Goal: Task Accomplishment & Management: Use online tool/utility

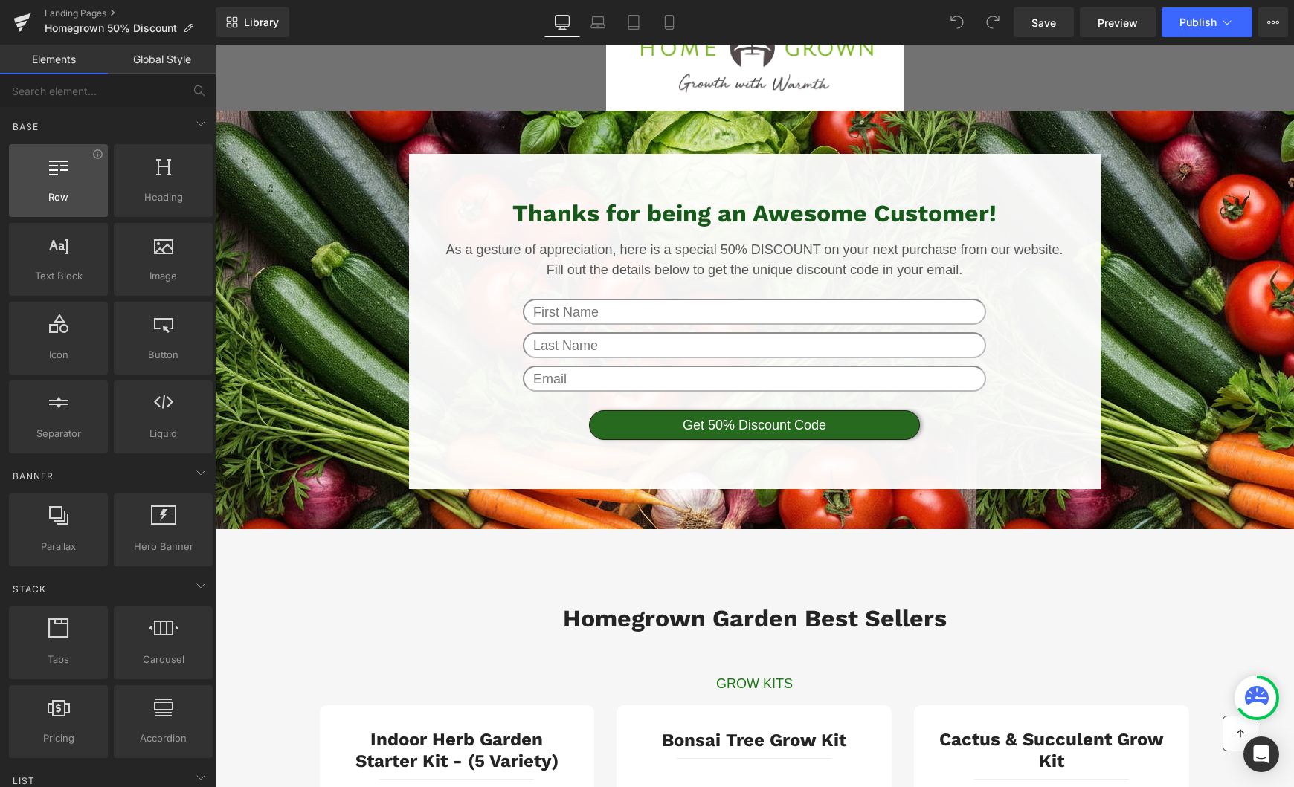
scroll to position [35, 0]
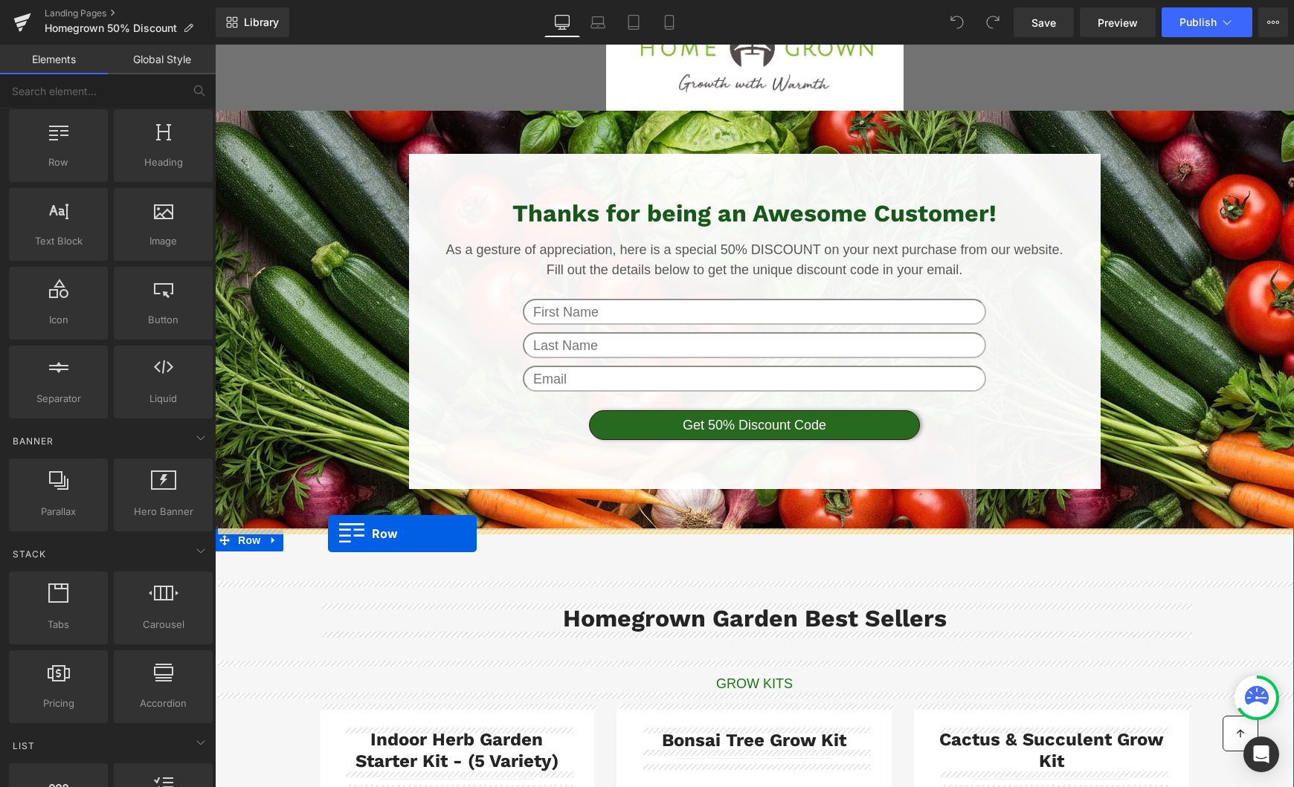
drag, startPoint x: 268, startPoint y: 204, endPoint x: 328, endPoint y: 534, distance: 334.7
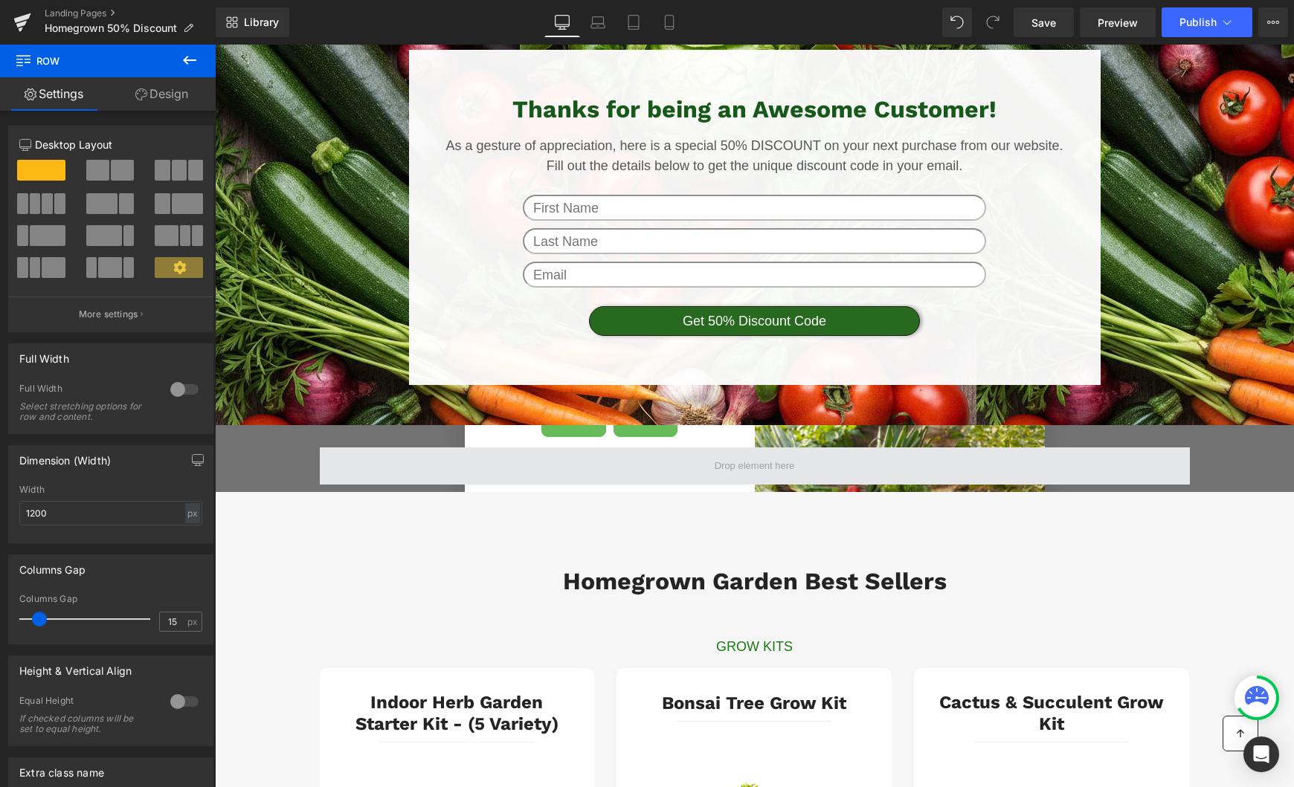
scroll to position [175, 0]
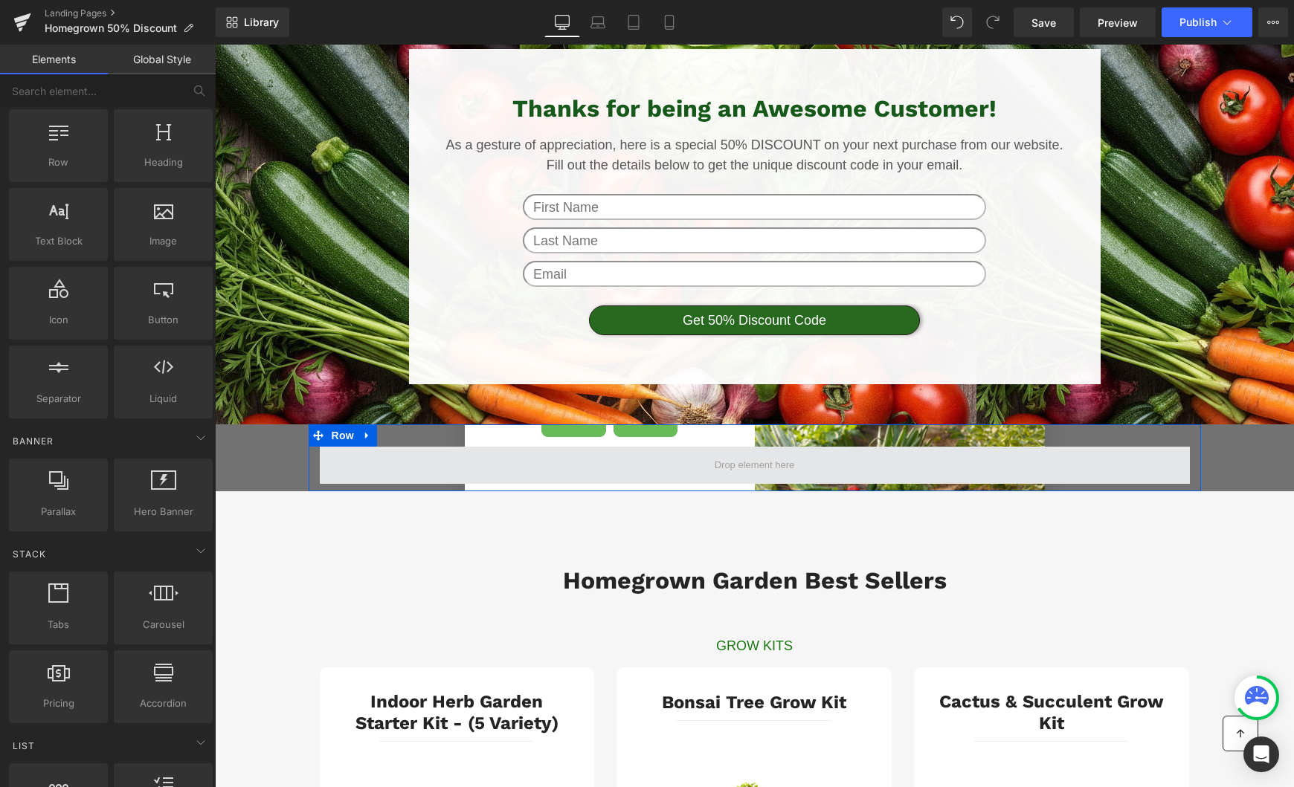
click at [755, 455] on span at bounding box center [754, 466] width 91 height 22
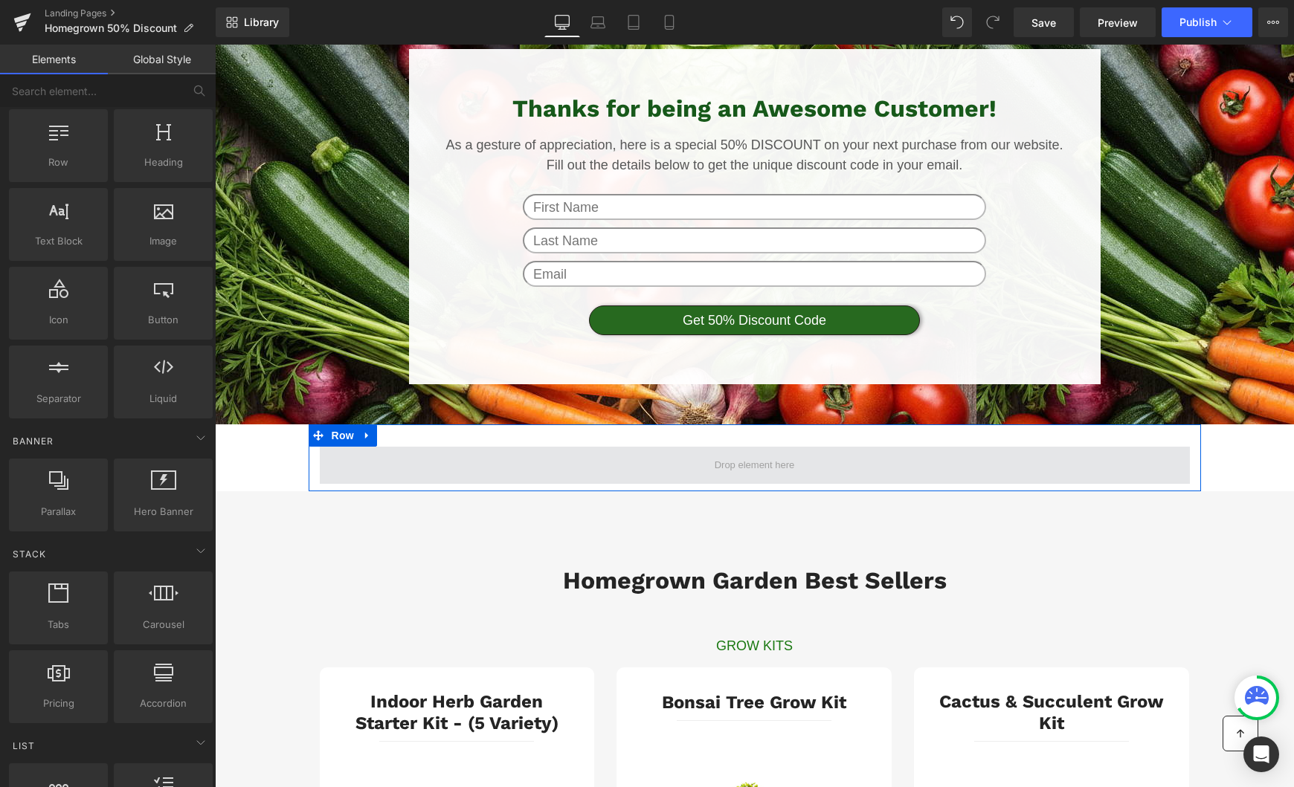
click at [697, 471] on span at bounding box center [755, 465] width 870 height 37
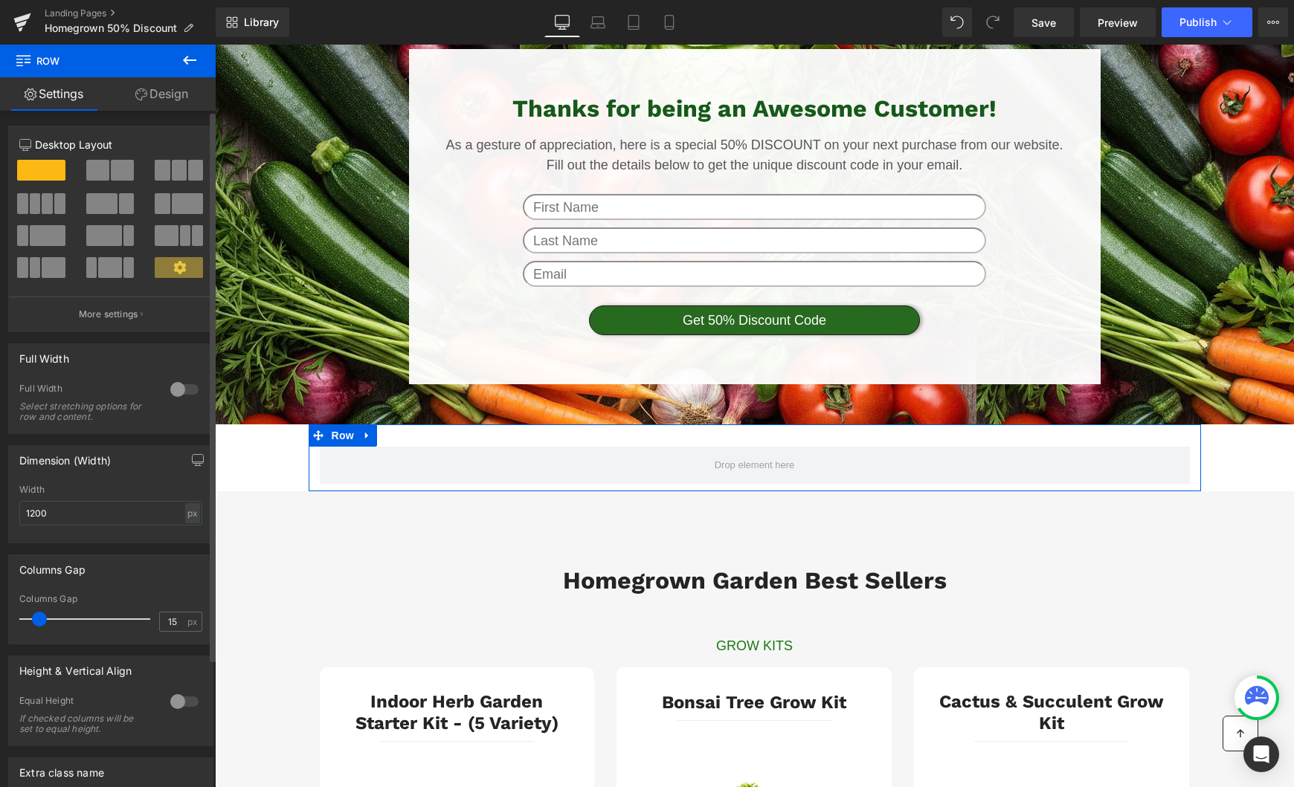
click at [47, 165] on span at bounding box center [41, 170] width 48 height 21
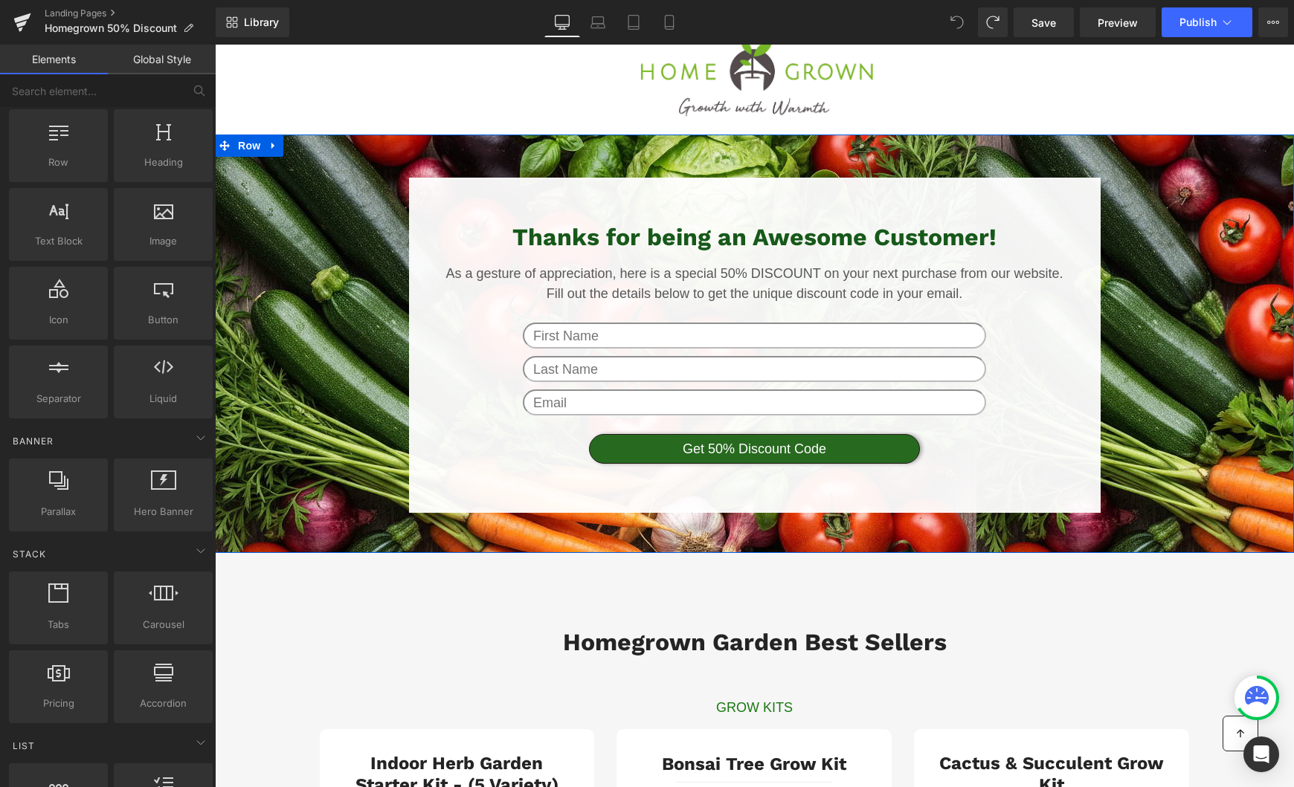
scroll to position [0, 0]
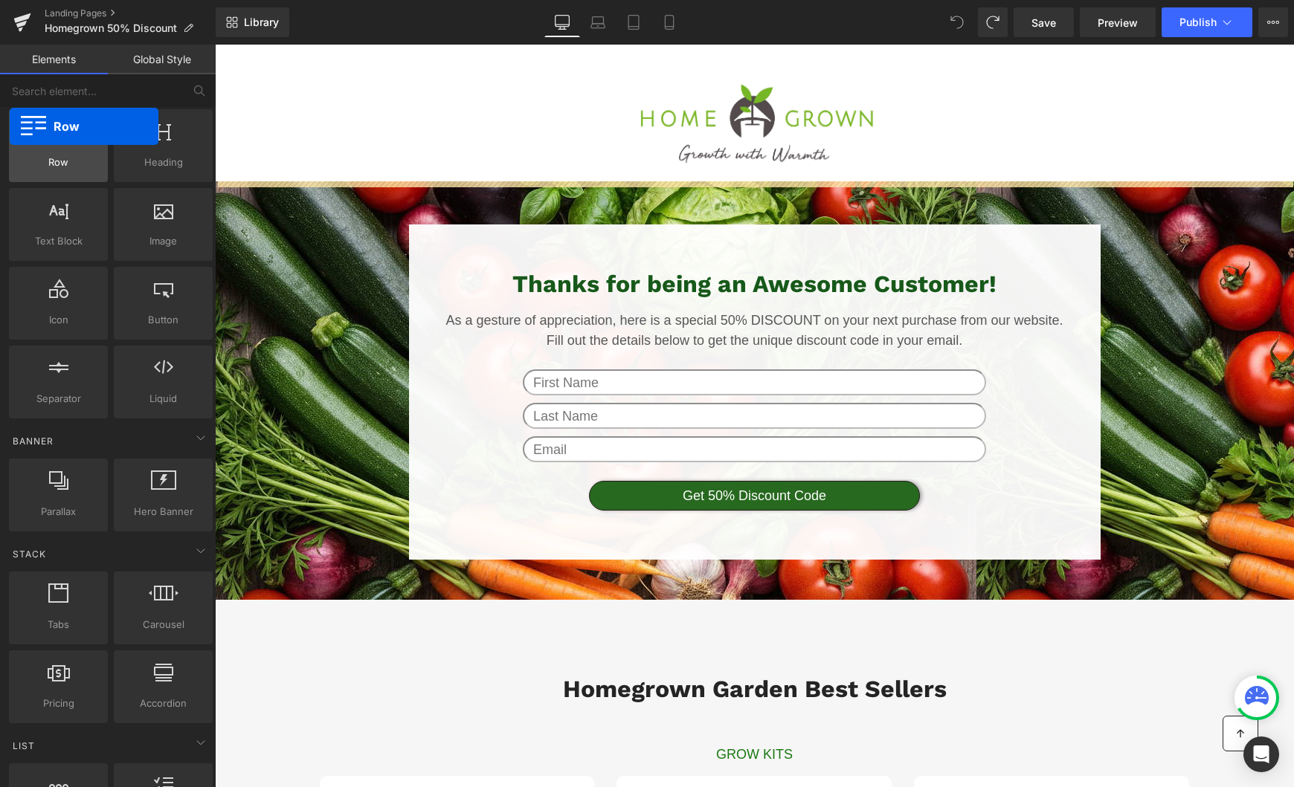
drag, startPoint x: 59, startPoint y: 134, endPoint x: 30, endPoint y: 132, distance: 29.8
click at [30, 132] on div at bounding box center [58, 137] width 90 height 33
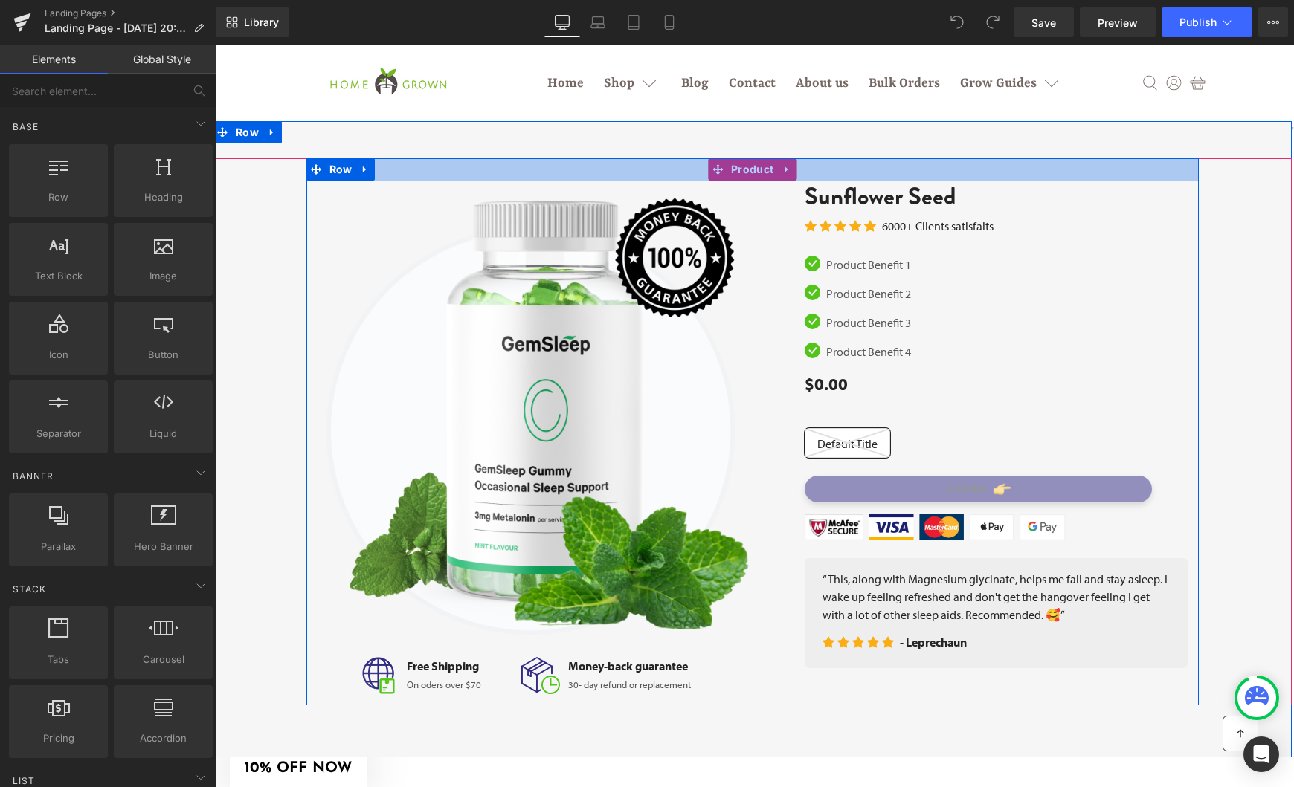
click at [795, 164] on div at bounding box center [752, 169] width 892 height 22
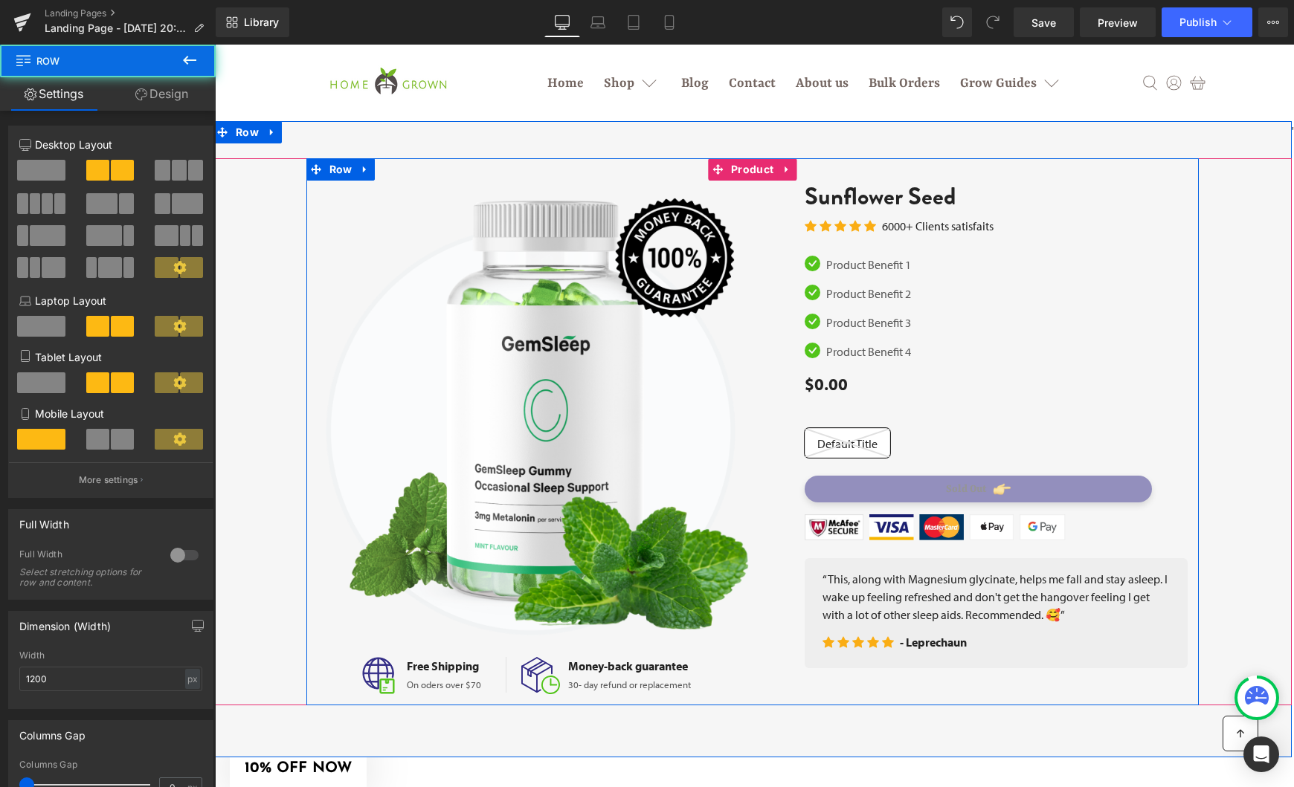
click at [786, 165] on div at bounding box center [752, 169] width 892 height 22
click at [787, 173] on div at bounding box center [752, 169] width 892 height 22
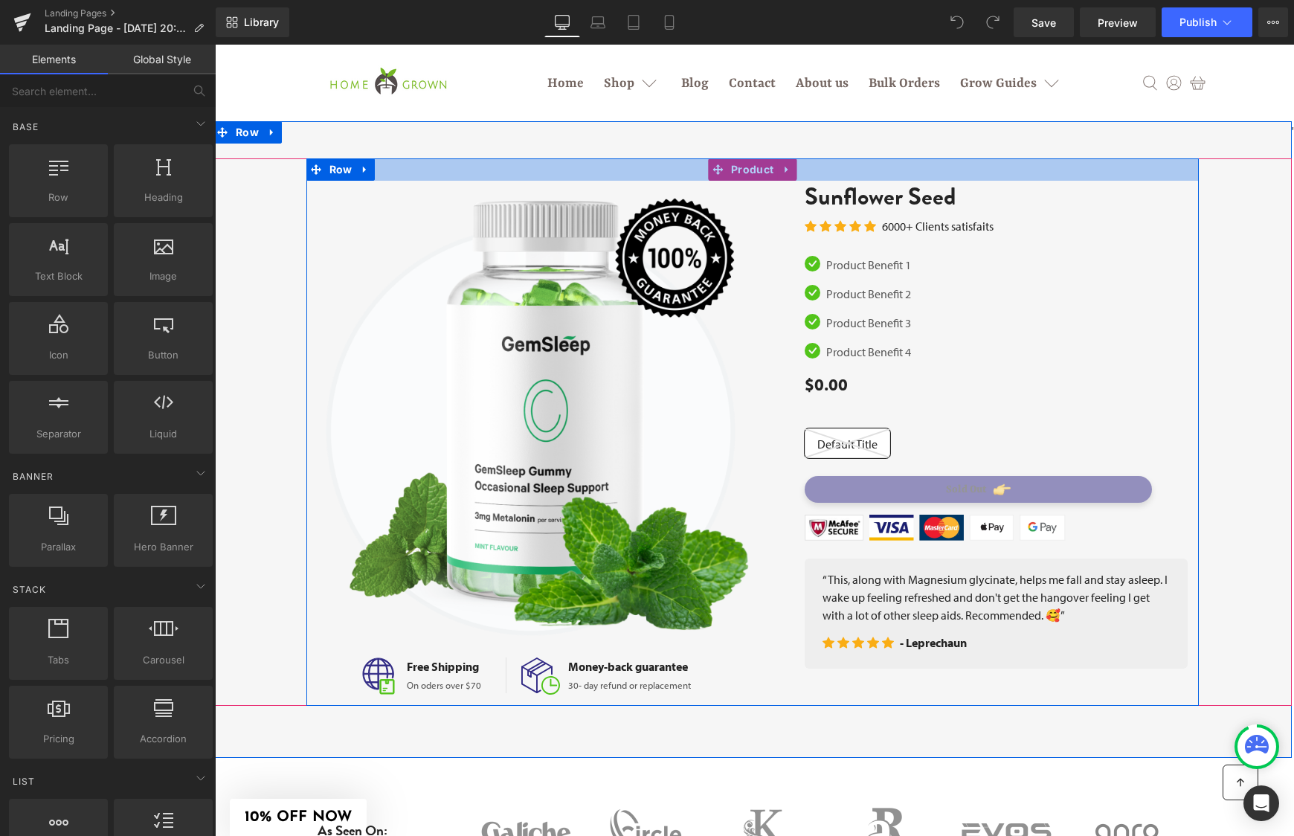
click at [768, 171] on div at bounding box center [752, 169] width 892 height 22
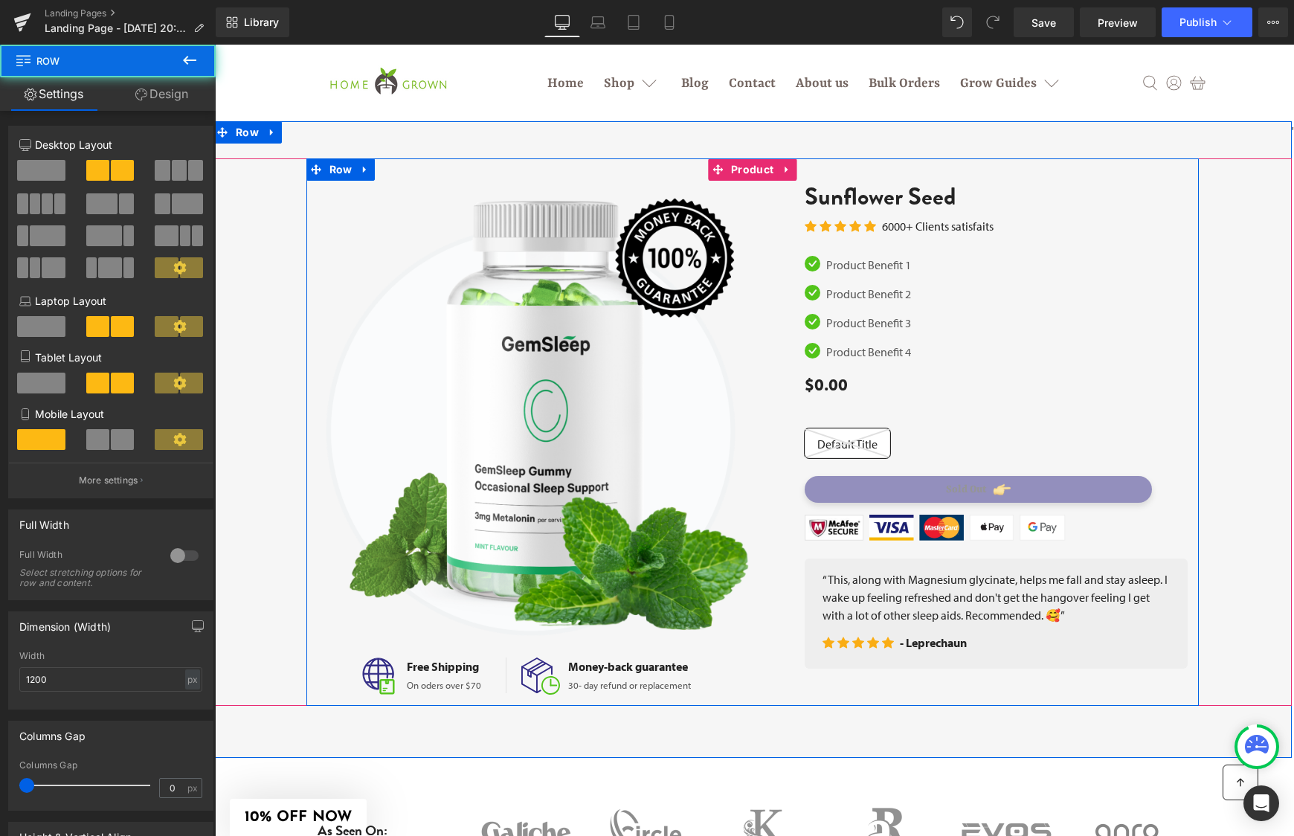
click at [795, 169] on div at bounding box center [752, 169] width 892 height 22
click at [783, 168] on div at bounding box center [752, 169] width 892 height 22
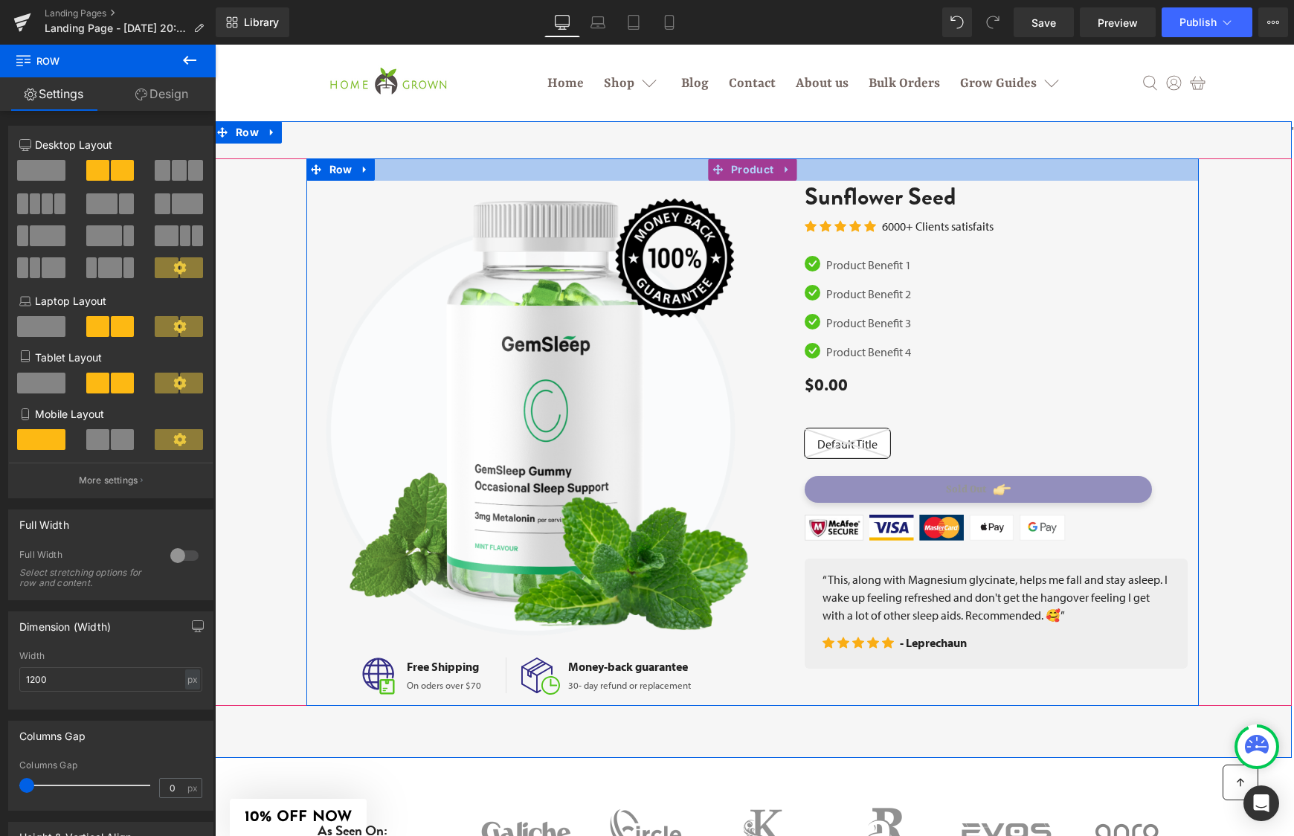
click at [787, 166] on div at bounding box center [752, 169] width 892 height 22
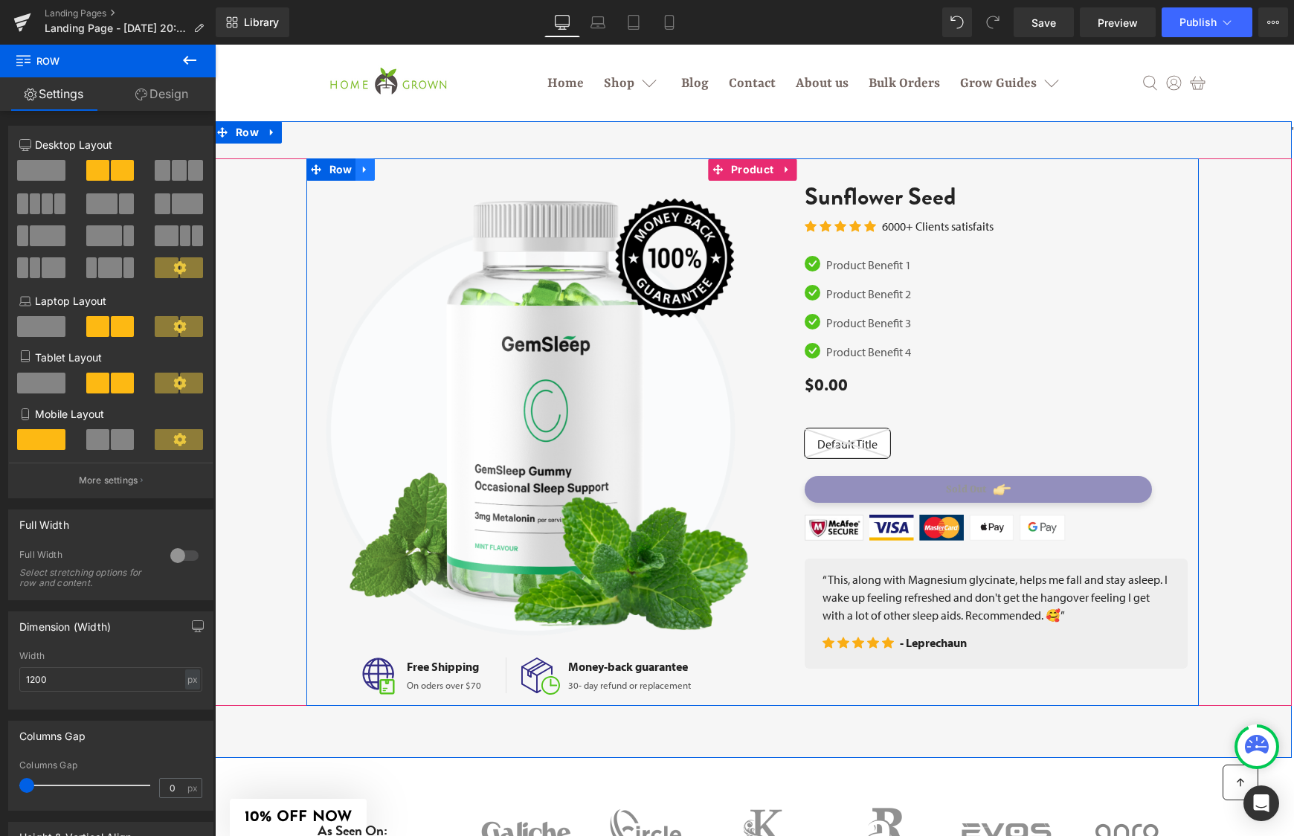
click at [366, 170] on icon at bounding box center [365, 169] width 10 height 11
click at [401, 170] on icon at bounding box center [403, 169] width 15 height 15
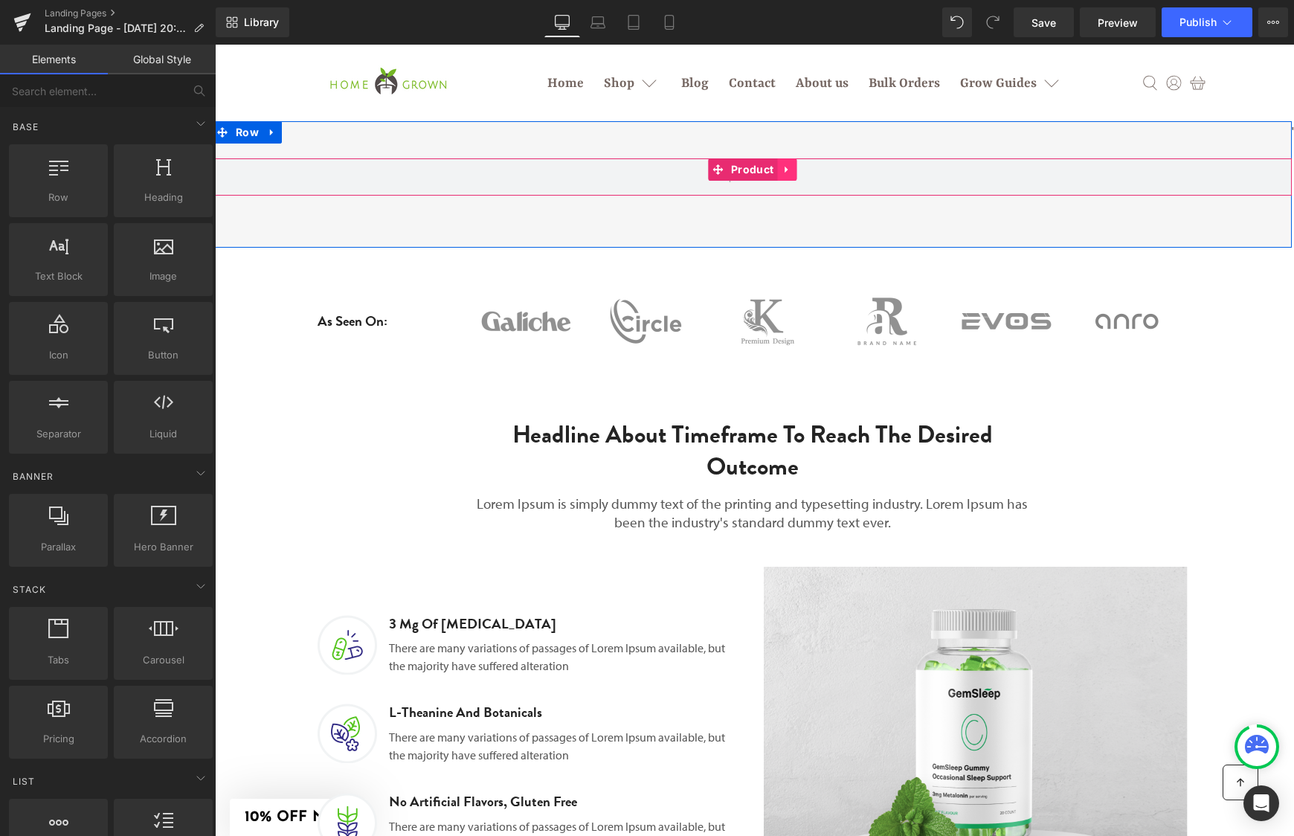
click at [793, 165] on link at bounding box center [786, 169] width 19 height 22
click at [798, 170] on icon at bounding box center [796, 169] width 15 height 15
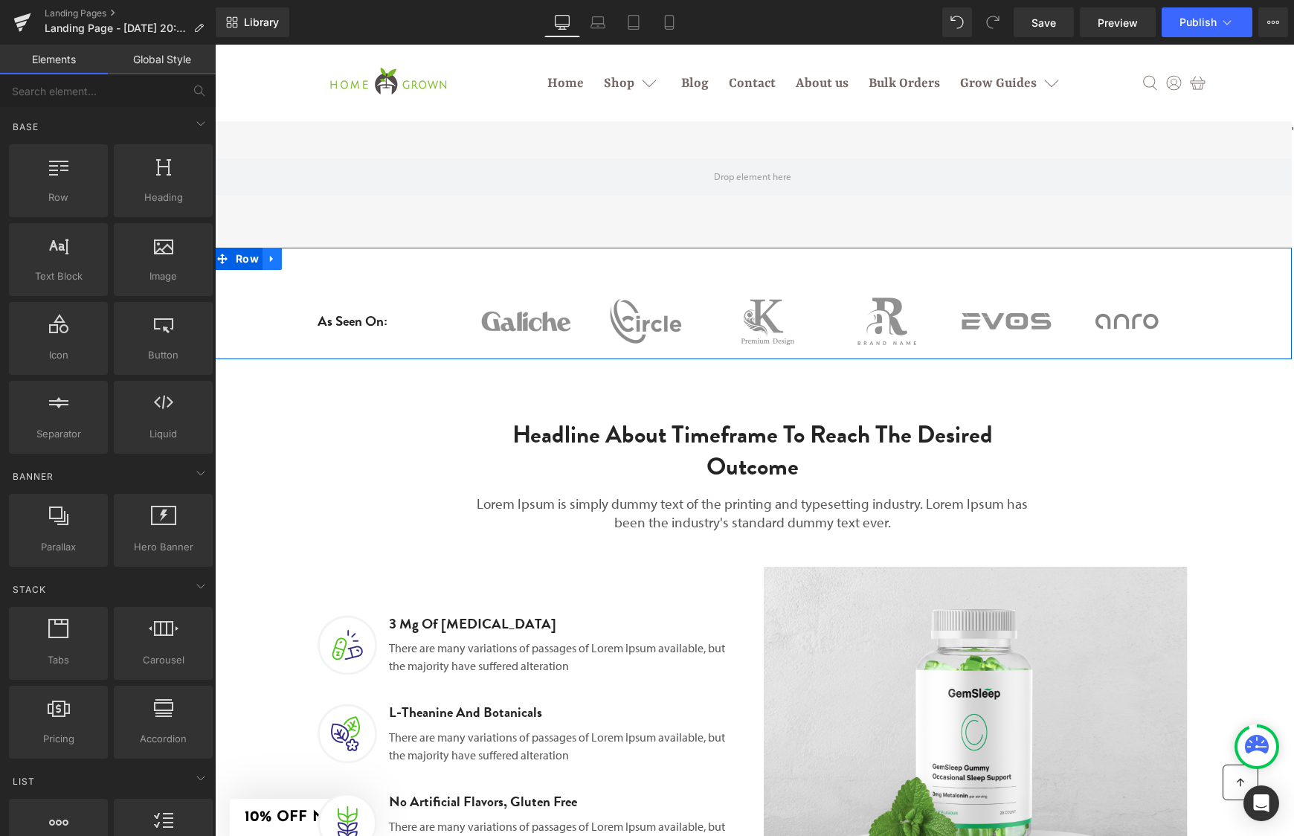
click at [271, 258] on icon at bounding box center [271, 259] width 3 height 7
click at [309, 259] on icon at bounding box center [310, 258] width 15 height 15
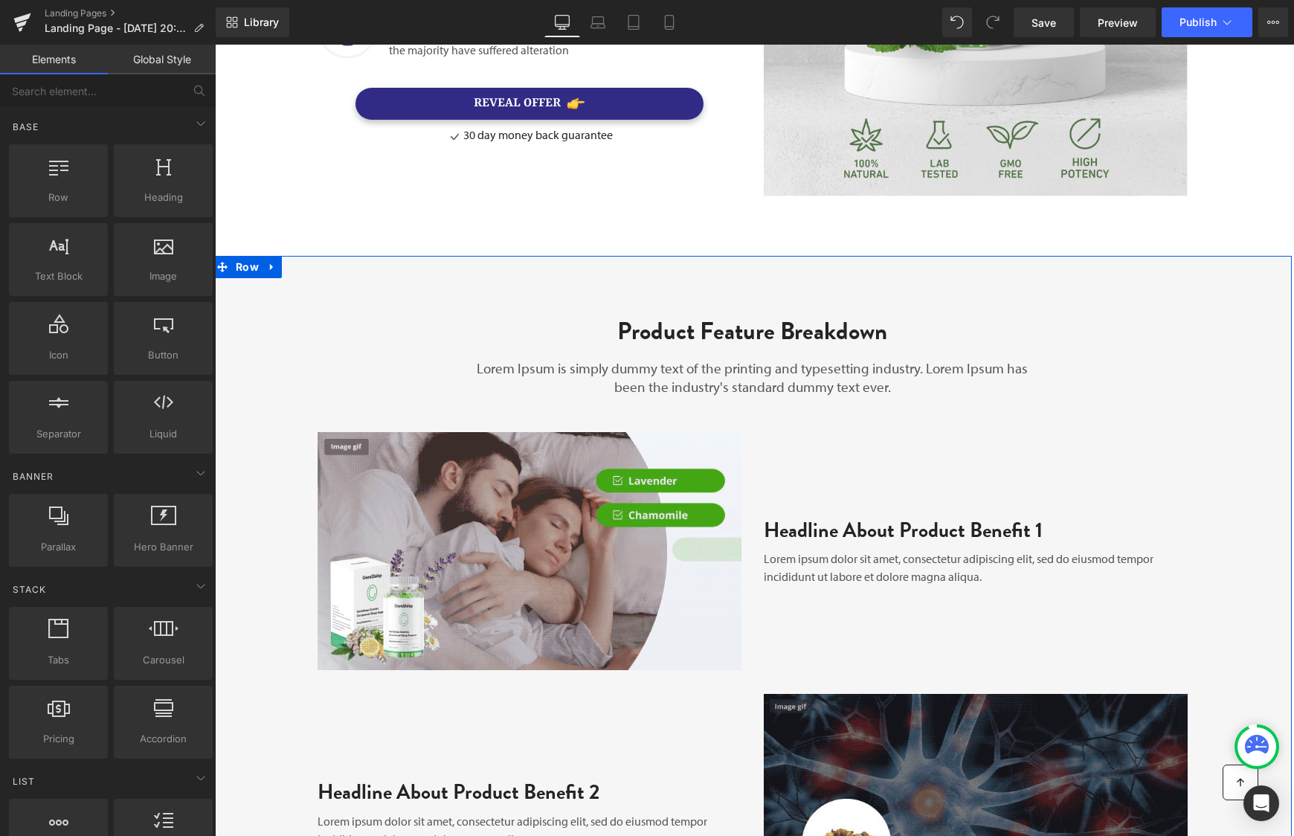
scroll to position [517, 0]
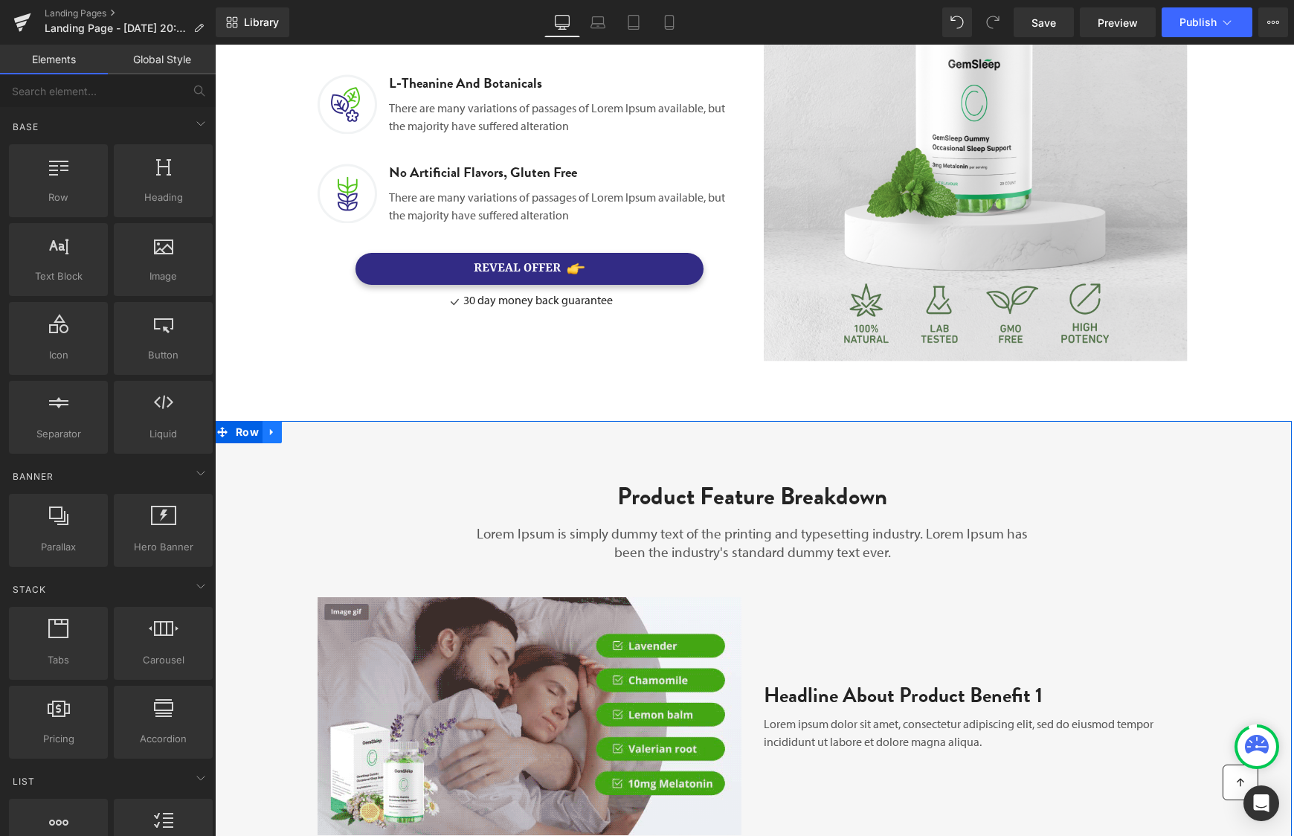
click at [275, 428] on icon at bounding box center [272, 432] width 10 height 11
click at [307, 434] on icon at bounding box center [310, 432] width 15 height 15
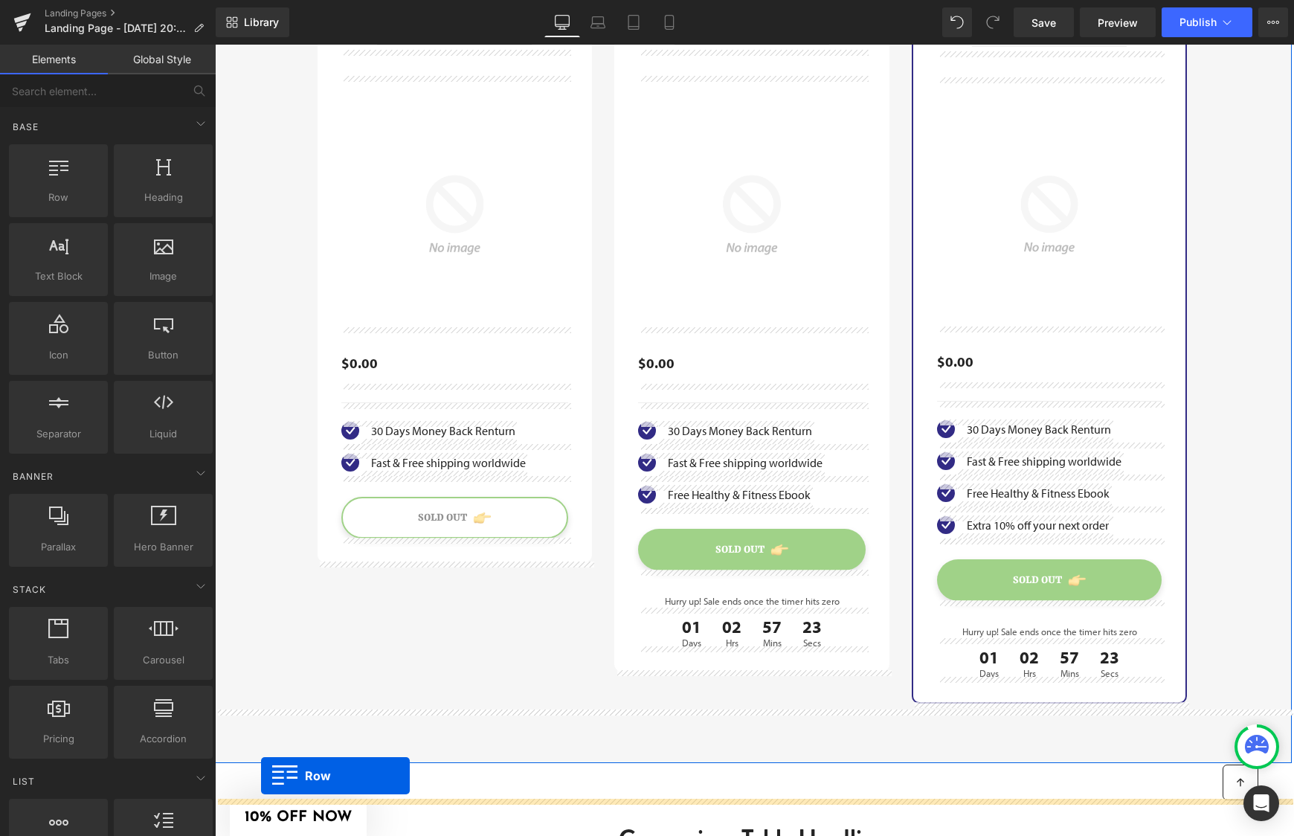
scroll to position [1249, 0]
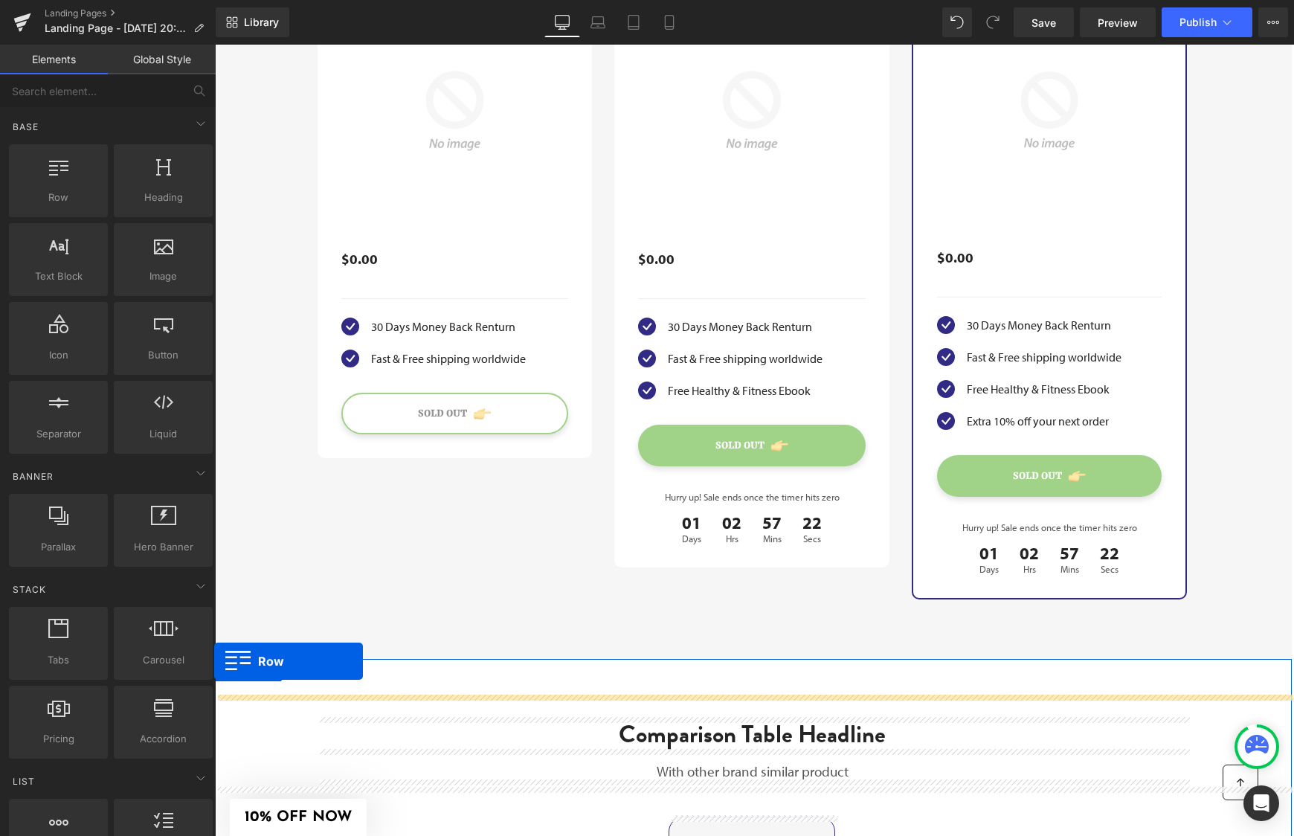
drag, startPoint x: 222, startPoint y: 172, endPoint x: 428, endPoint y: 710, distance: 575.6
click at [247, 666] on span "Row" at bounding box center [247, 670] width 30 height 22
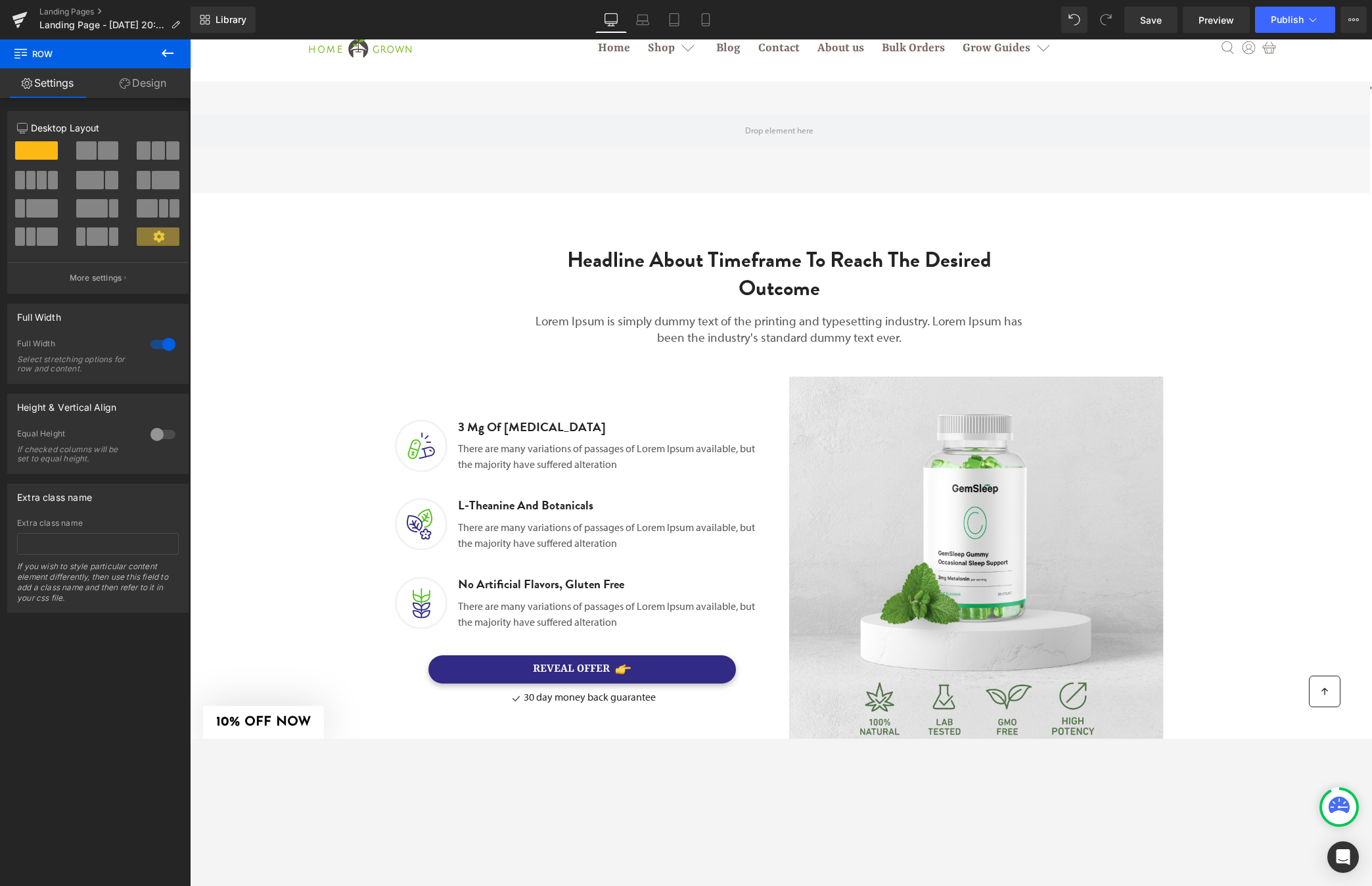
scroll to position [0, 0]
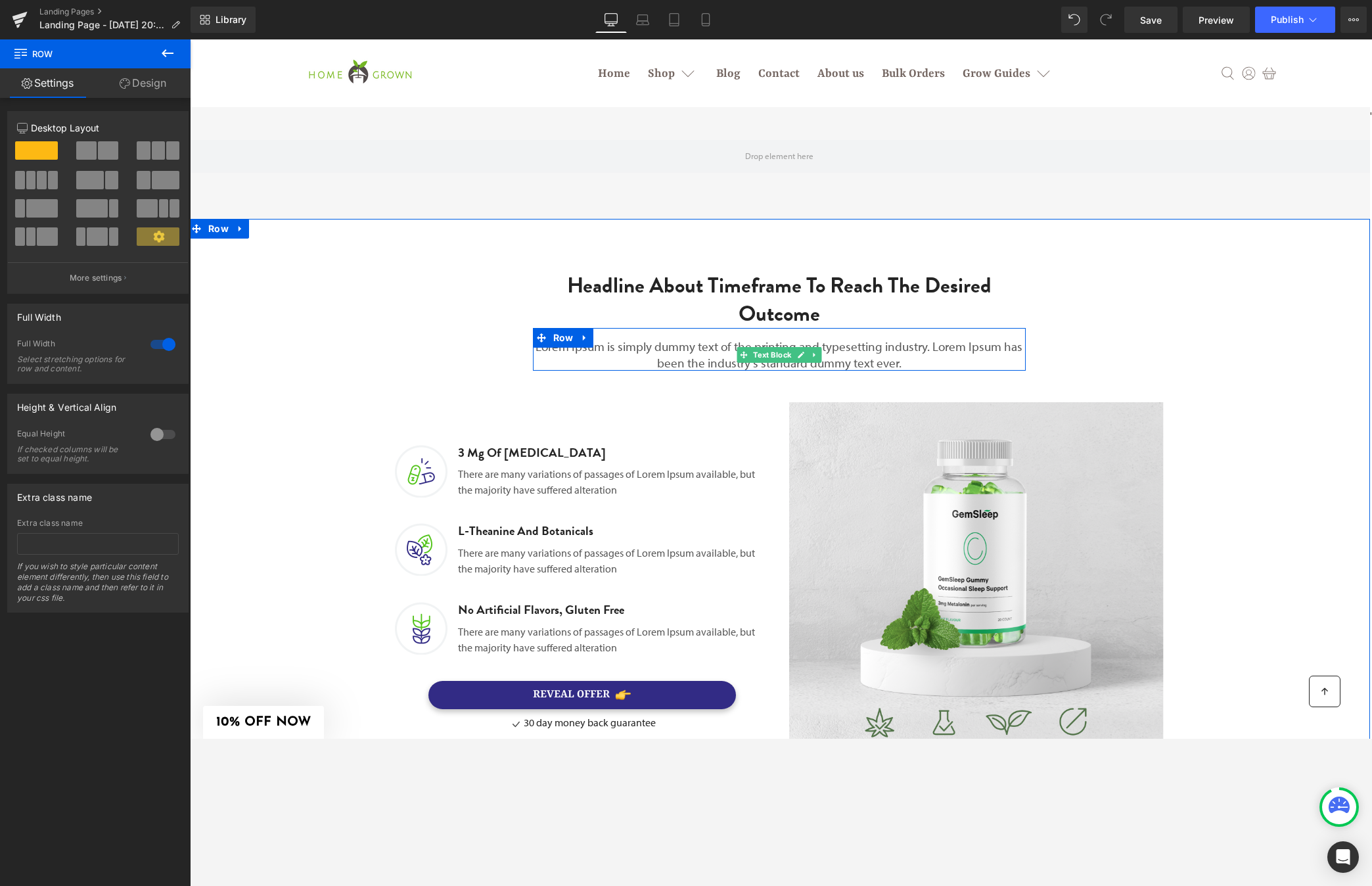
click at [701, 362] on p "Lorem Ipsum is simply dummy text of the printing and typesetting industry. Lore…" at bounding box center [780, 355] width 493 height 32
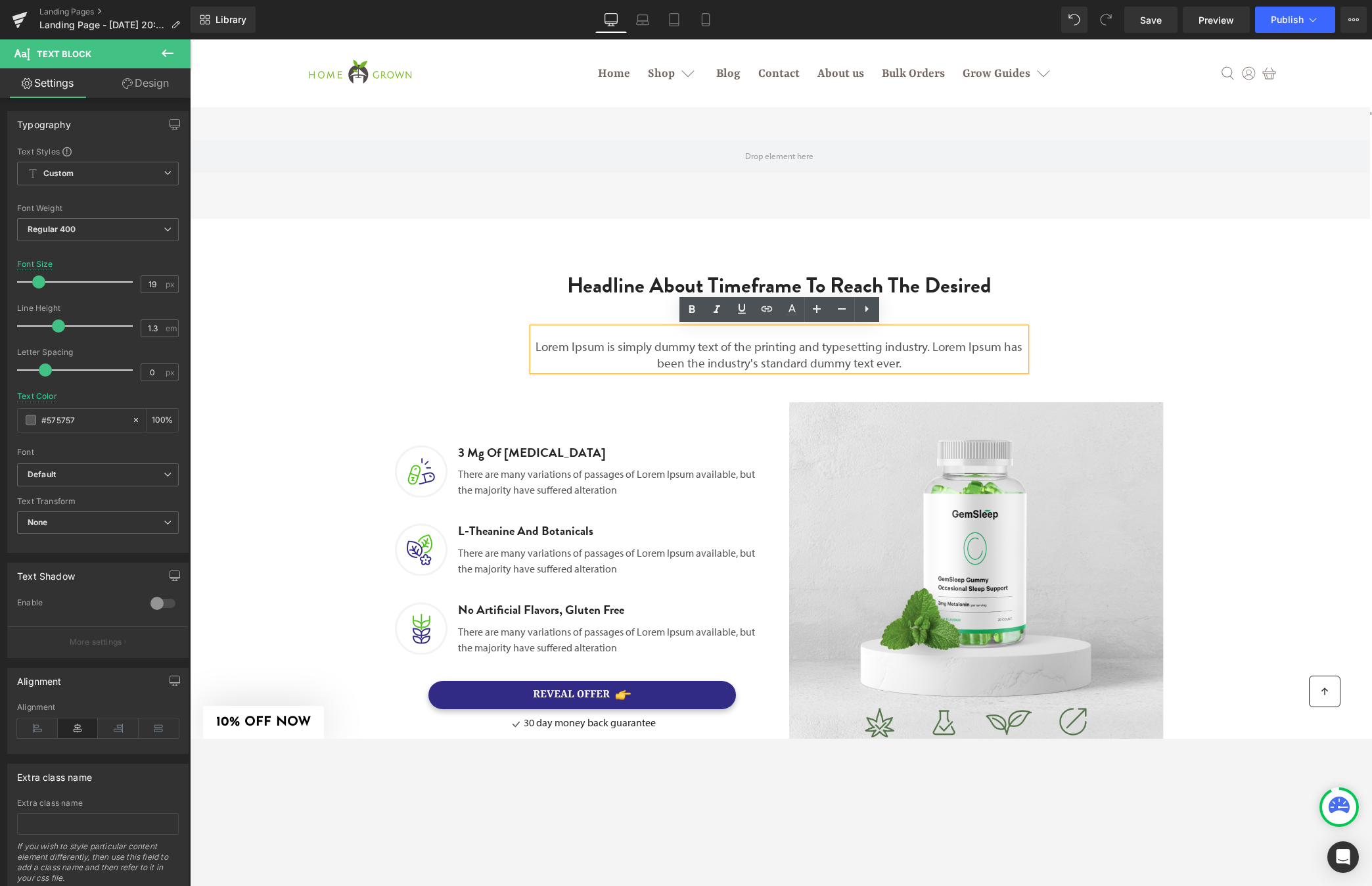
click at [985, 322] on h2 "Headline About Timeframe To Reach The Desired Outcome" at bounding box center [780, 300] width 460 height 57
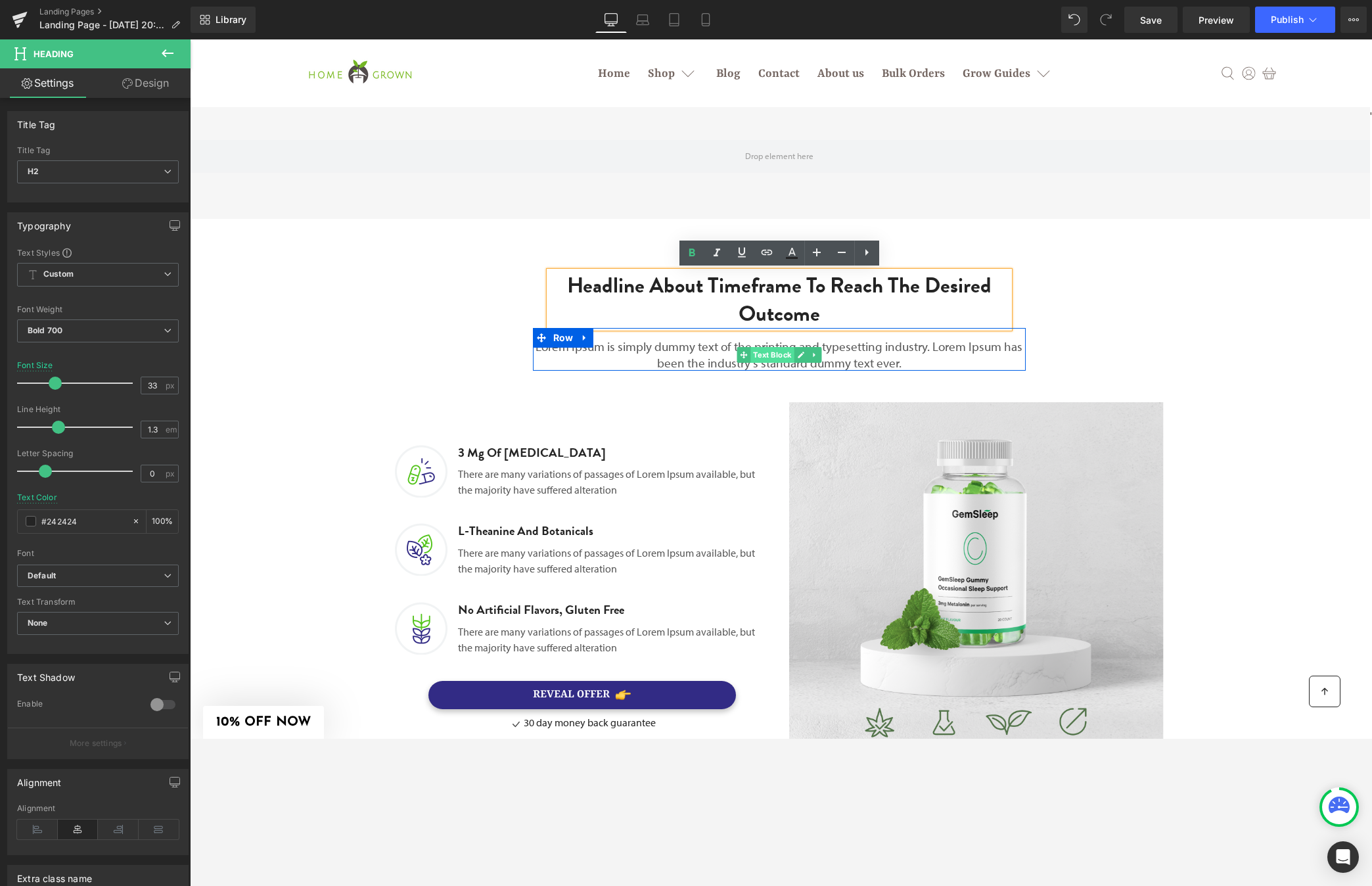
click at [771, 352] on span "Text Block" at bounding box center [772, 355] width 43 height 16
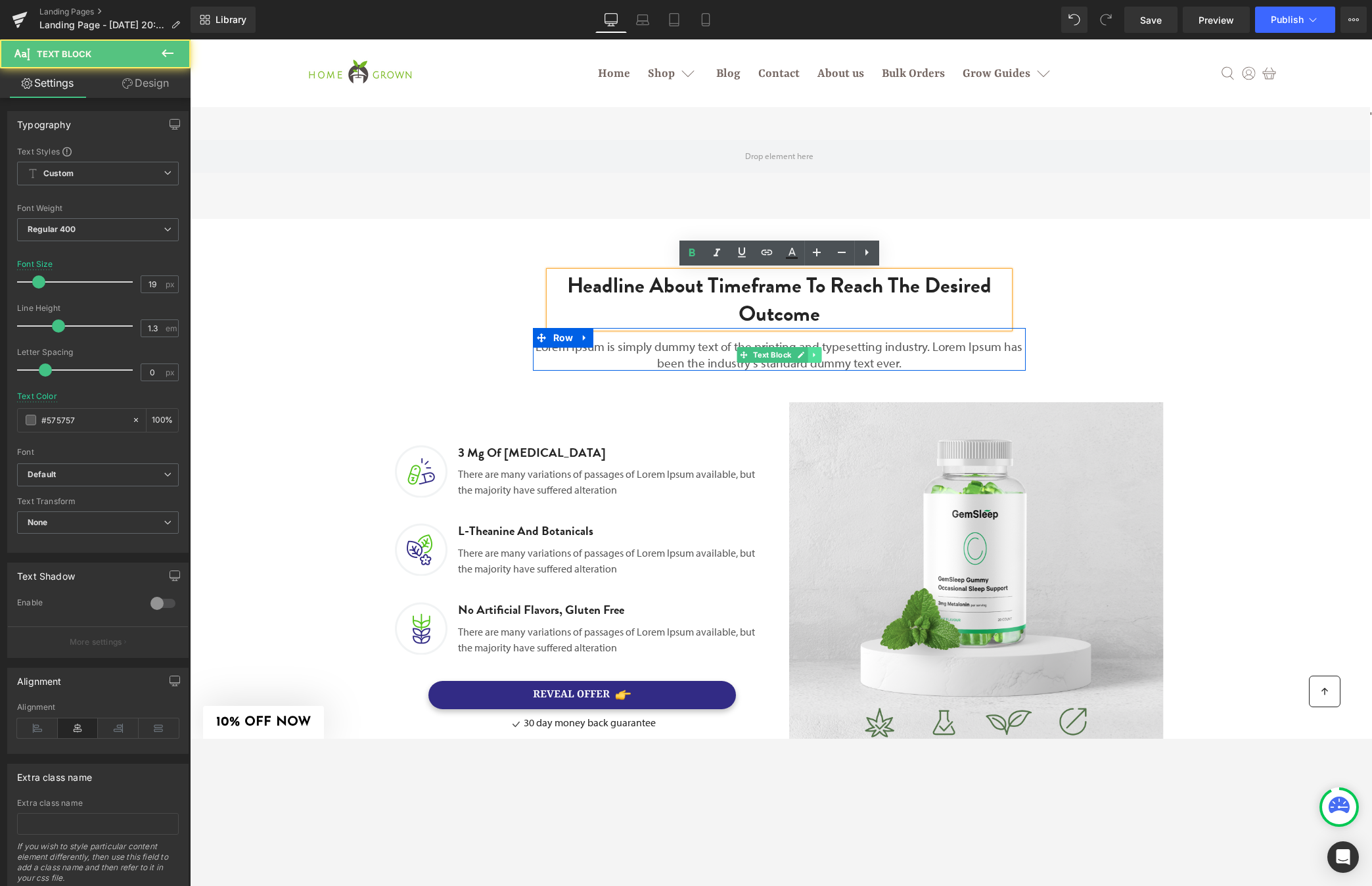
click at [814, 349] on link at bounding box center [815, 355] width 14 height 16
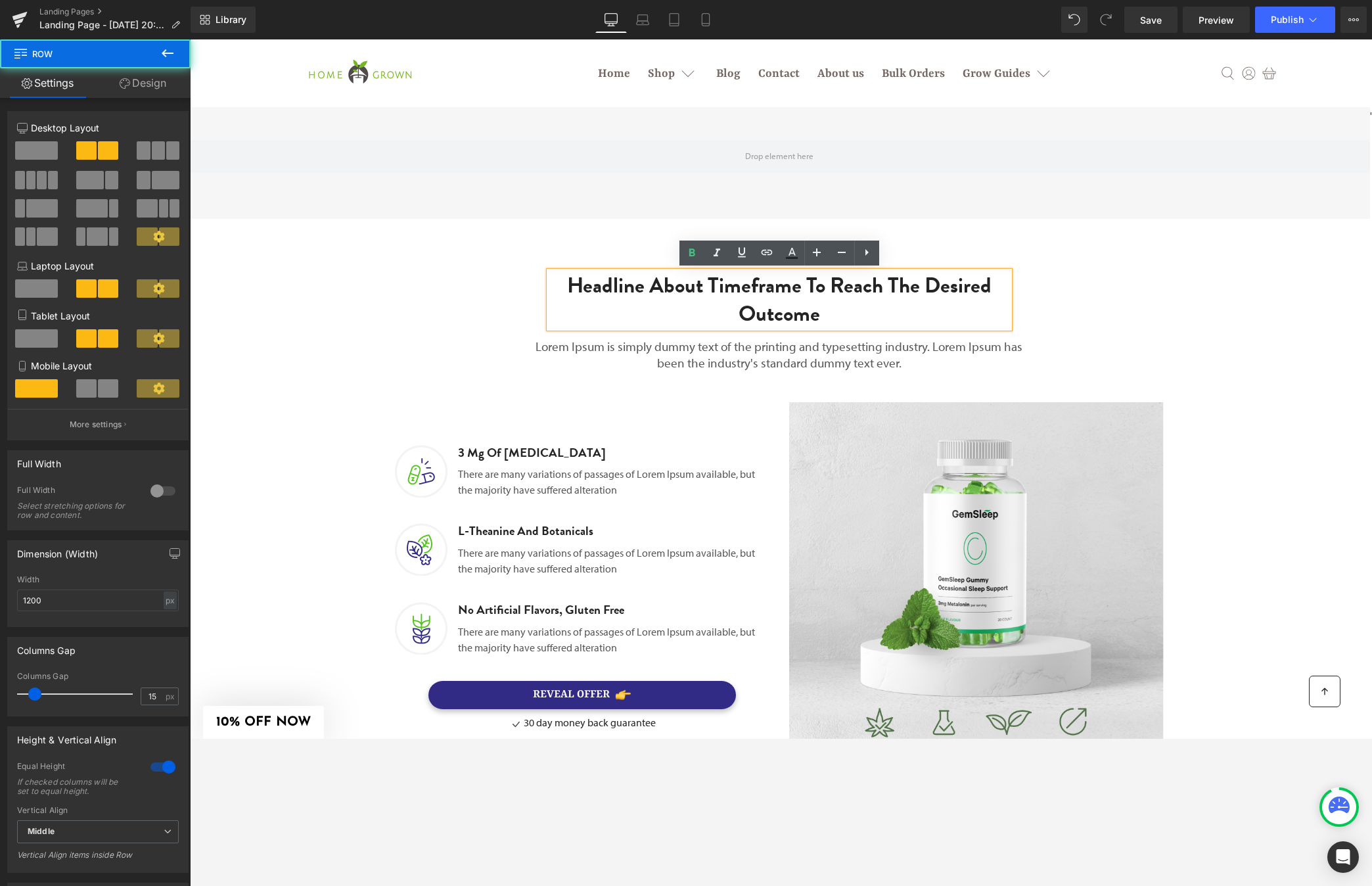
click at [888, 387] on div "Image 3 Mg Of Melatonin Heading There are many variations of passages of Lorem …" at bounding box center [780, 580] width 789 height 406
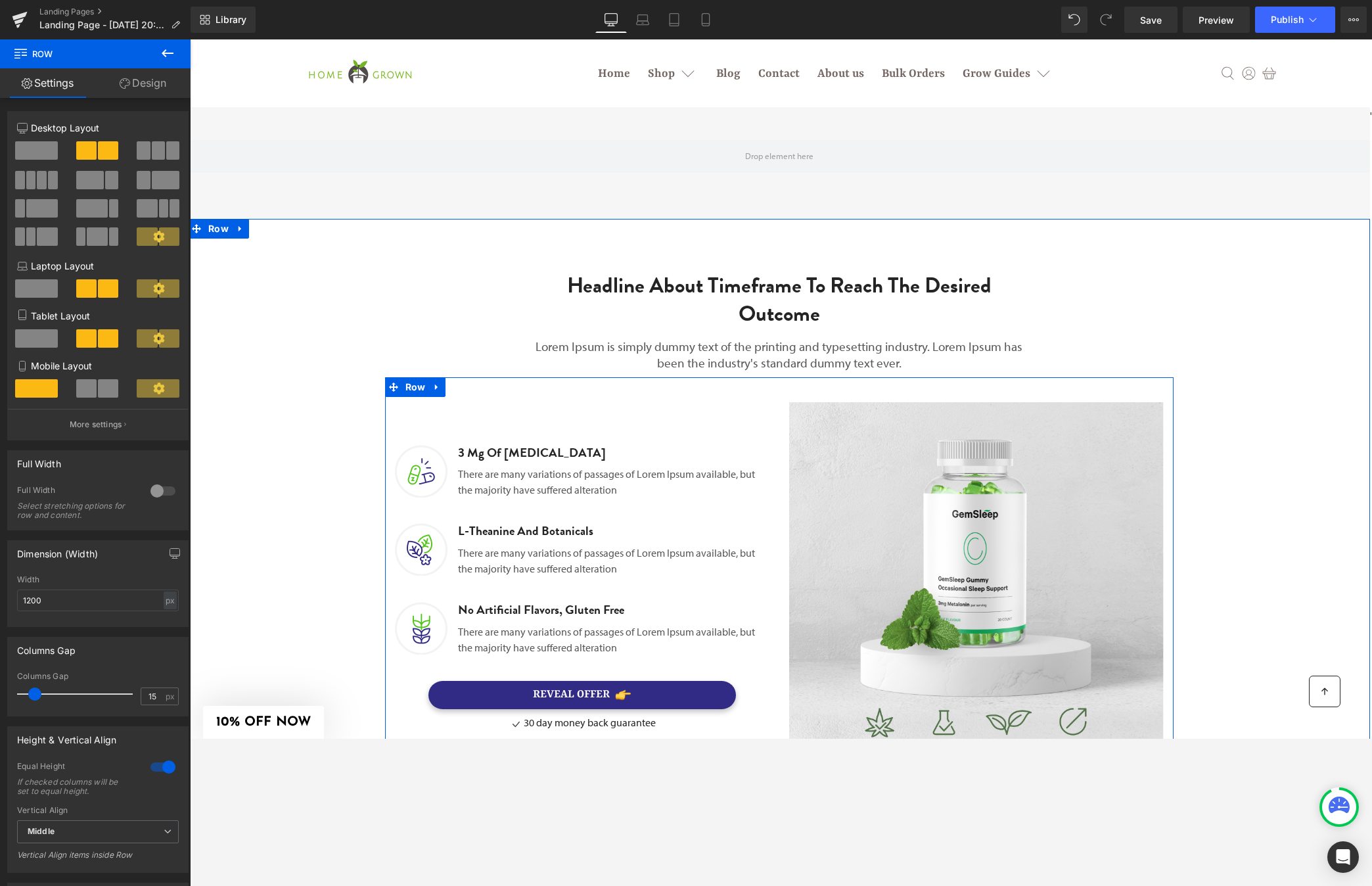
click at [542, 477] on p "There are many variations of passages of Lorem Ipsum available, but the majorit…" at bounding box center [608, 482] width 301 height 32
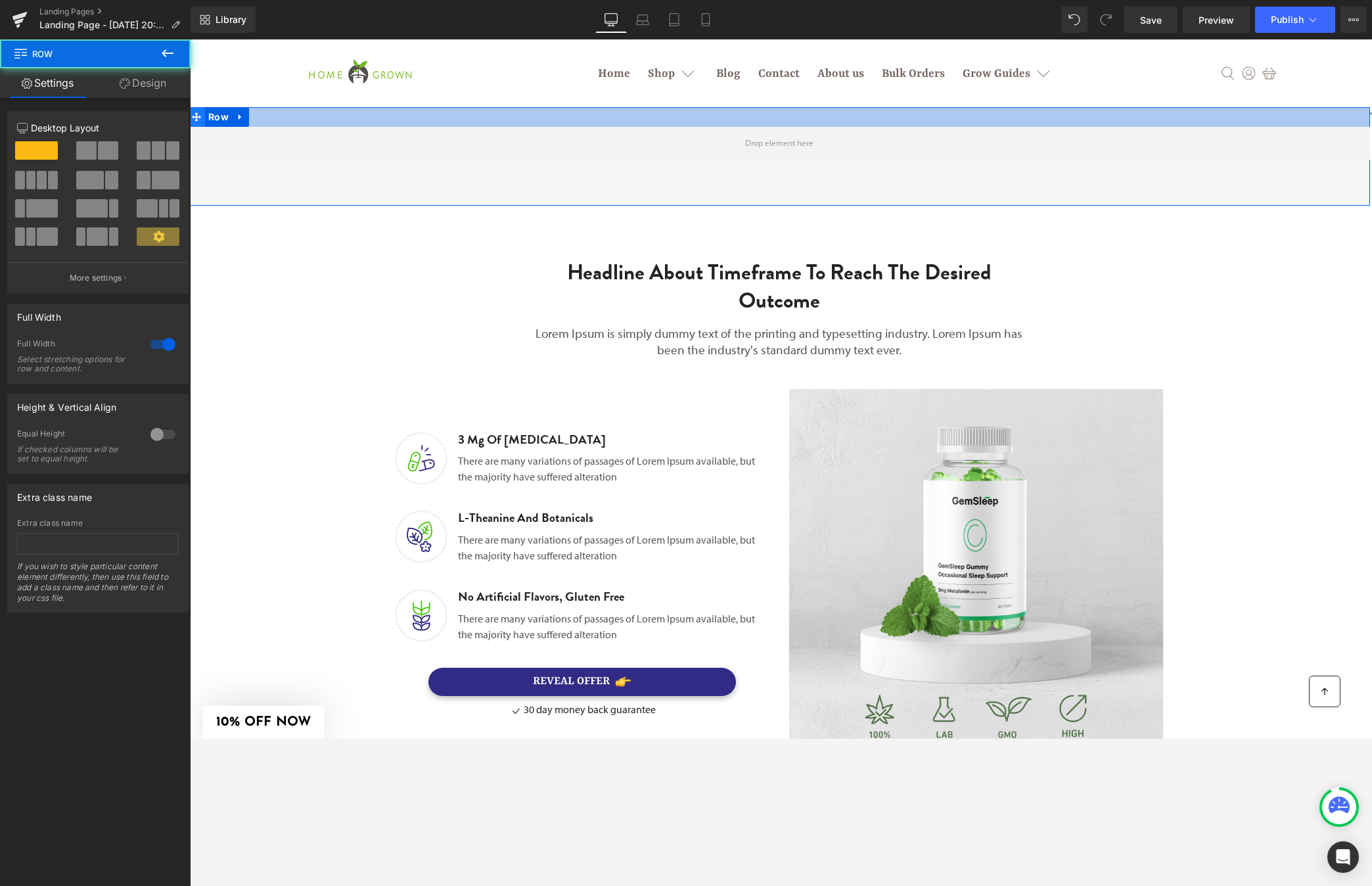
drag, startPoint x: 1142, startPoint y: 114, endPoint x: 191, endPoint y: 121, distance: 951.0
click at [191, 121] on div "Row 70px" at bounding box center [779, 157] width 1182 height 99
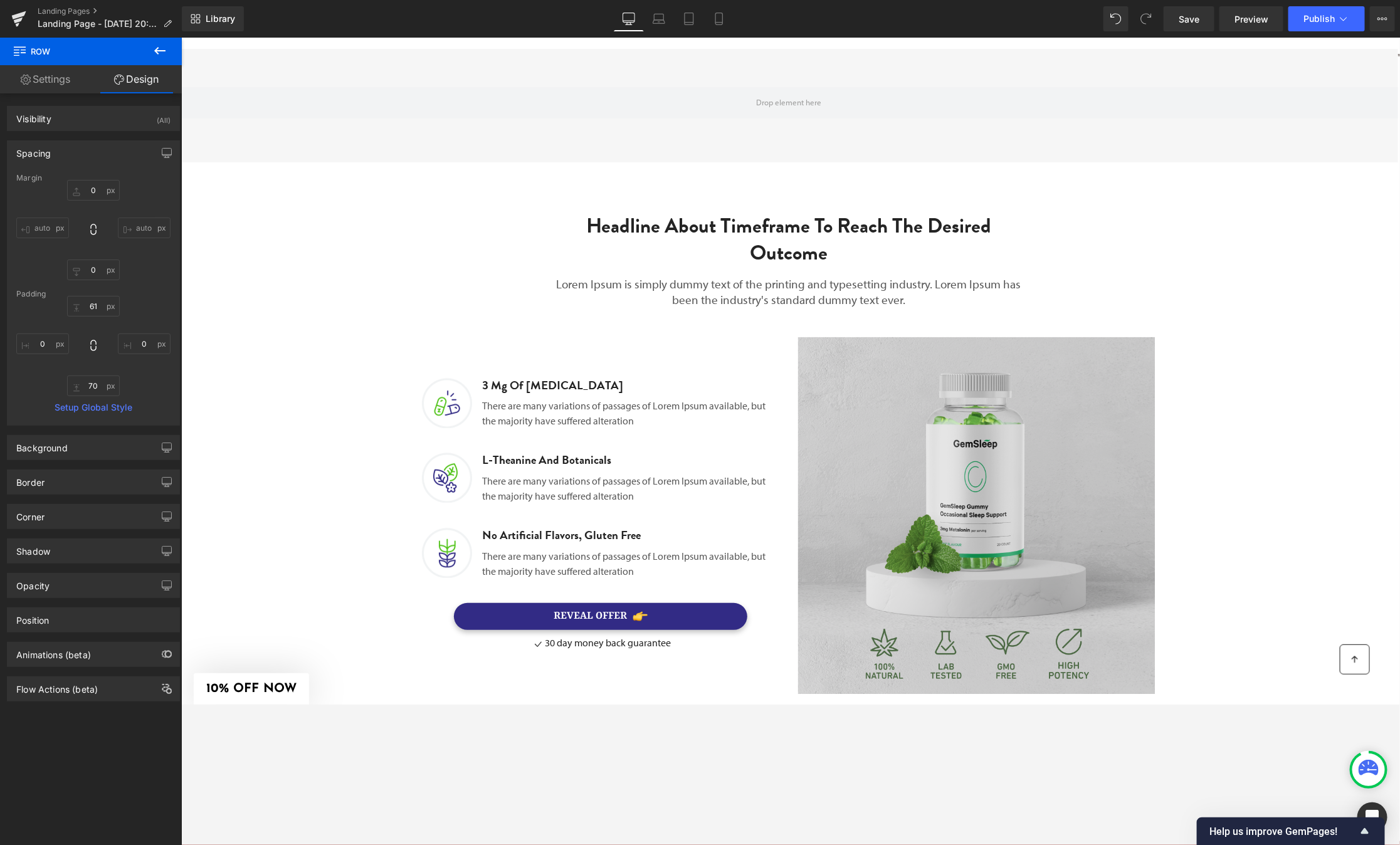
scroll to position [59, 0]
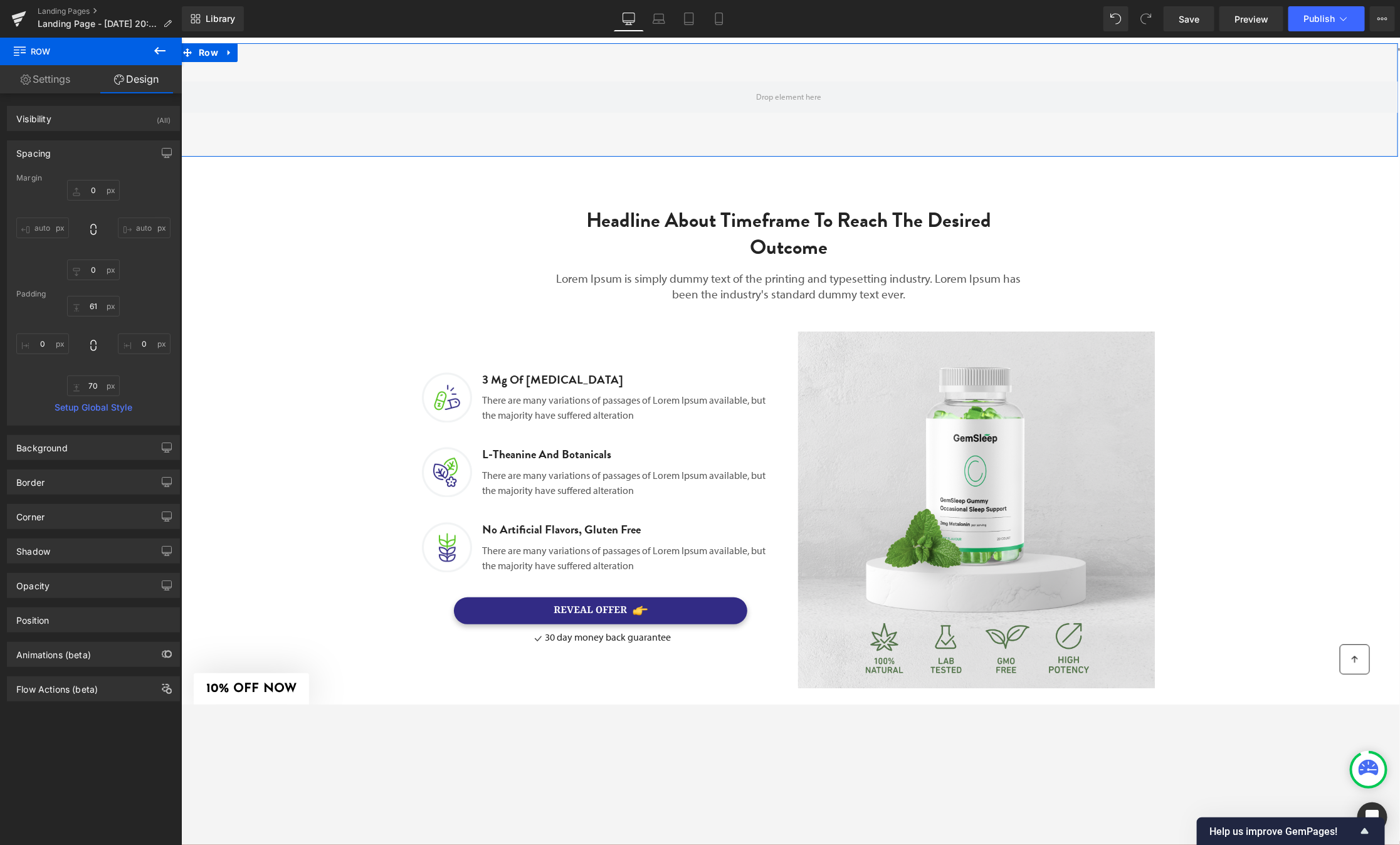
click at [57, 81] on link "Settings" at bounding box center [46, 78] width 91 height 28
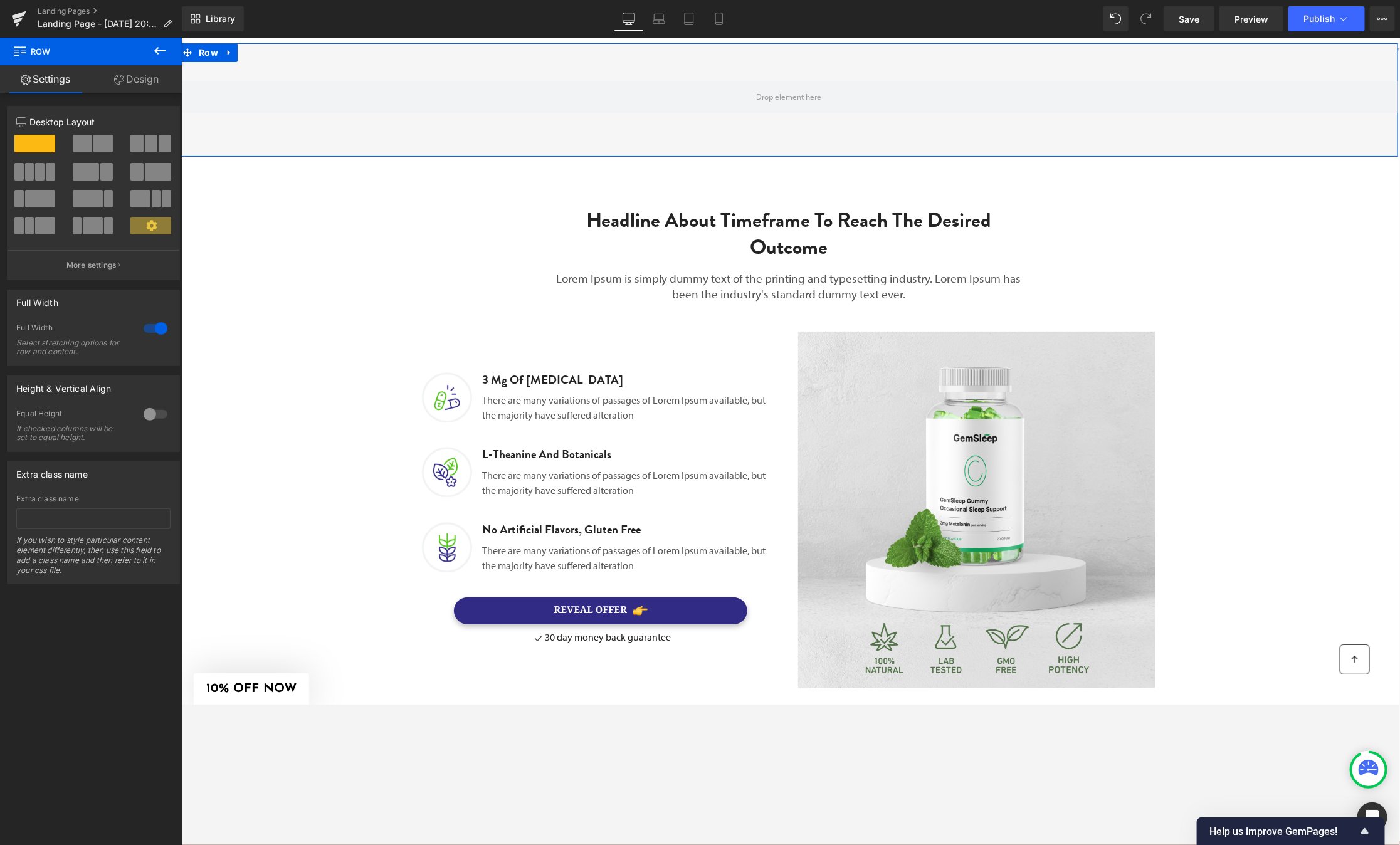
click at [143, 82] on link "Design" at bounding box center [137, 78] width 91 height 28
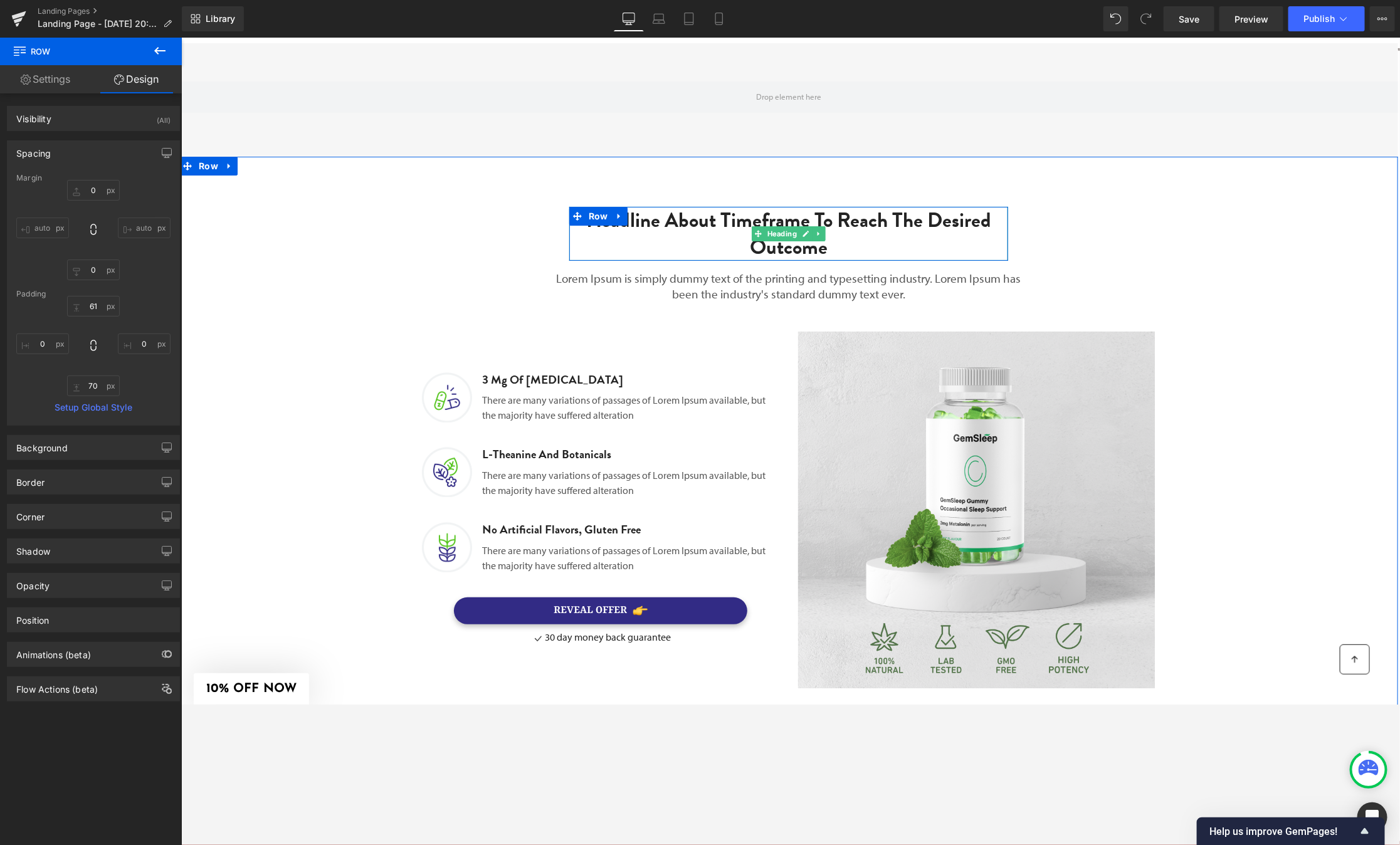
scroll to position [89, 0]
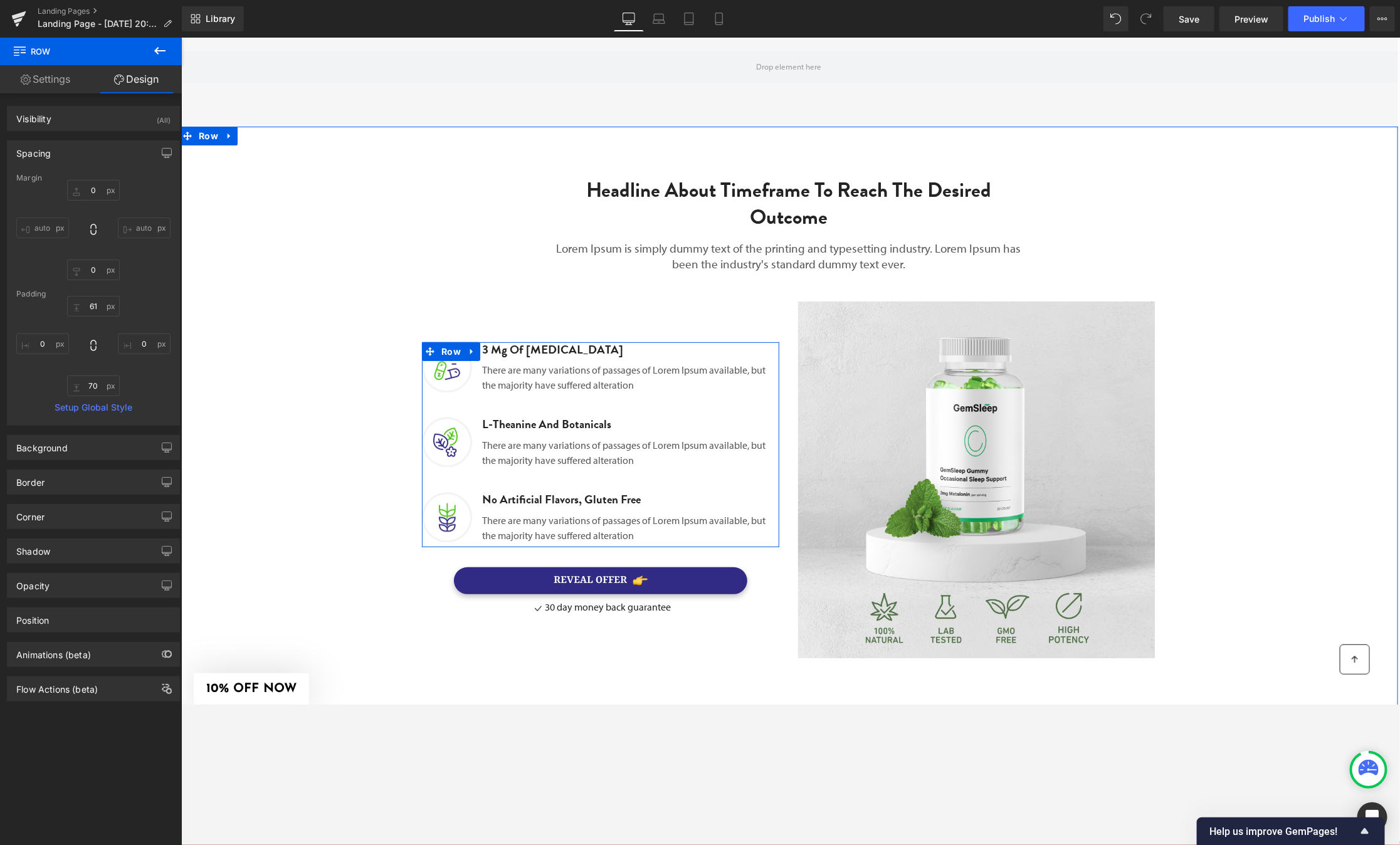
click at [552, 370] on p "There are many variations of passages of Lorem Ipsum available, but the majorit…" at bounding box center [625, 377] width 288 height 30
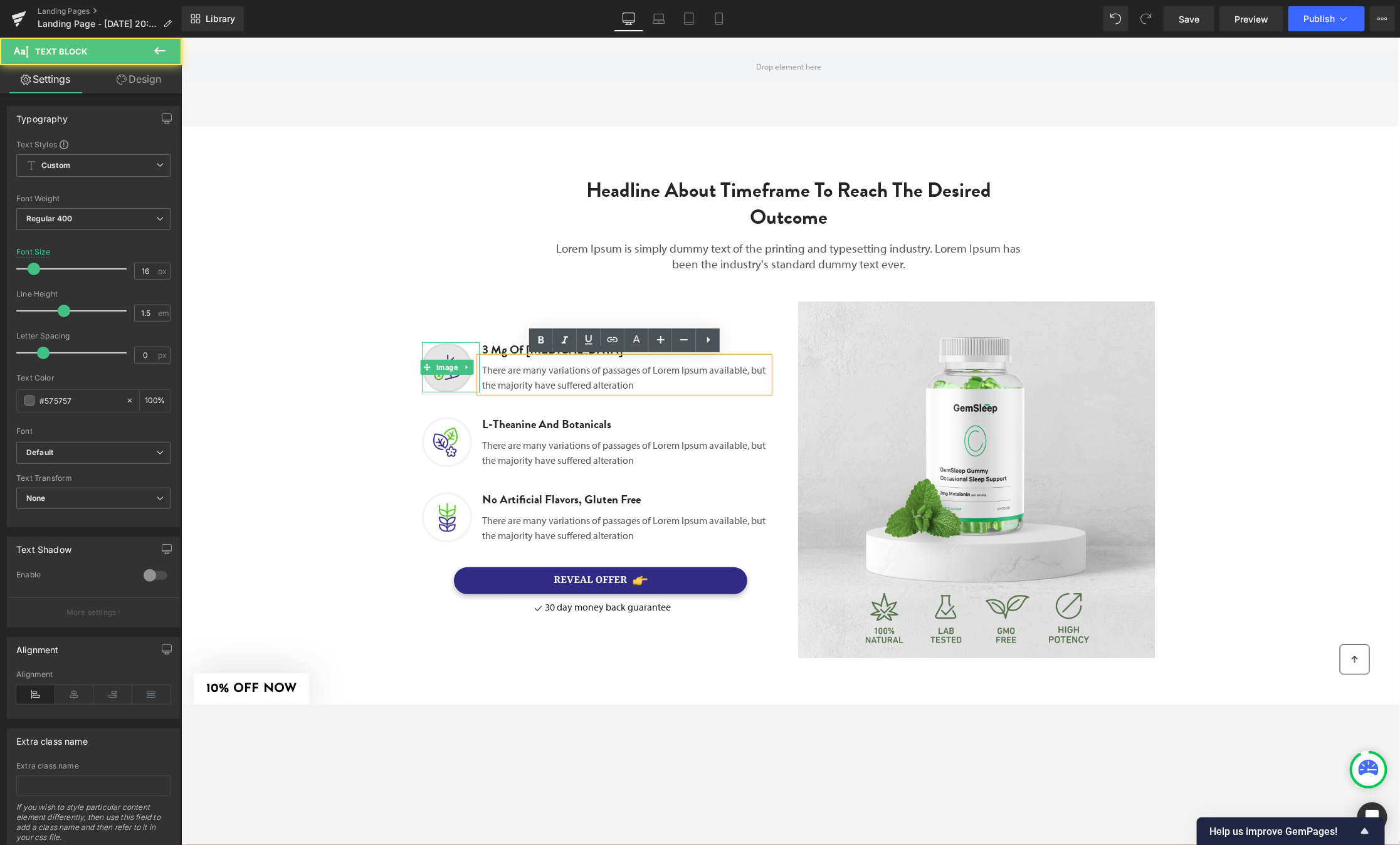
click at [470, 346] on img at bounding box center [446, 366] width 50 height 50
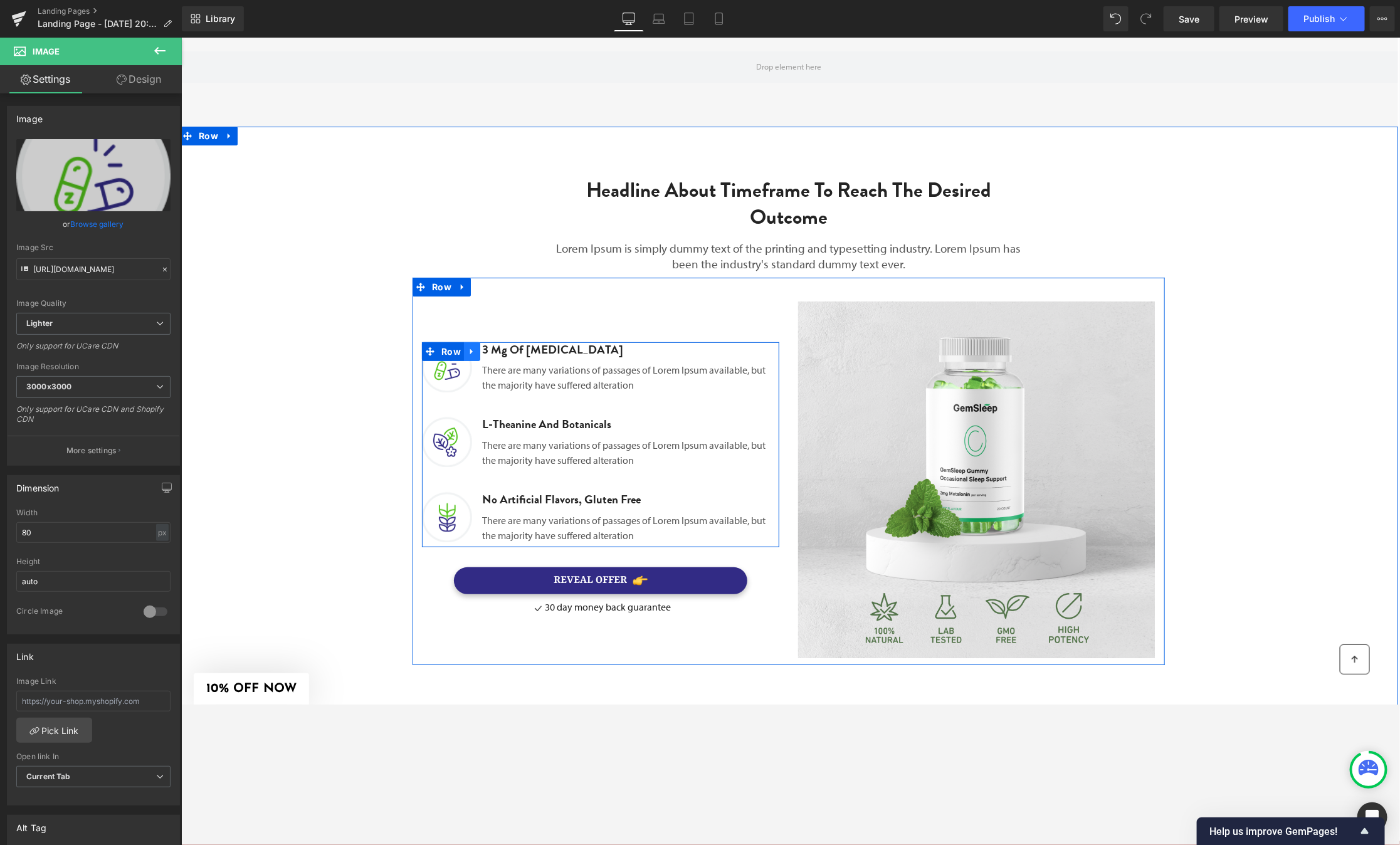
click at [471, 350] on icon at bounding box center [471, 351] width 3 height 6
click at [507, 351] on icon at bounding box center [503, 351] width 13 height 13
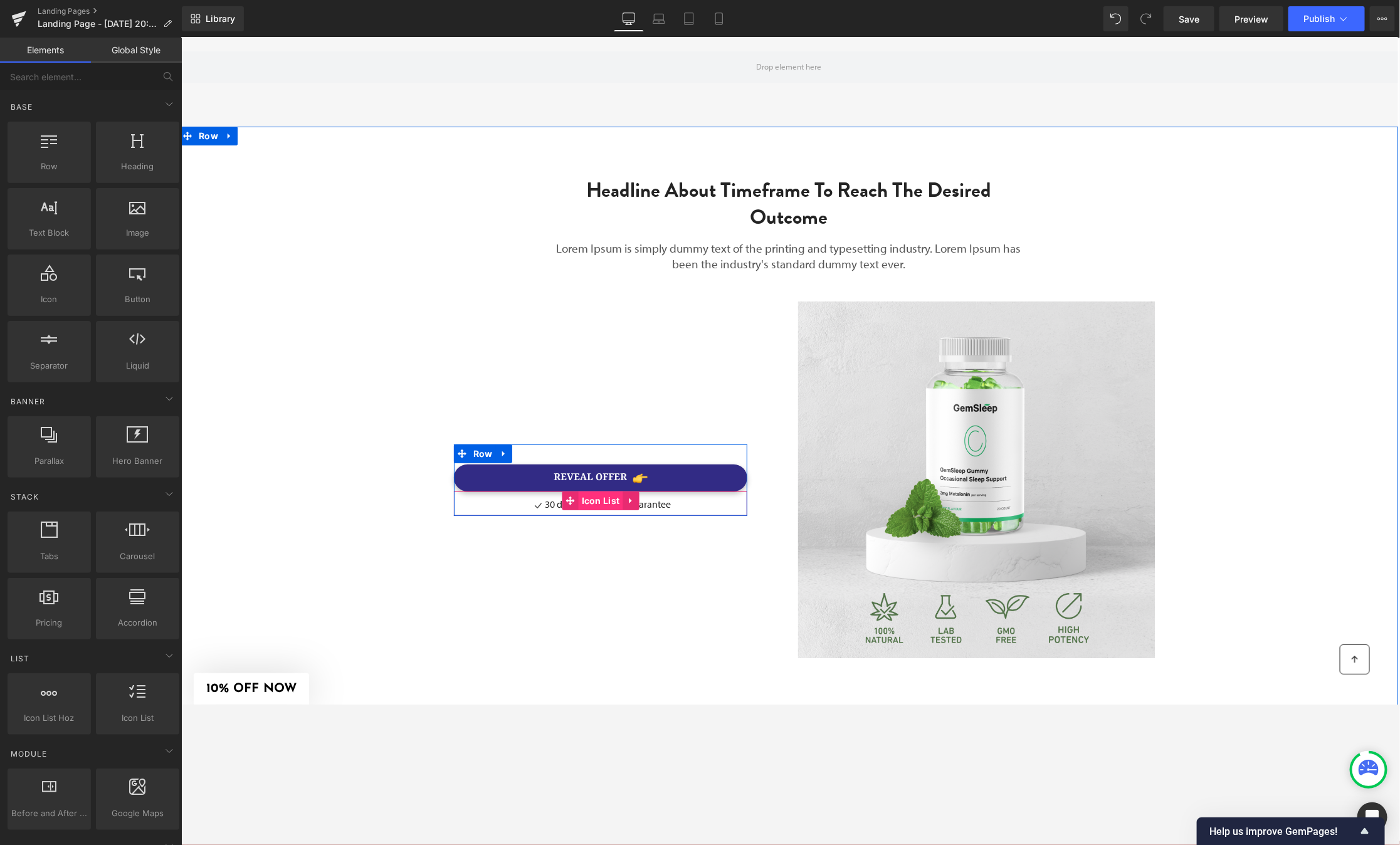
click at [613, 503] on span "Icon List" at bounding box center [600, 500] width 45 height 19
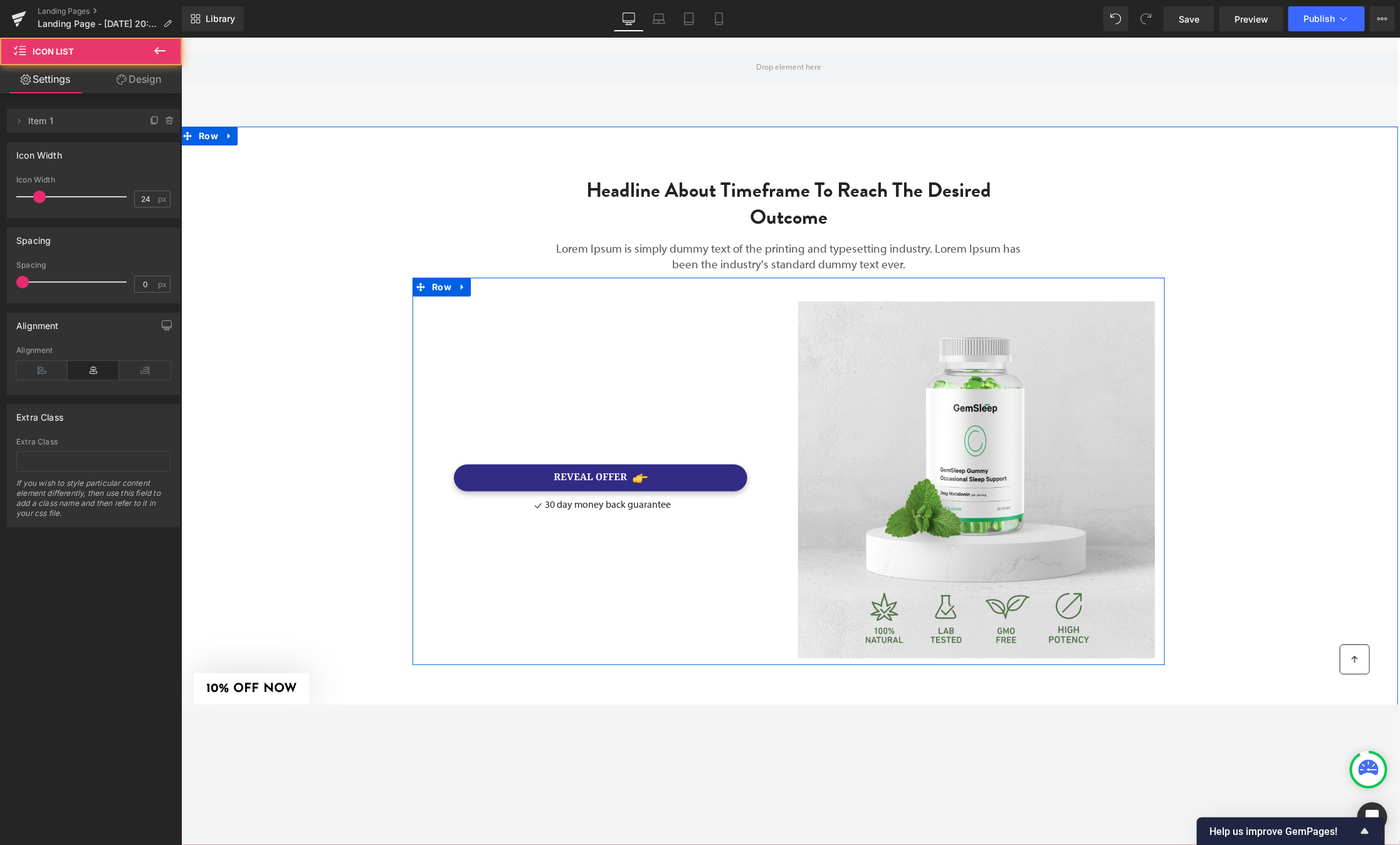
click at [646, 534] on div "REVEAL OFFER Button Icon 30 day money back guarantee Text Block Icon List Row" at bounding box center [600, 480] width 376 height 358
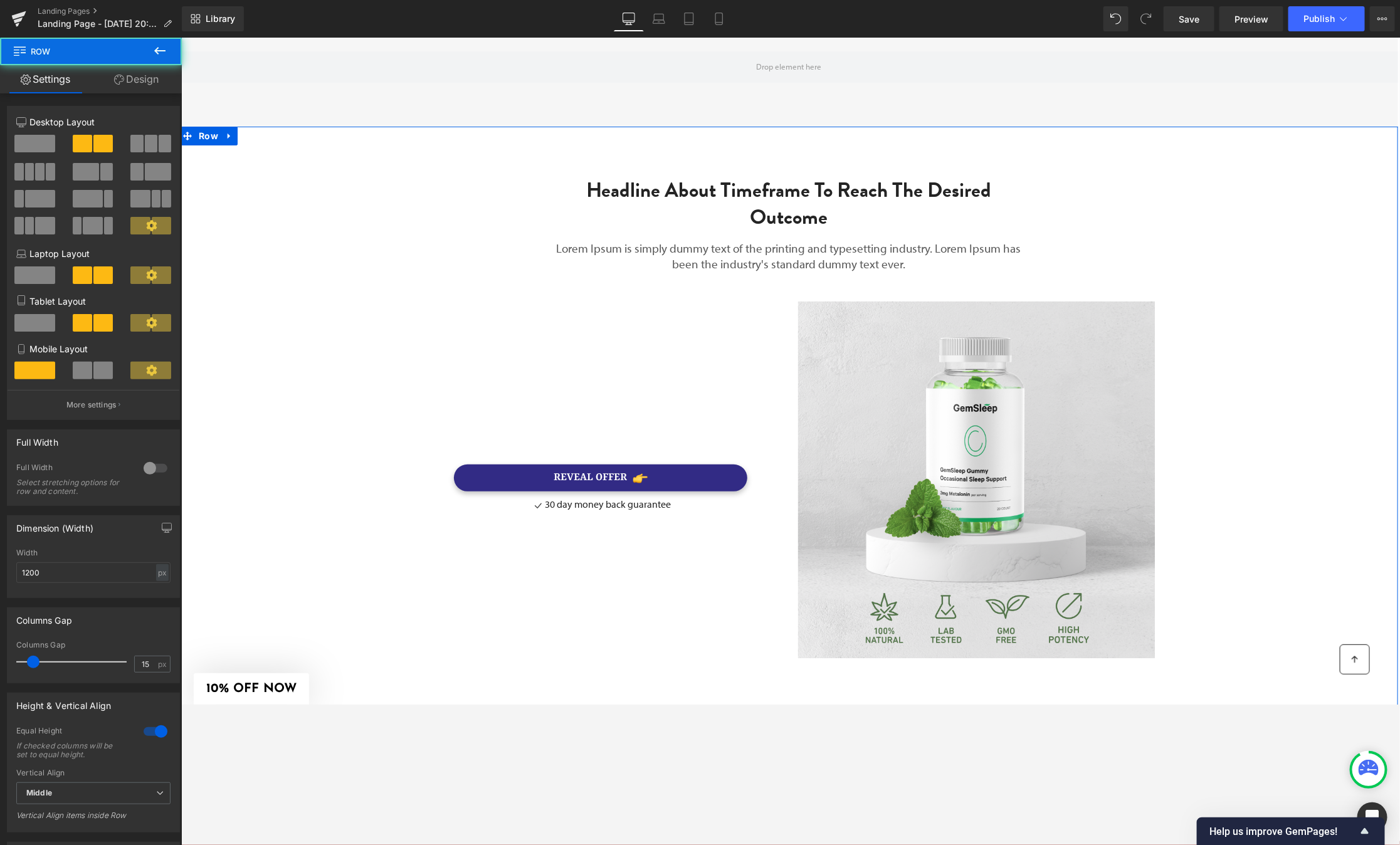
click at [649, 533] on div "REVEAL OFFER Button Icon 30 day money back guarantee Text Block Icon List Row" at bounding box center [600, 480] width 376 height 358
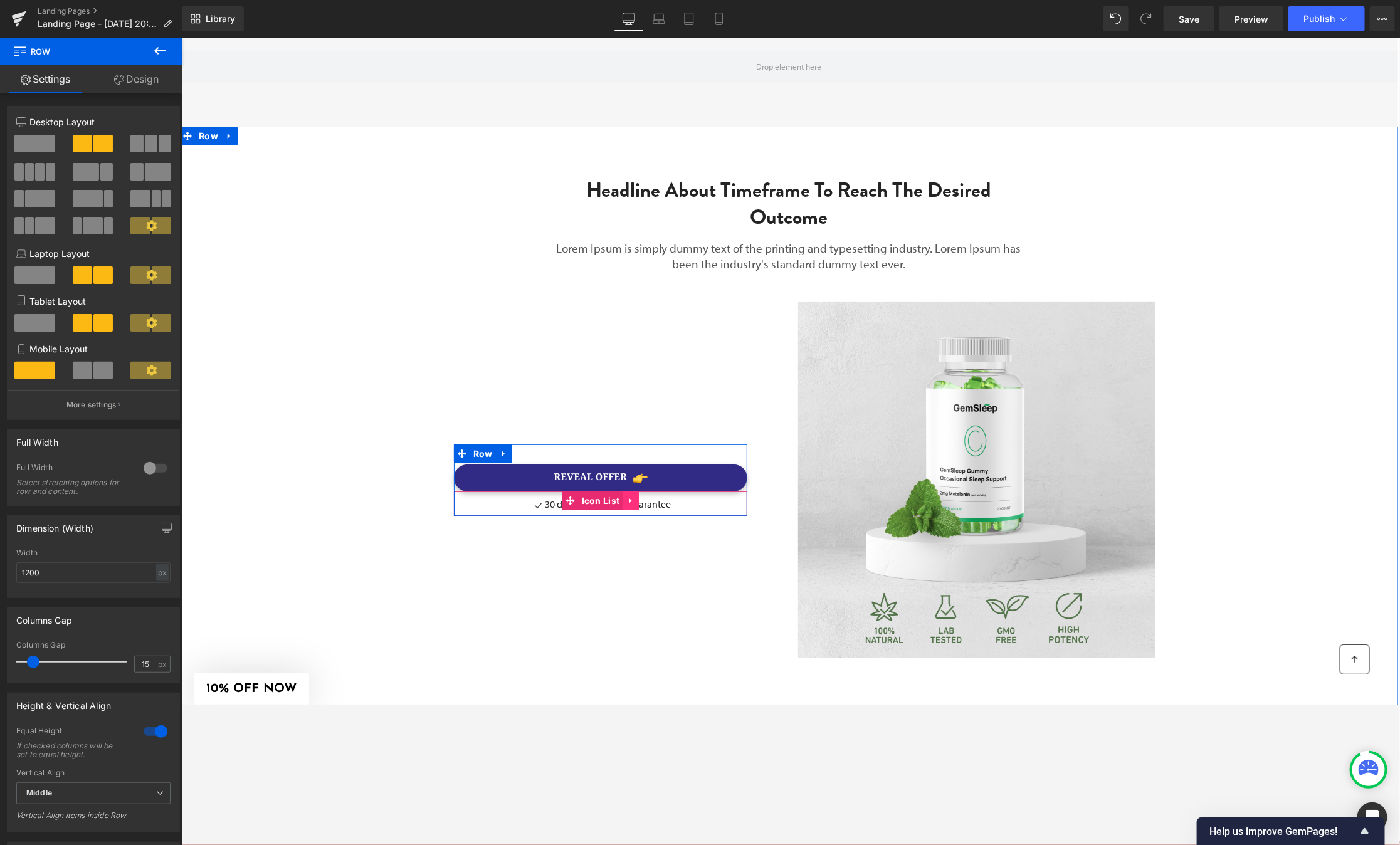
click at [628, 500] on icon at bounding box center [629, 500] width 3 height 6
click at [641, 504] on icon at bounding box center [638, 500] width 13 height 13
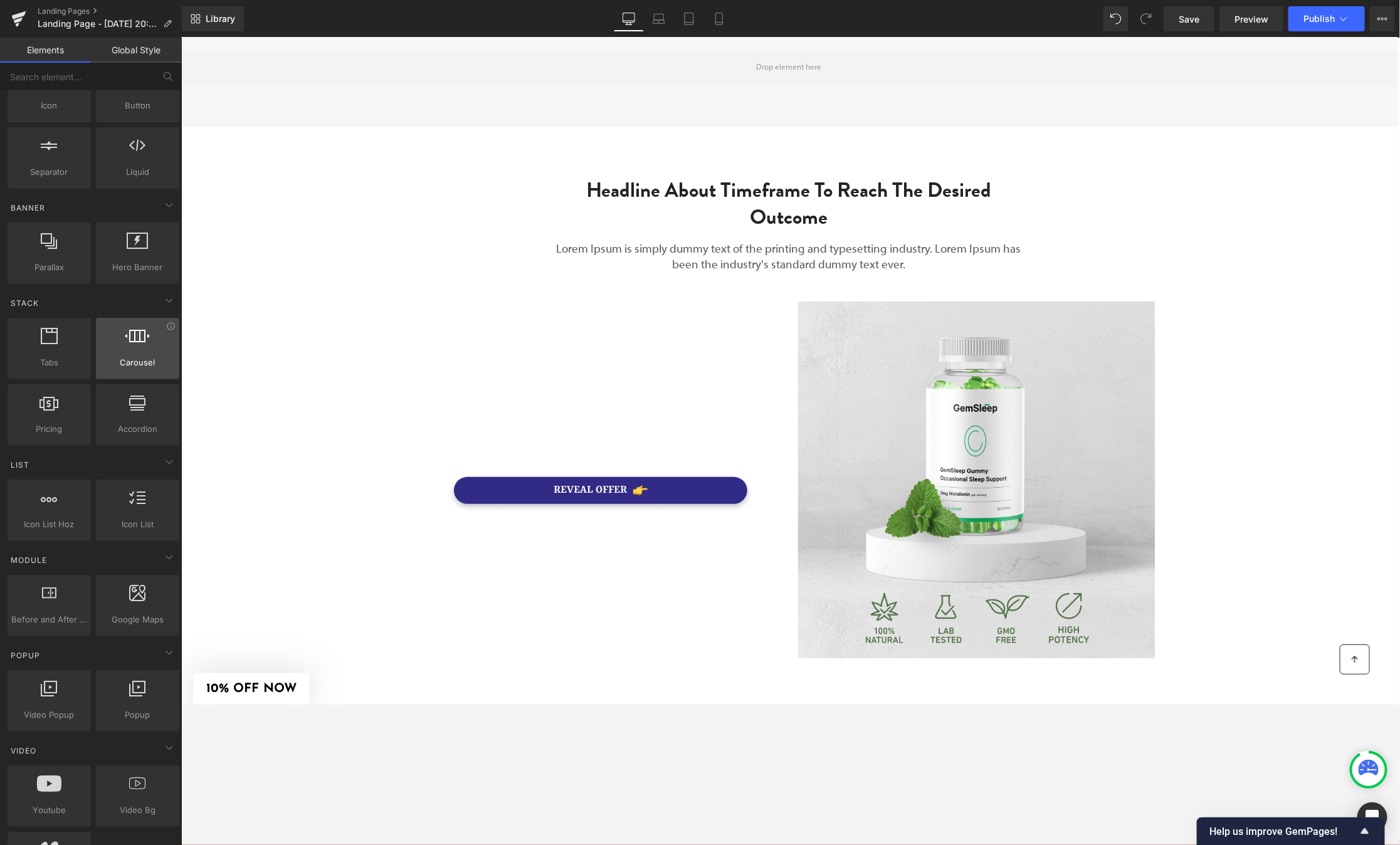
scroll to position [0, 0]
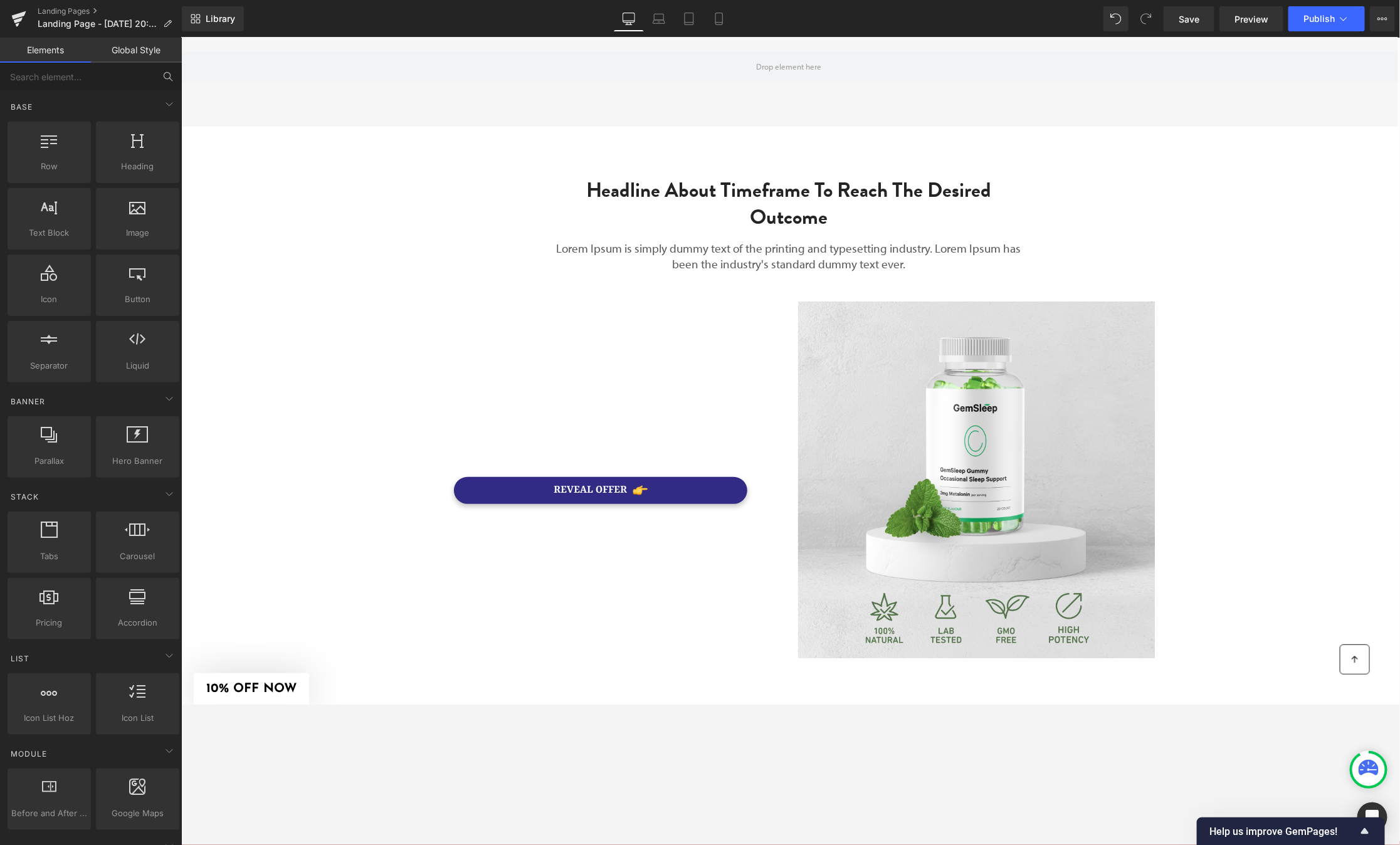
click at [174, 78] on button at bounding box center [168, 76] width 28 height 28
click at [119, 78] on input "text" at bounding box center [77, 76] width 154 height 28
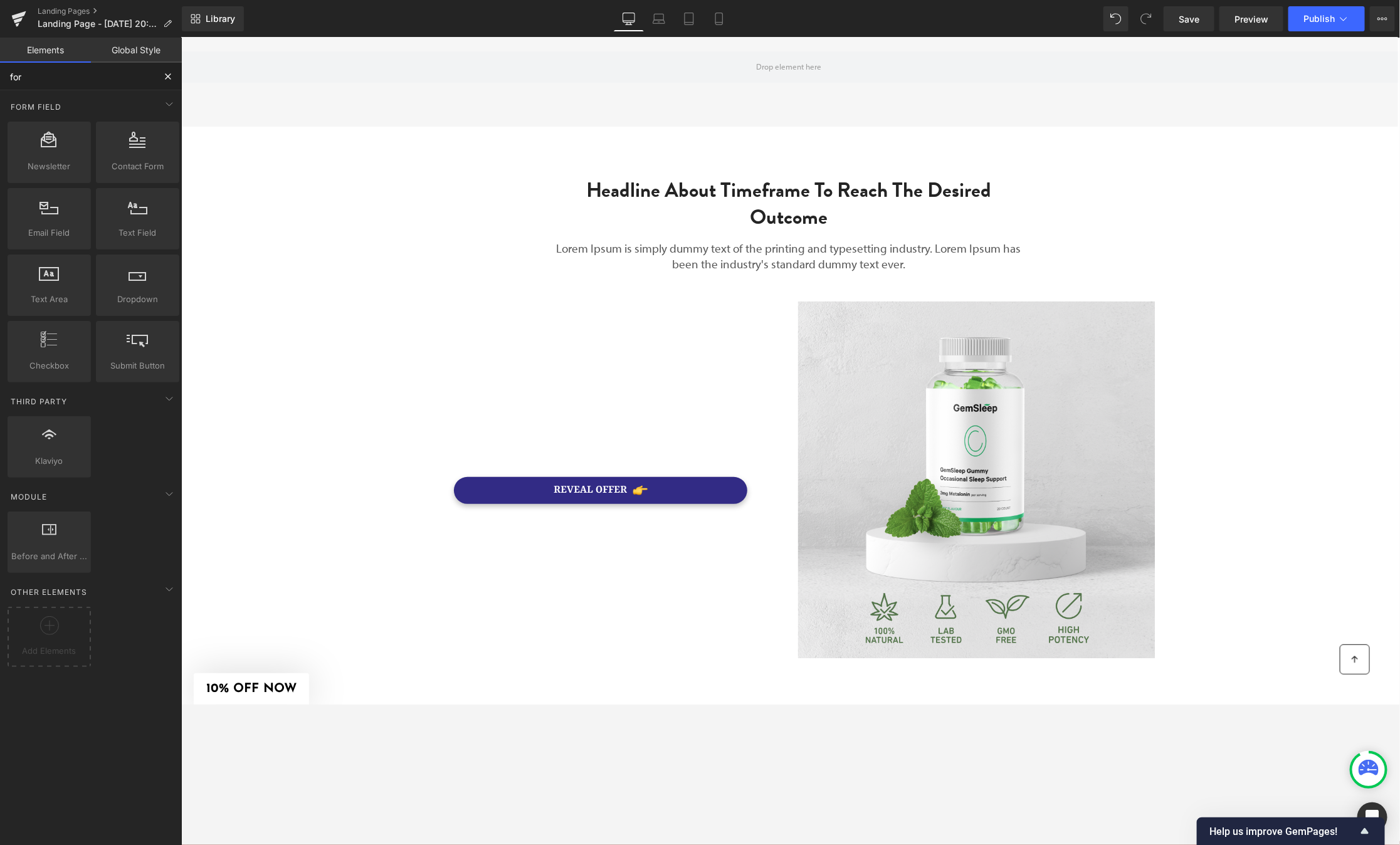
type input "form"
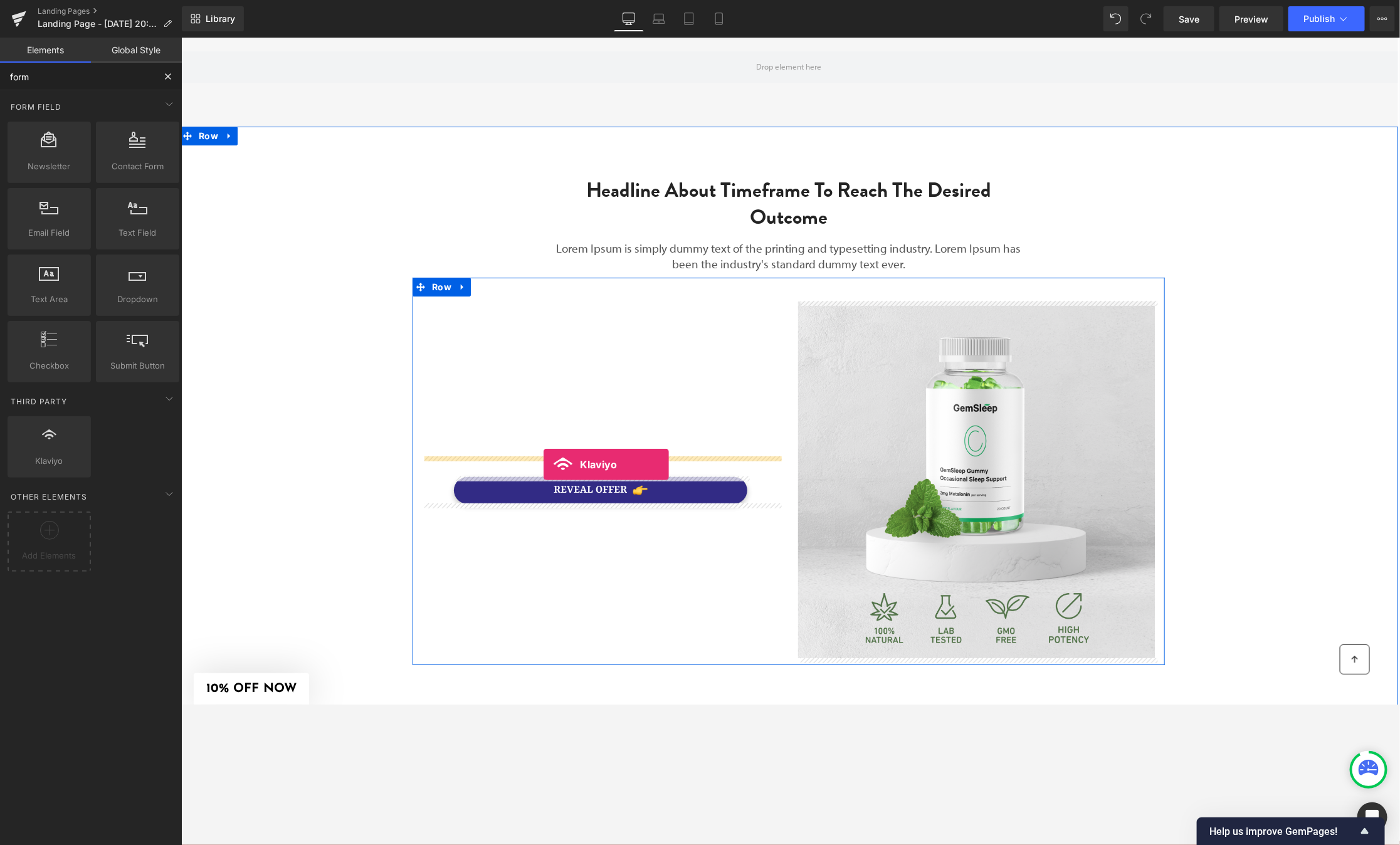
drag, startPoint x: 234, startPoint y: 487, endPoint x: 542, endPoint y: 463, distance: 308.9
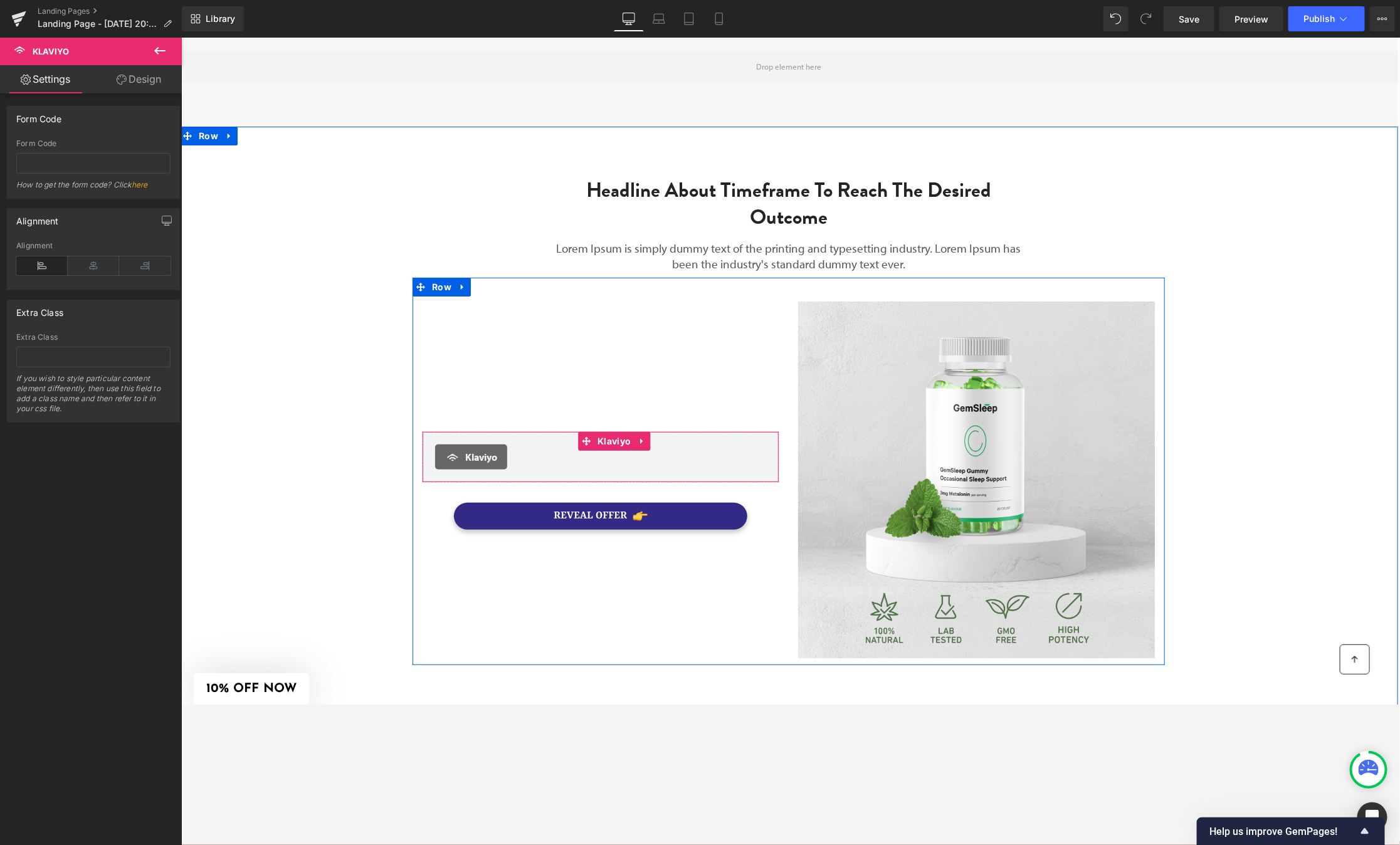
click at [469, 456] on span "Klaviyo" at bounding box center [481, 456] width 32 height 15
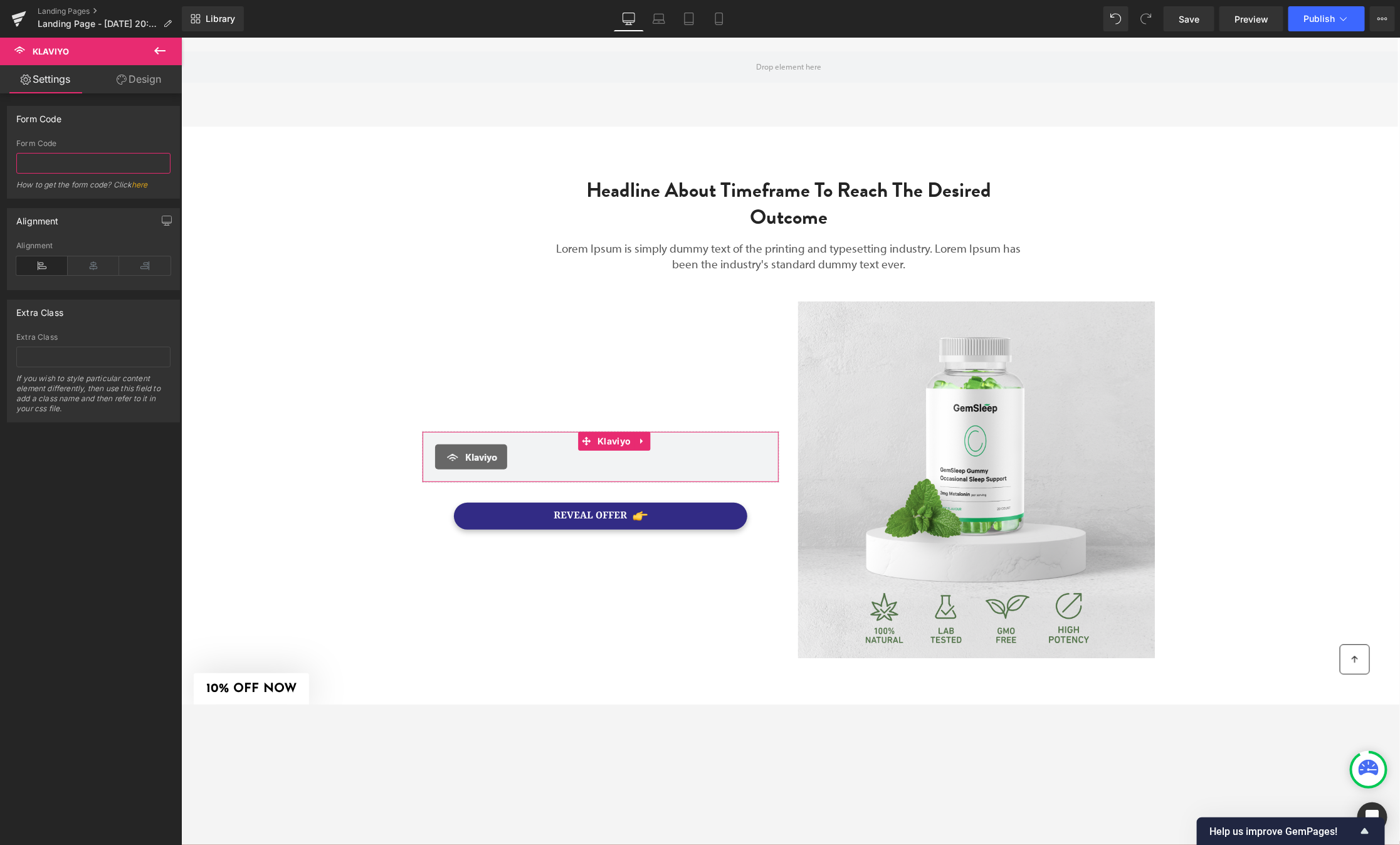
click at [89, 160] on input "text" at bounding box center [93, 163] width 154 height 21
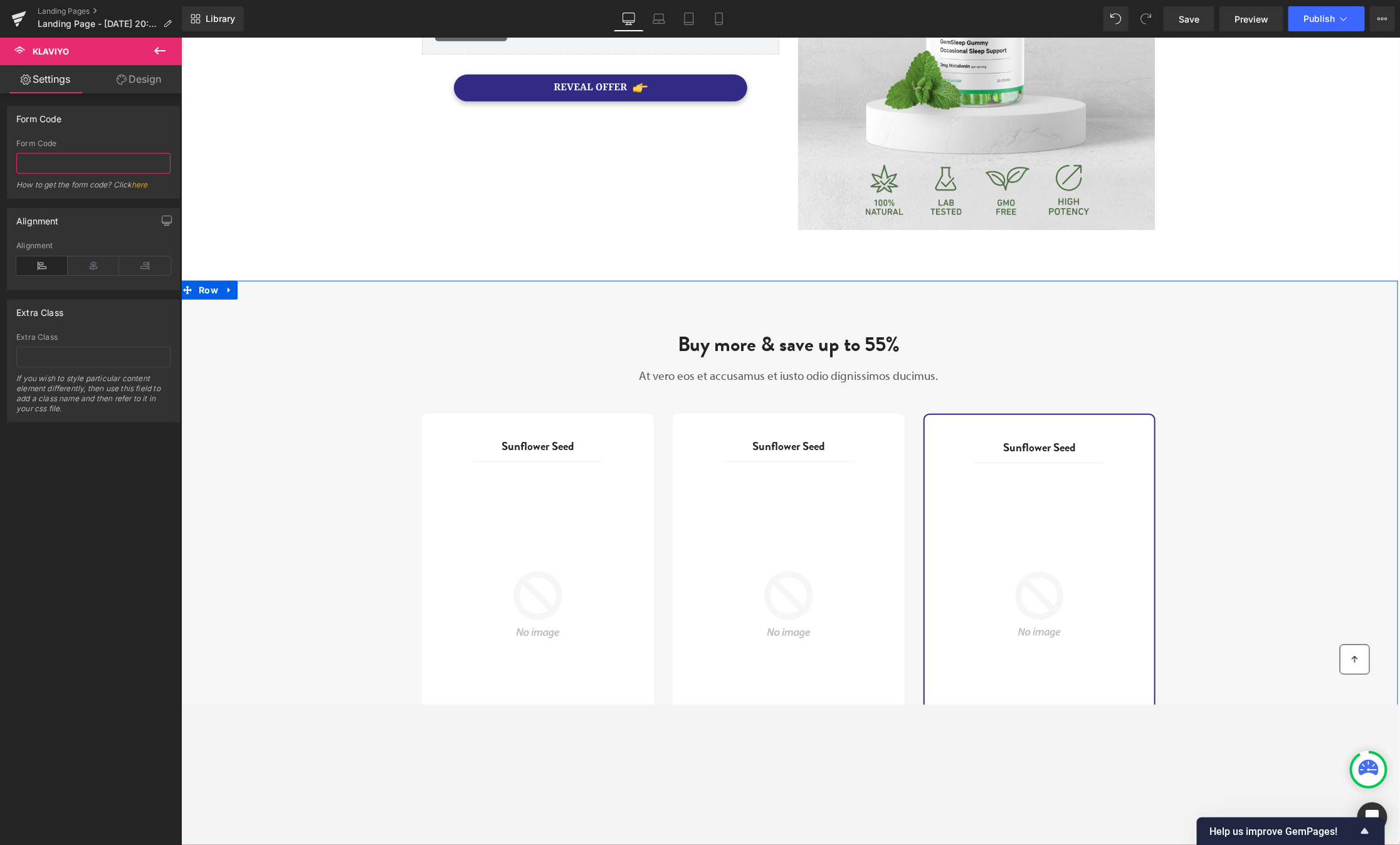
scroll to position [518, 0]
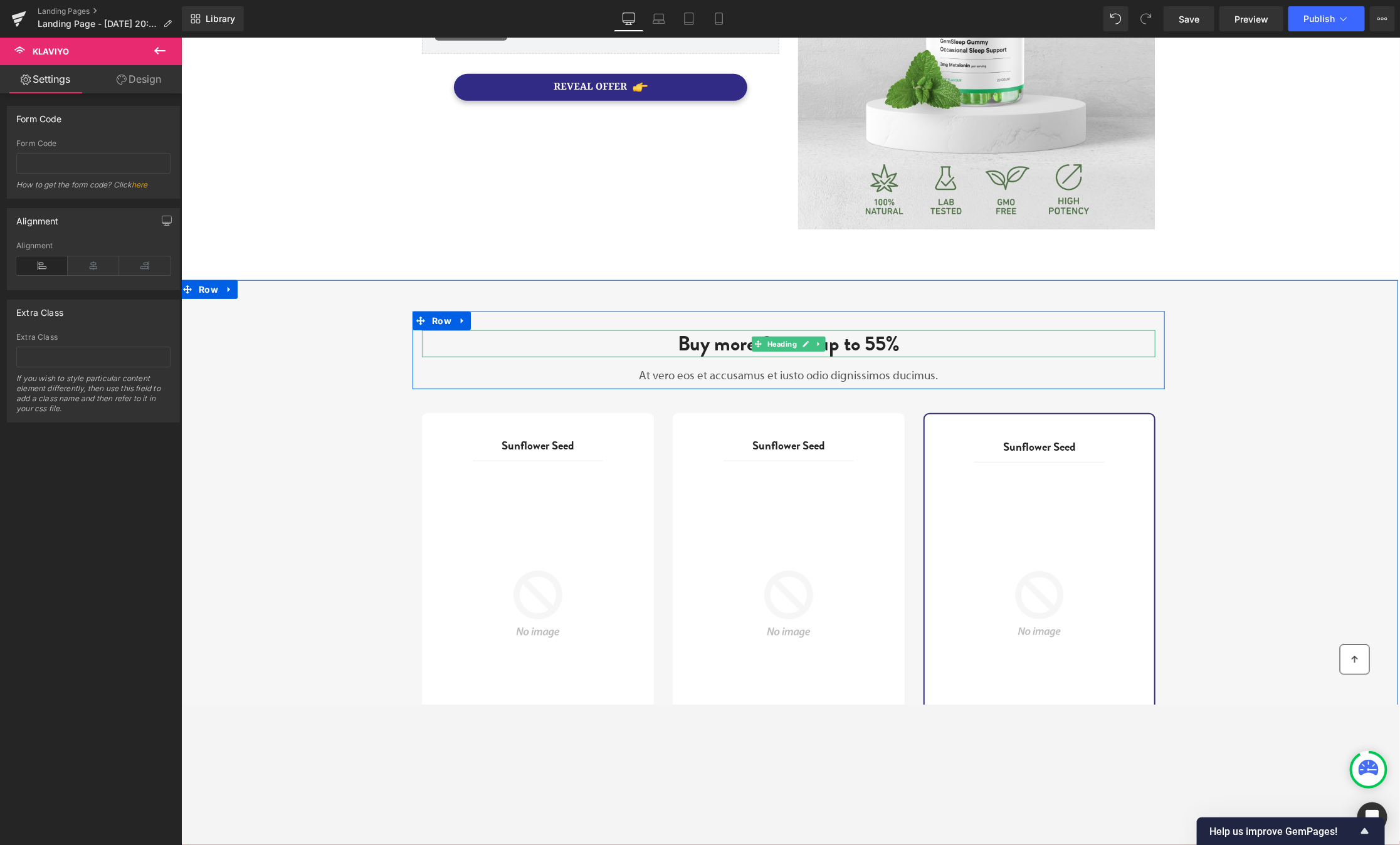
drag, startPoint x: 703, startPoint y: 354, endPoint x: 228, endPoint y: 240, distance: 488.5
click at [703, 354] on div "Buy more & save up to 55% Heading" at bounding box center [789, 343] width 734 height 27
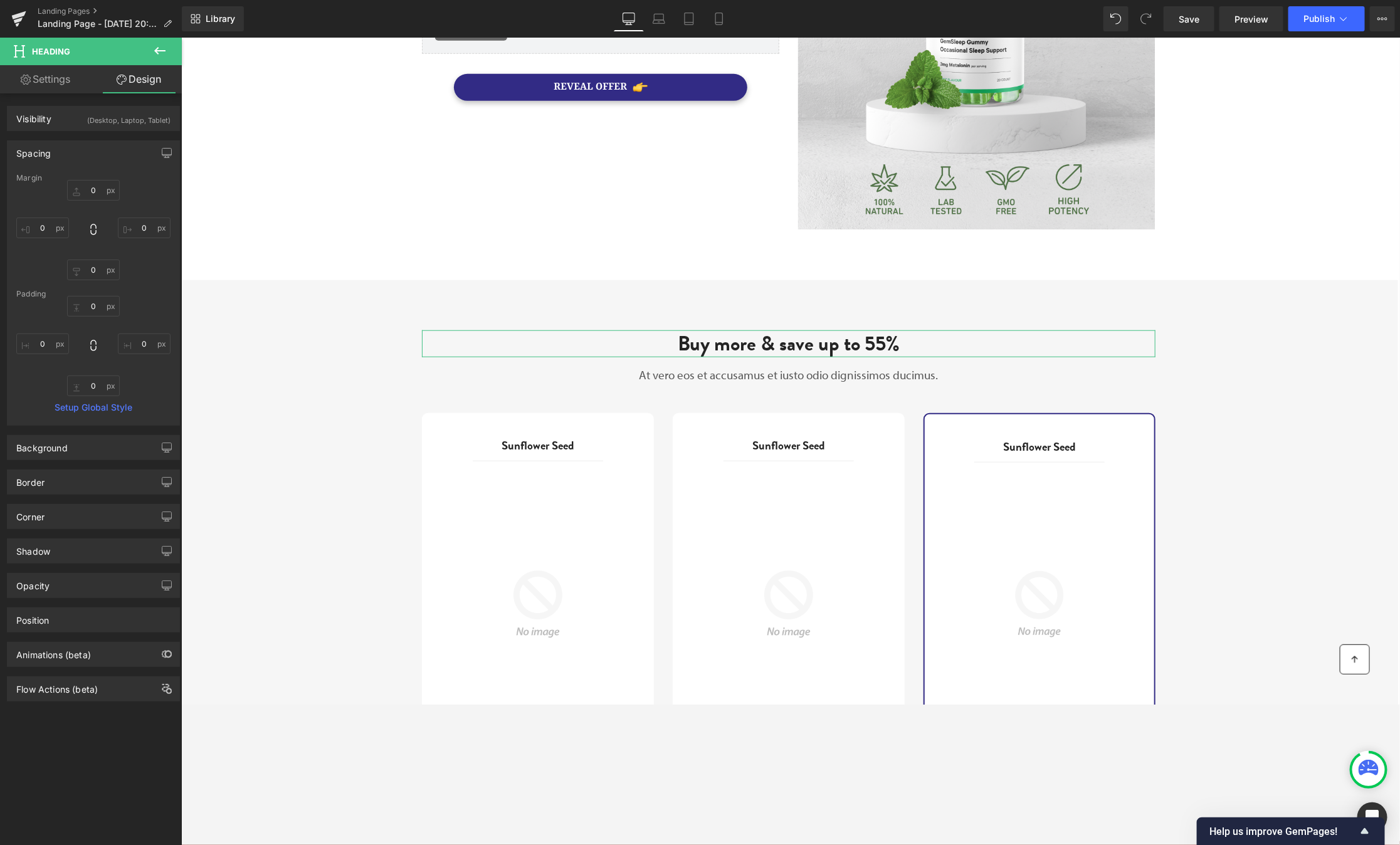
click at [50, 78] on link "Settings" at bounding box center [46, 78] width 91 height 28
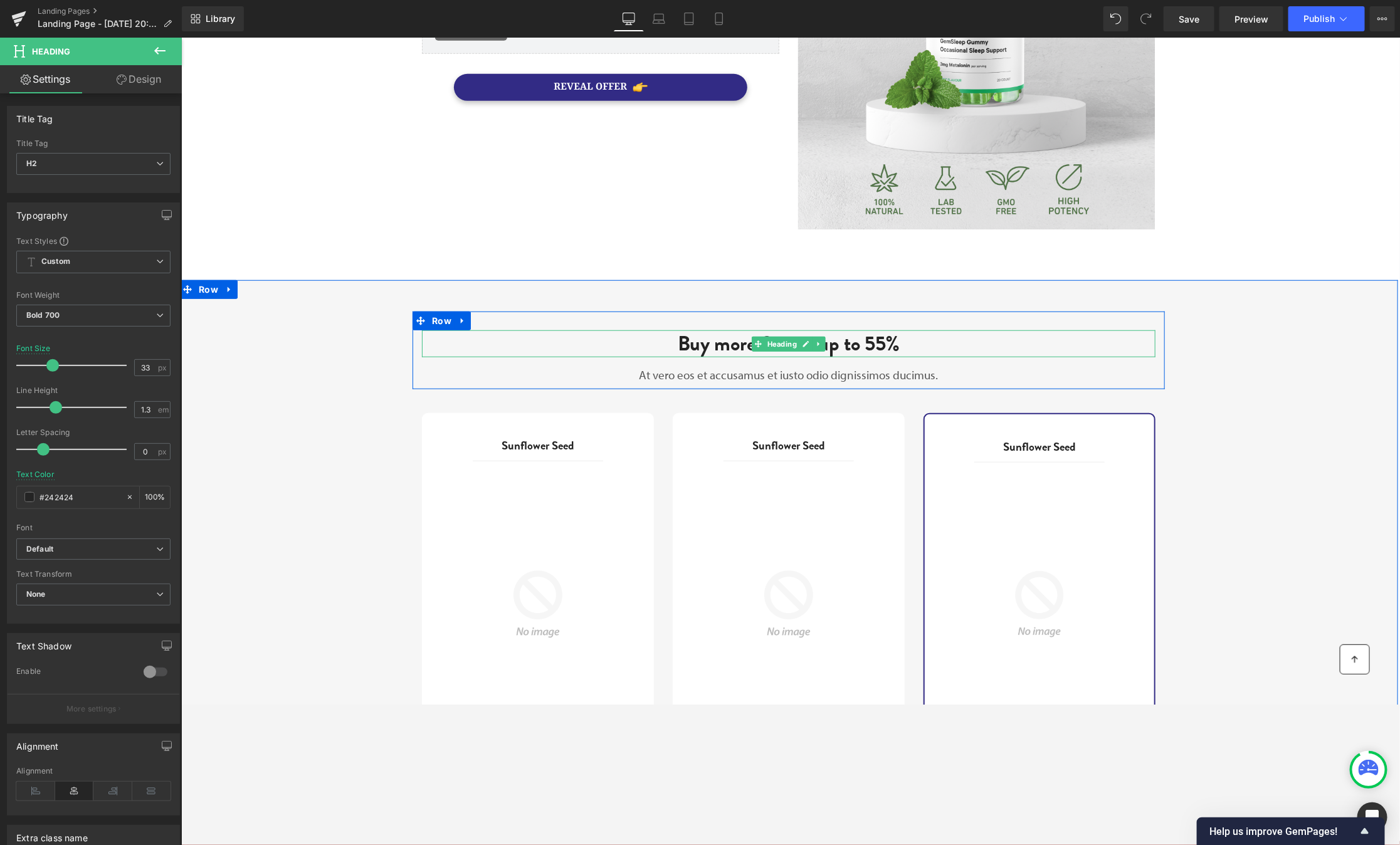
click at [568, 346] on h2 "Buy more & save up to 55%" at bounding box center [789, 343] width 734 height 27
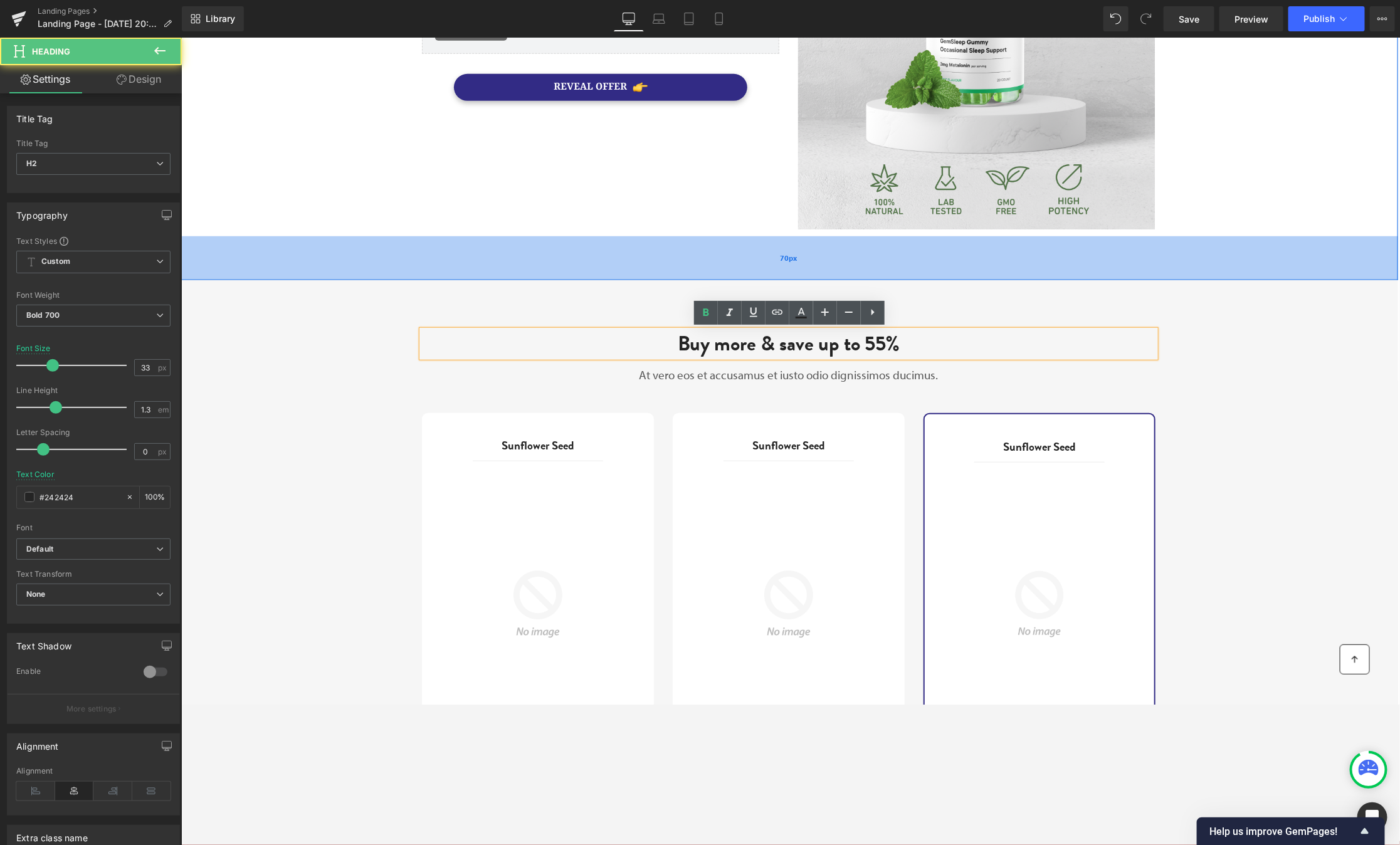
click at [302, 242] on div "70px" at bounding box center [788, 258] width 1219 height 44
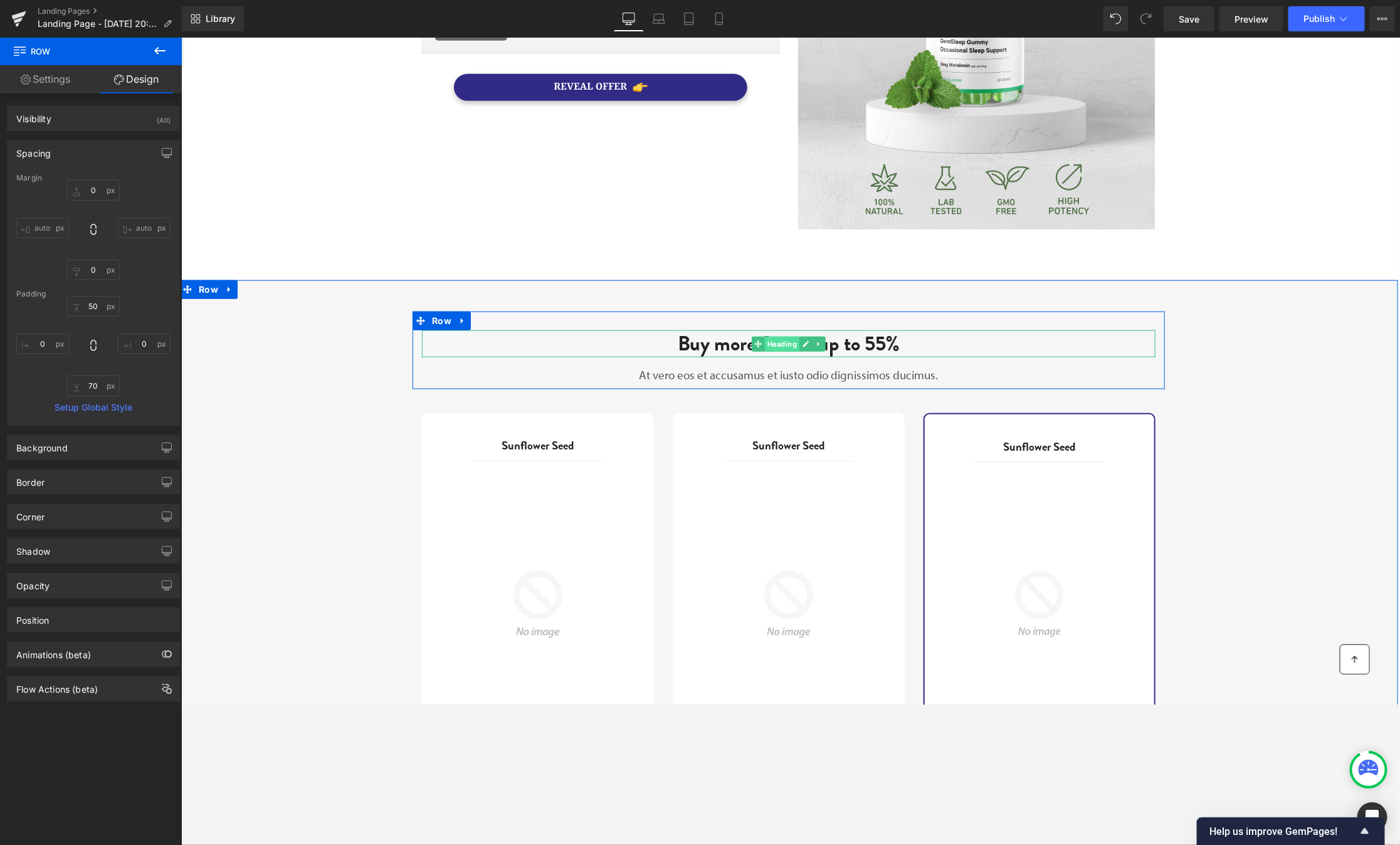
click at [786, 339] on span "Heading" at bounding box center [781, 343] width 35 height 15
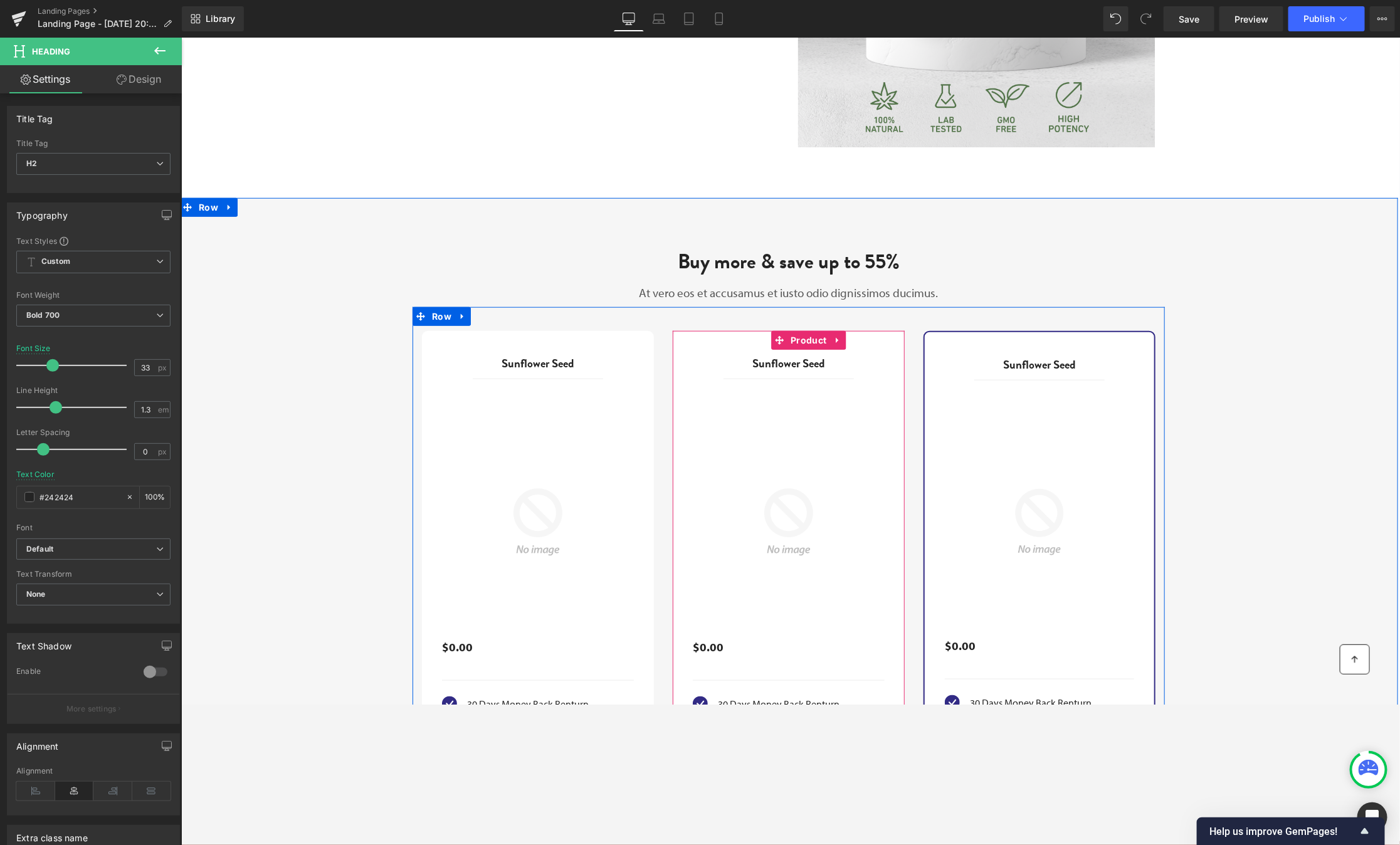
scroll to position [602, 0]
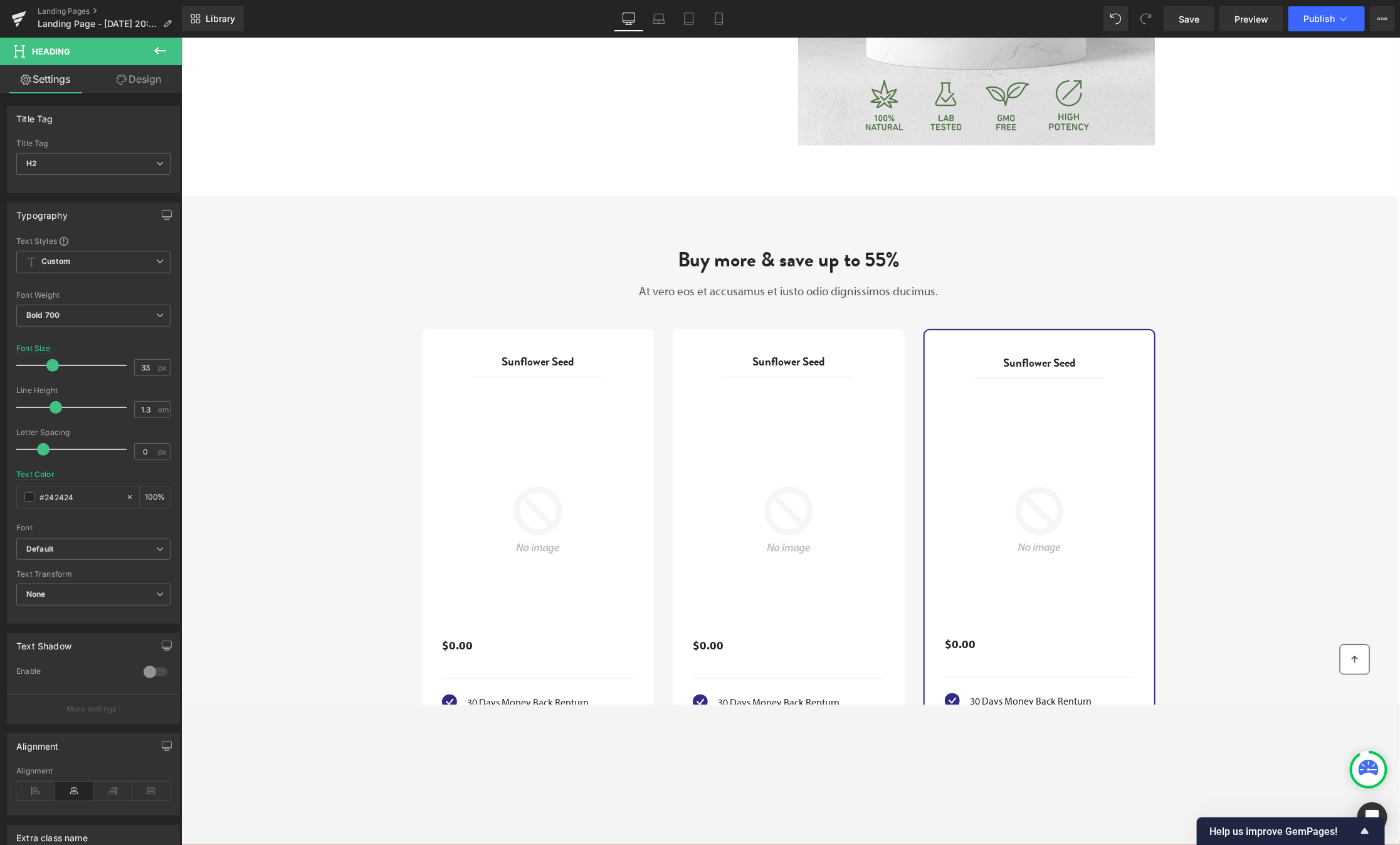
click at [159, 46] on icon at bounding box center [160, 51] width 15 height 15
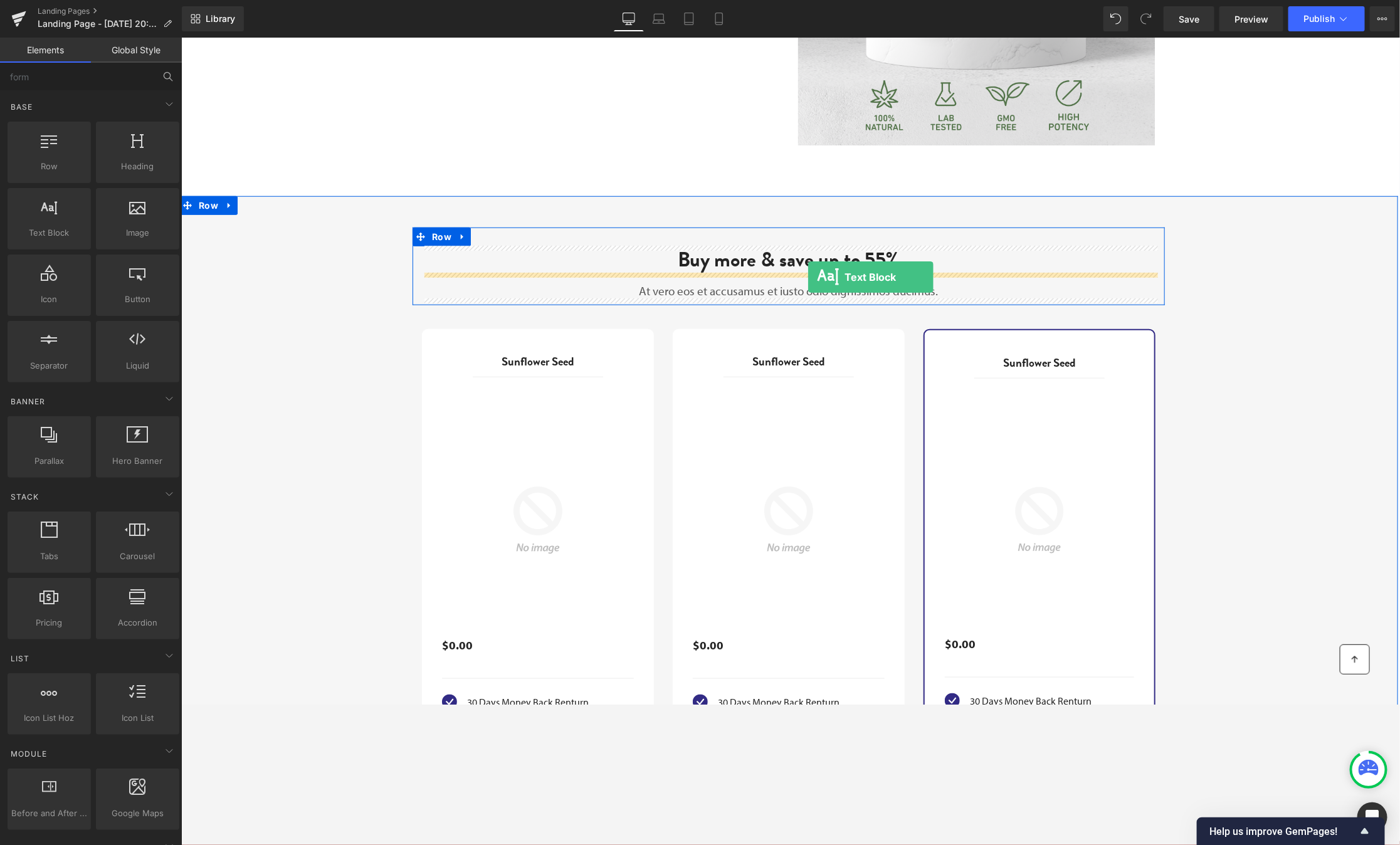
drag, startPoint x: 214, startPoint y: 261, endPoint x: 807, endPoint y: 277, distance: 593.2
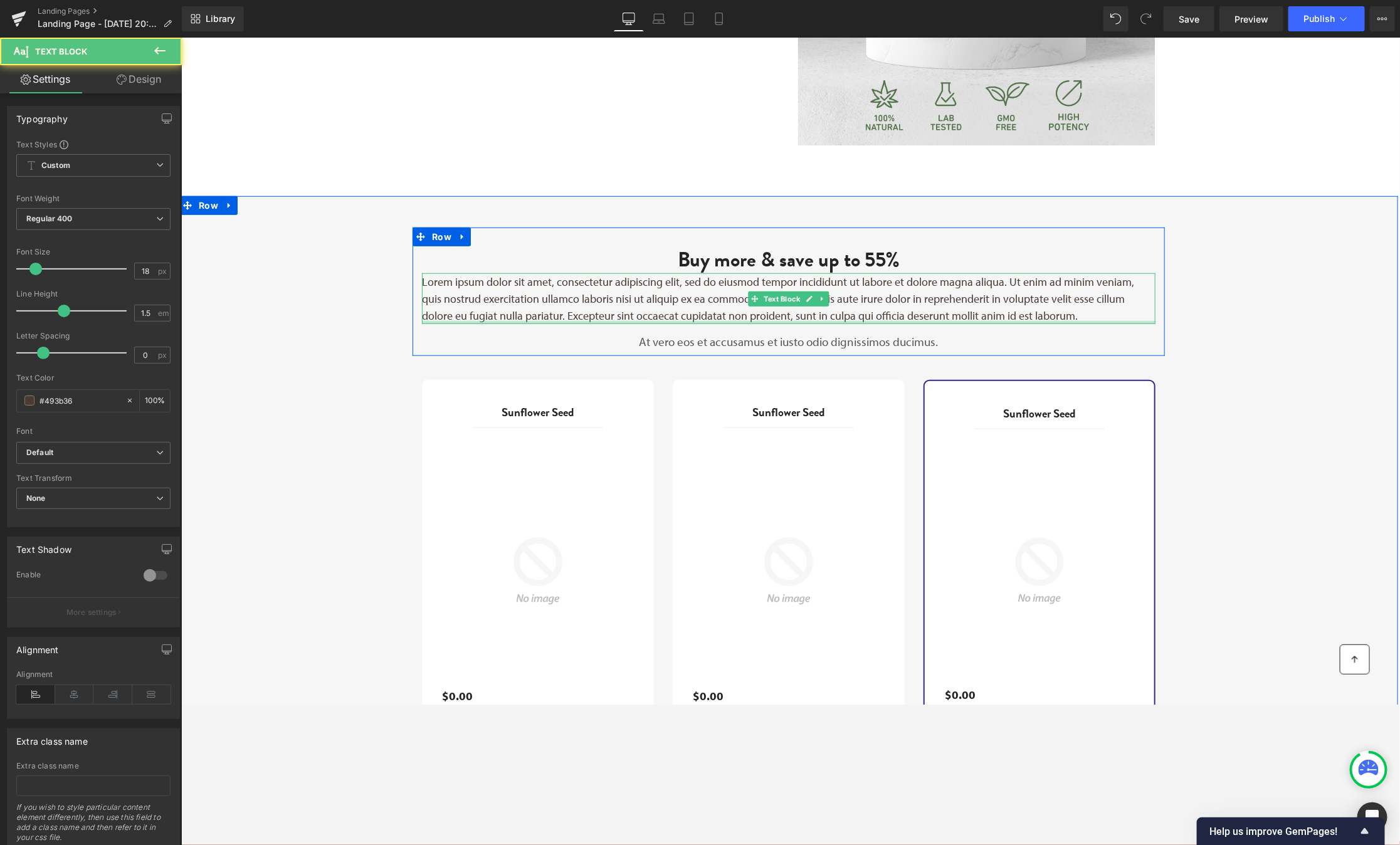
click at [977, 320] on div at bounding box center [789, 322] width 734 height 3
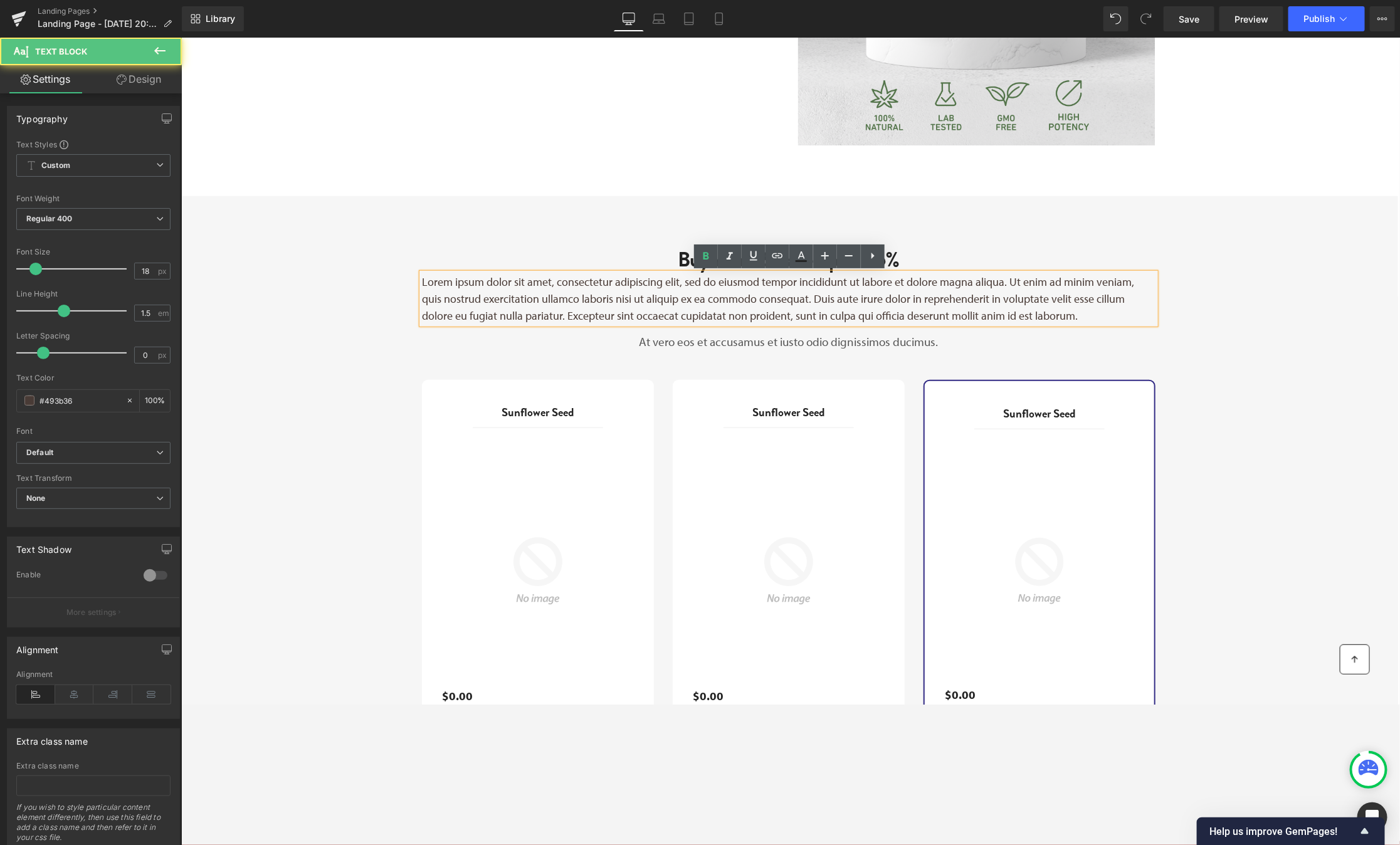
click at [783, 307] on p "Lorem ipsum dolor sit amet, consectetur adipiscing elit, sed do eiusmod tempor …" at bounding box center [789, 298] width 734 height 51
click at [1048, 256] on h2 "Buy more & save up to 55%" at bounding box center [789, 259] width 734 height 27
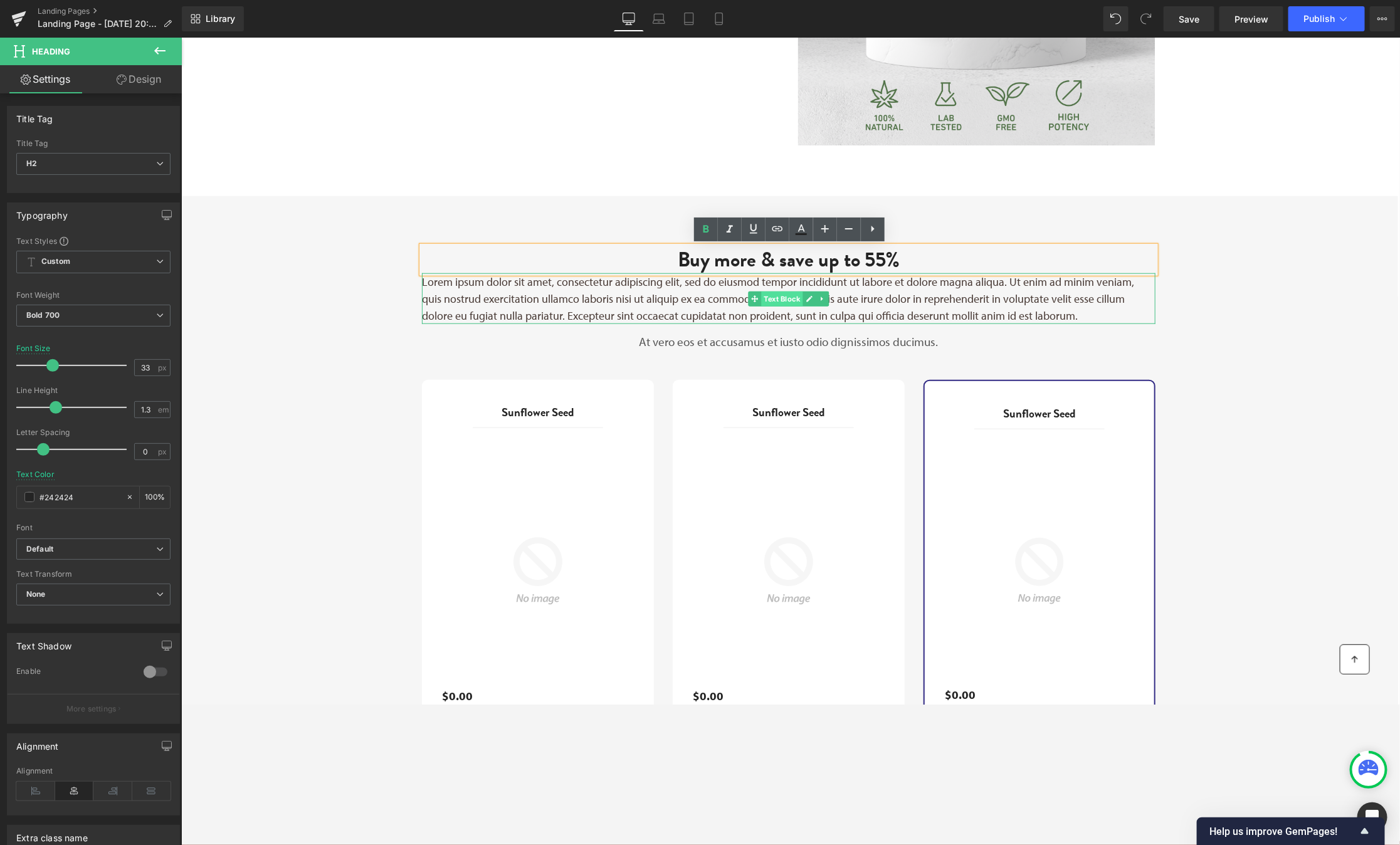
click at [783, 297] on span "Text Block" at bounding box center [781, 299] width 41 height 15
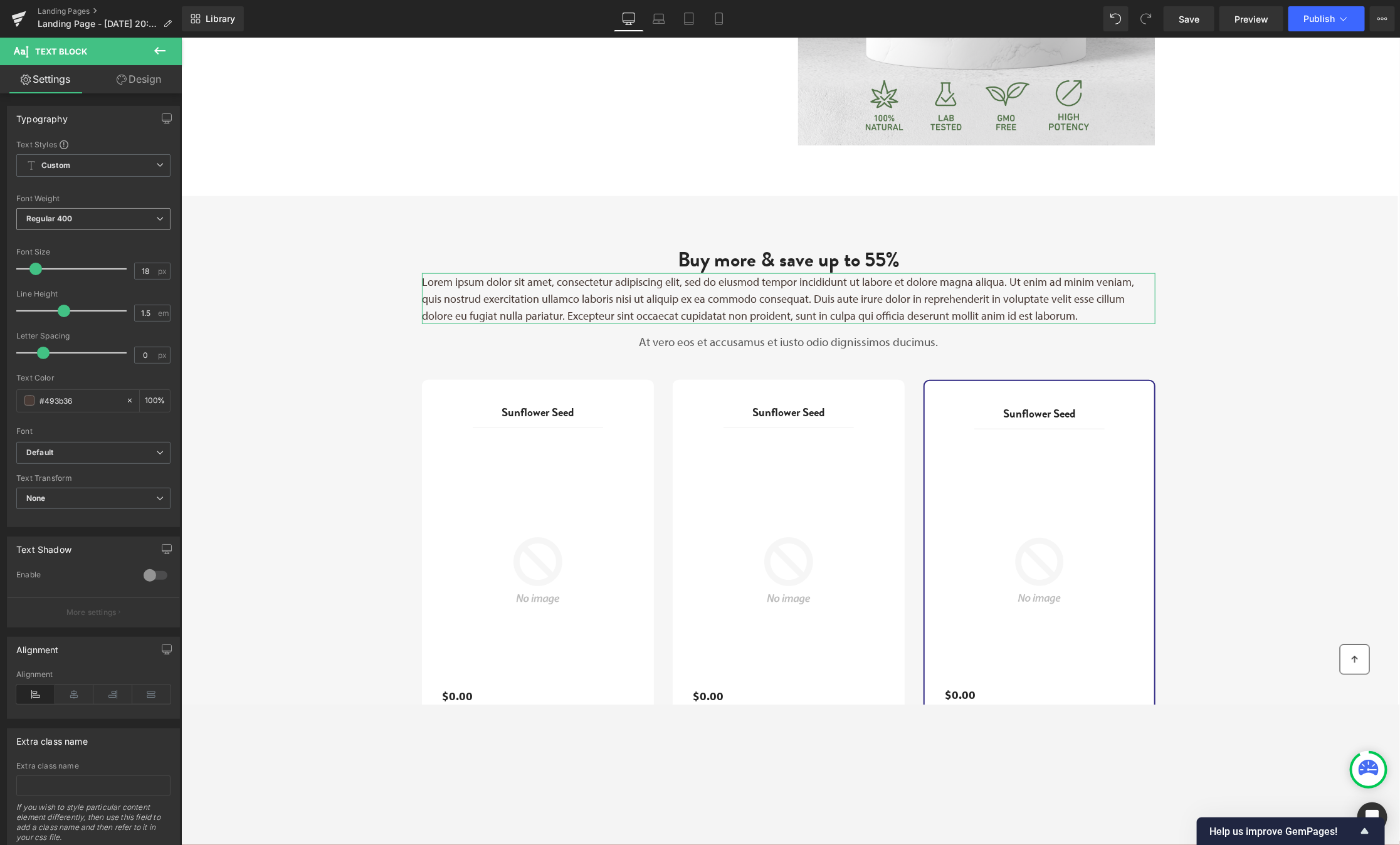
click at [159, 214] on span "Regular 400" at bounding box center [93, 219] width 154 height 22
click at [96, 310] on li "Medium 500" at bounding box center [94, 316] width 155 height 19
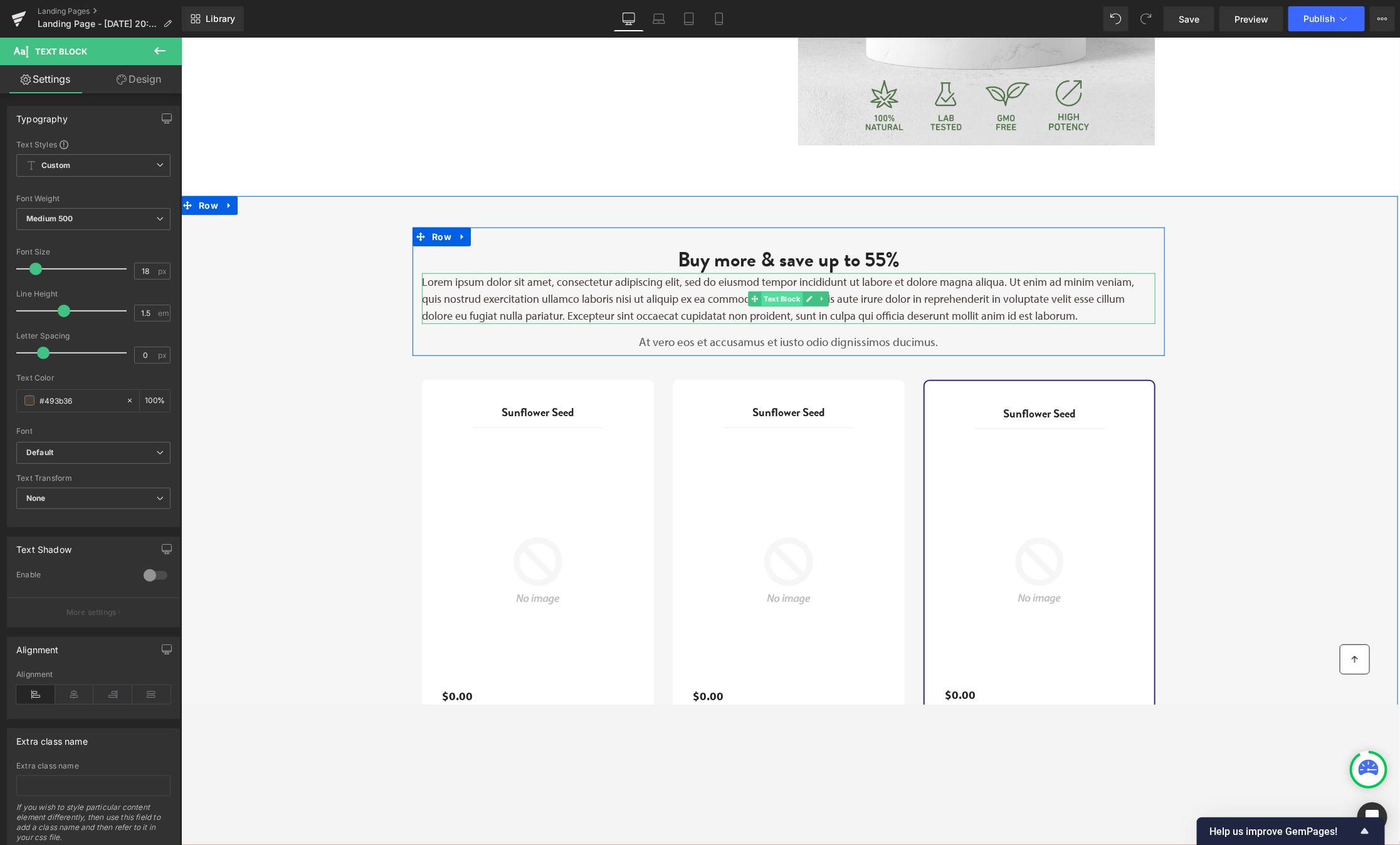
click at [783, 291] on span "Text Block" at bounding box center [781, 299] width 41 height 15
click at [783, 294] on span "Text Block" at bounding box center [781, 299] width 41 height 15
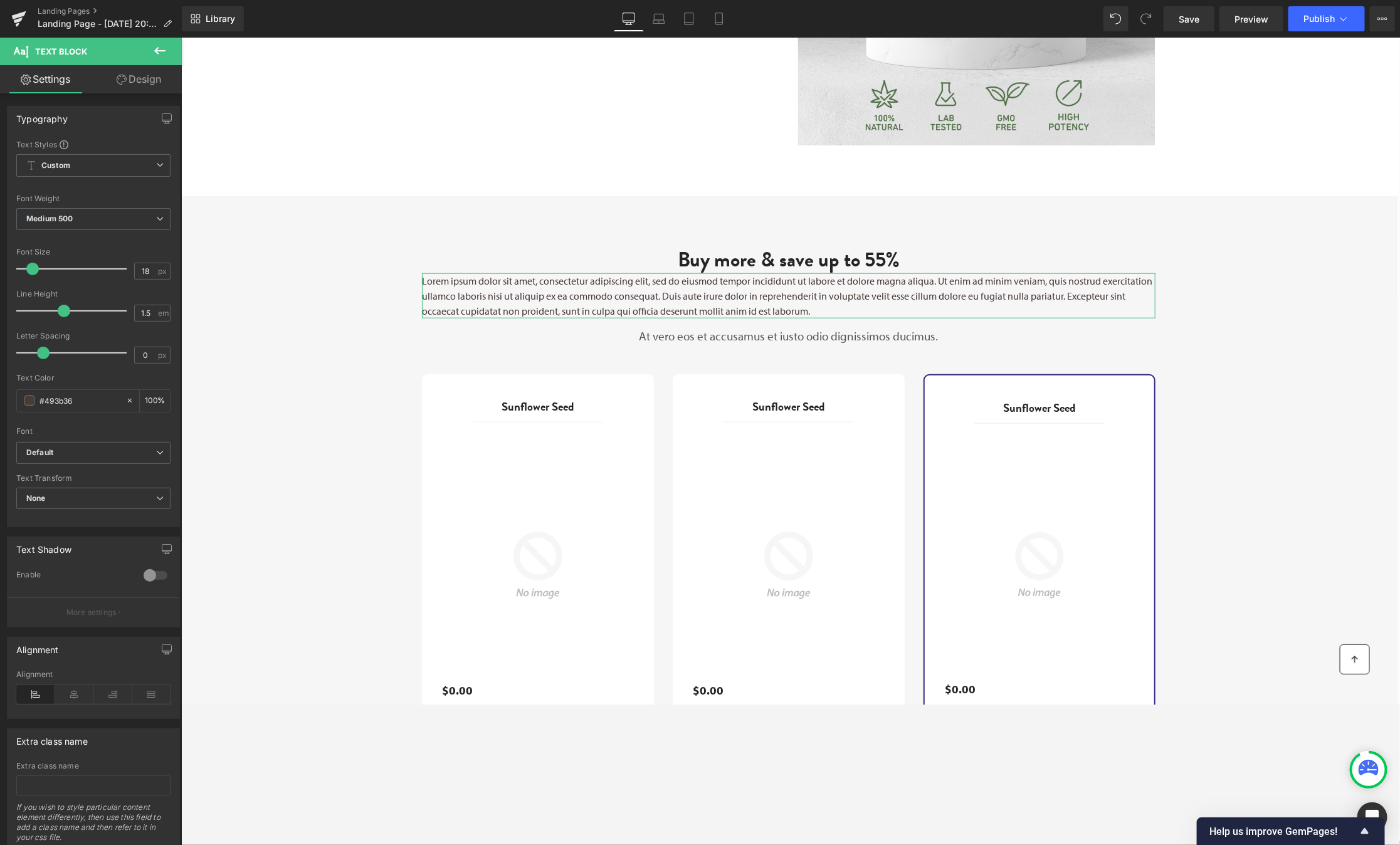
click at [33, 274] on div at bounding box center [74, 269] width 104 height 25
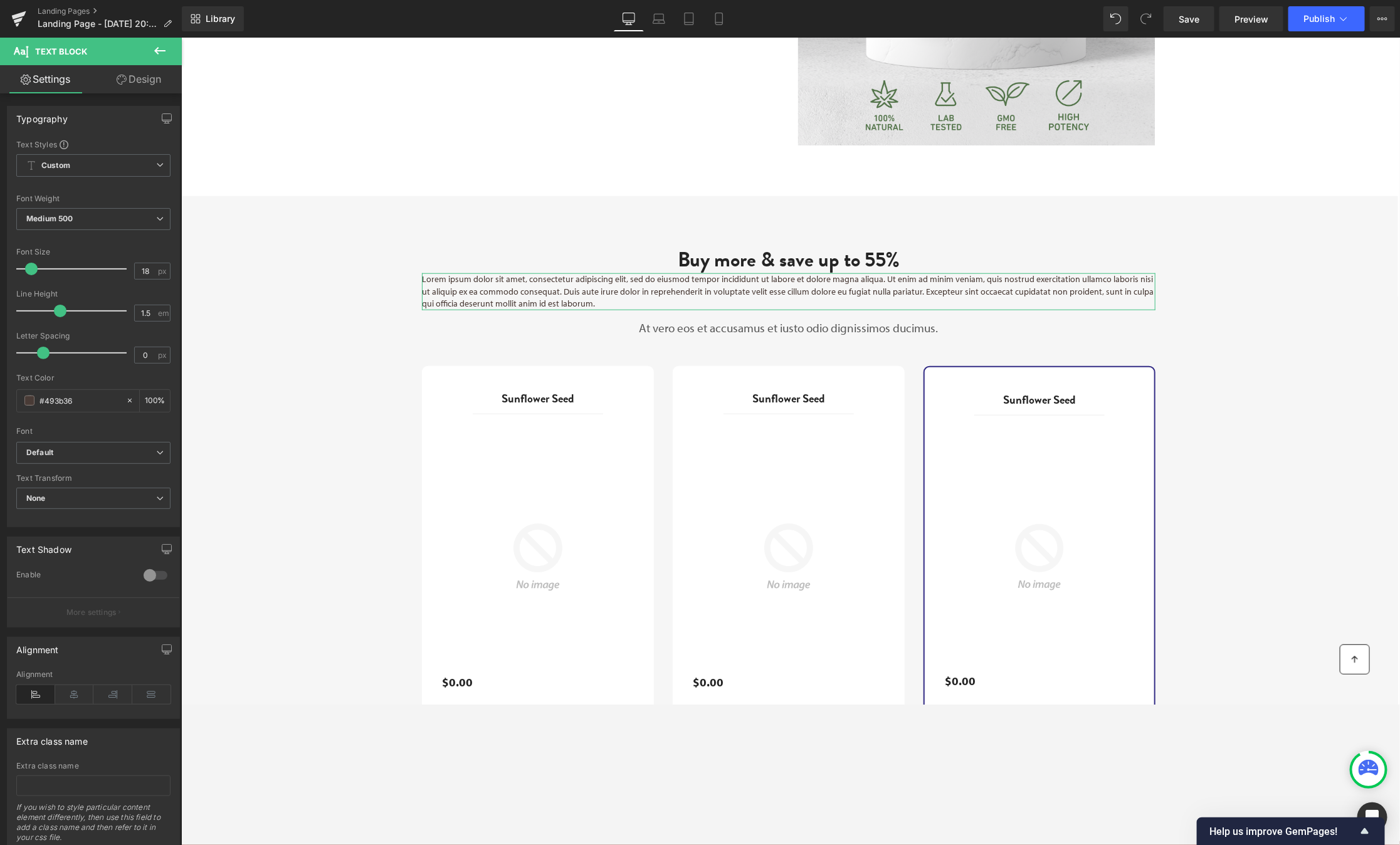
click at [57, 311] on span at bounding box center [60, 310] width 13 height 13
click at [42, 353] on span at bounding box center [39, 353] width 13 height 13
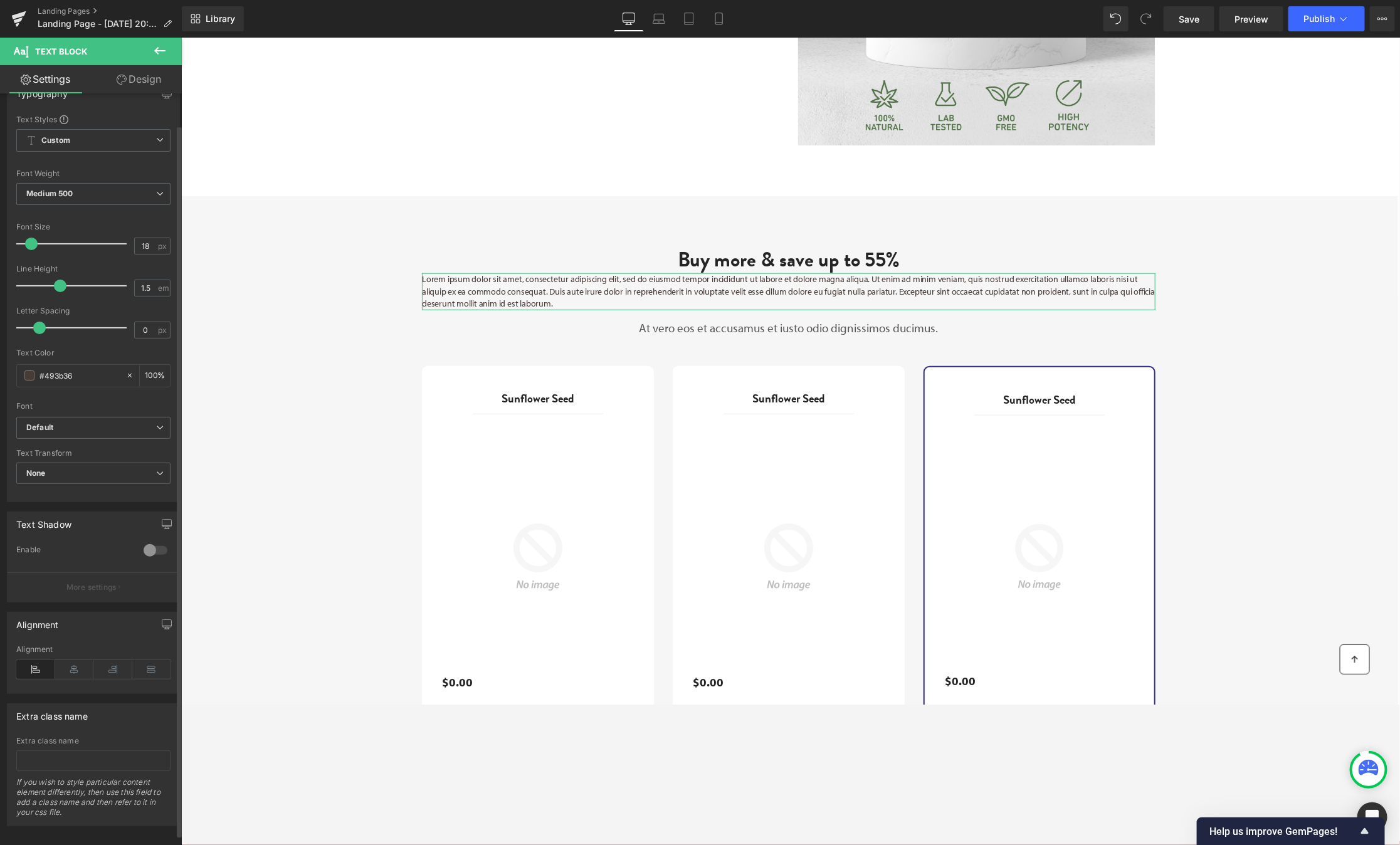
scroll to position [33, 0]
click at [156, 132] on icon at bounding box center [159, 132] width 8 height 8
click at [104, 396] on div "Font" at bounding box center [90, 399] width 149 height 8
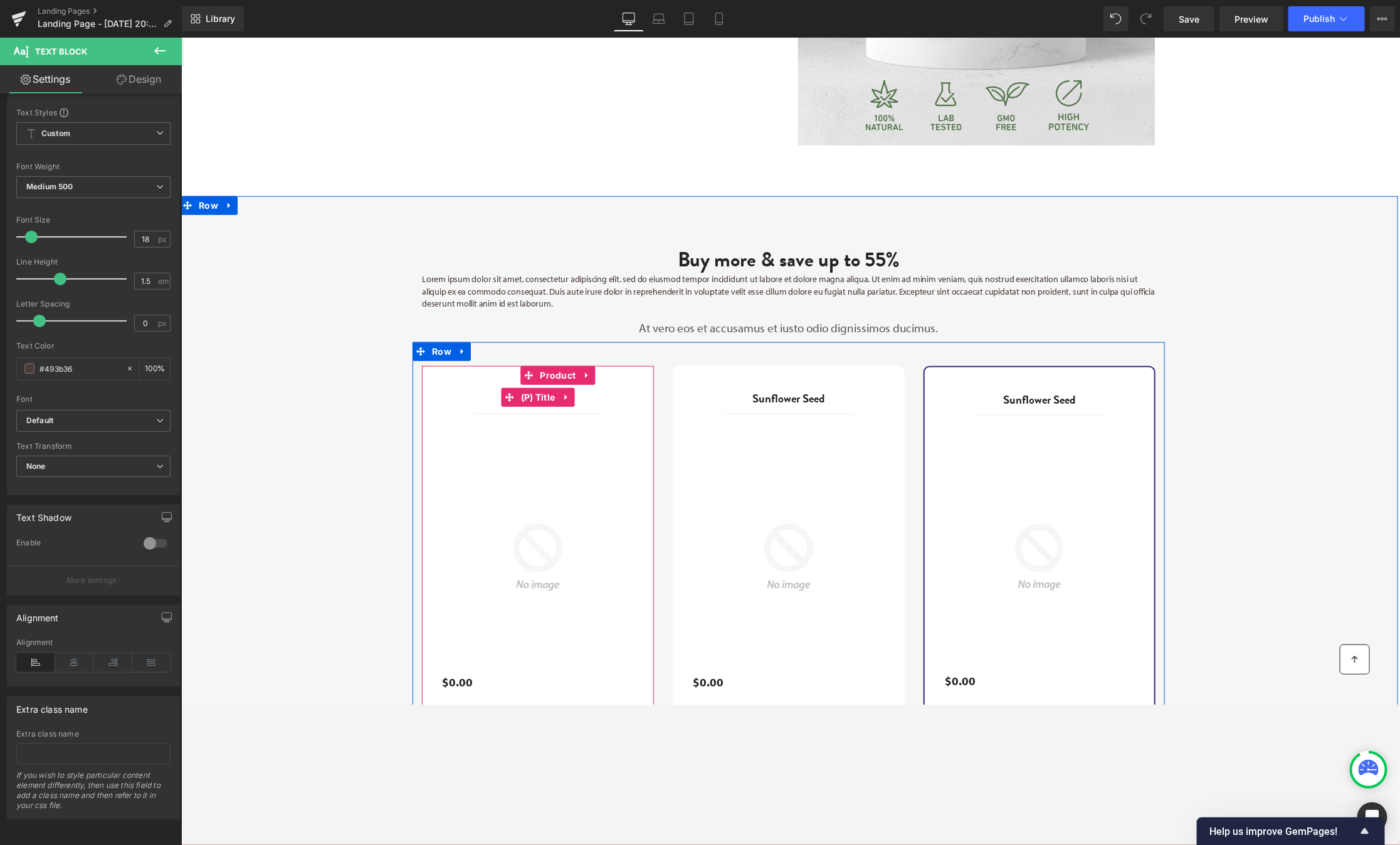
scroll to position [651, 0]
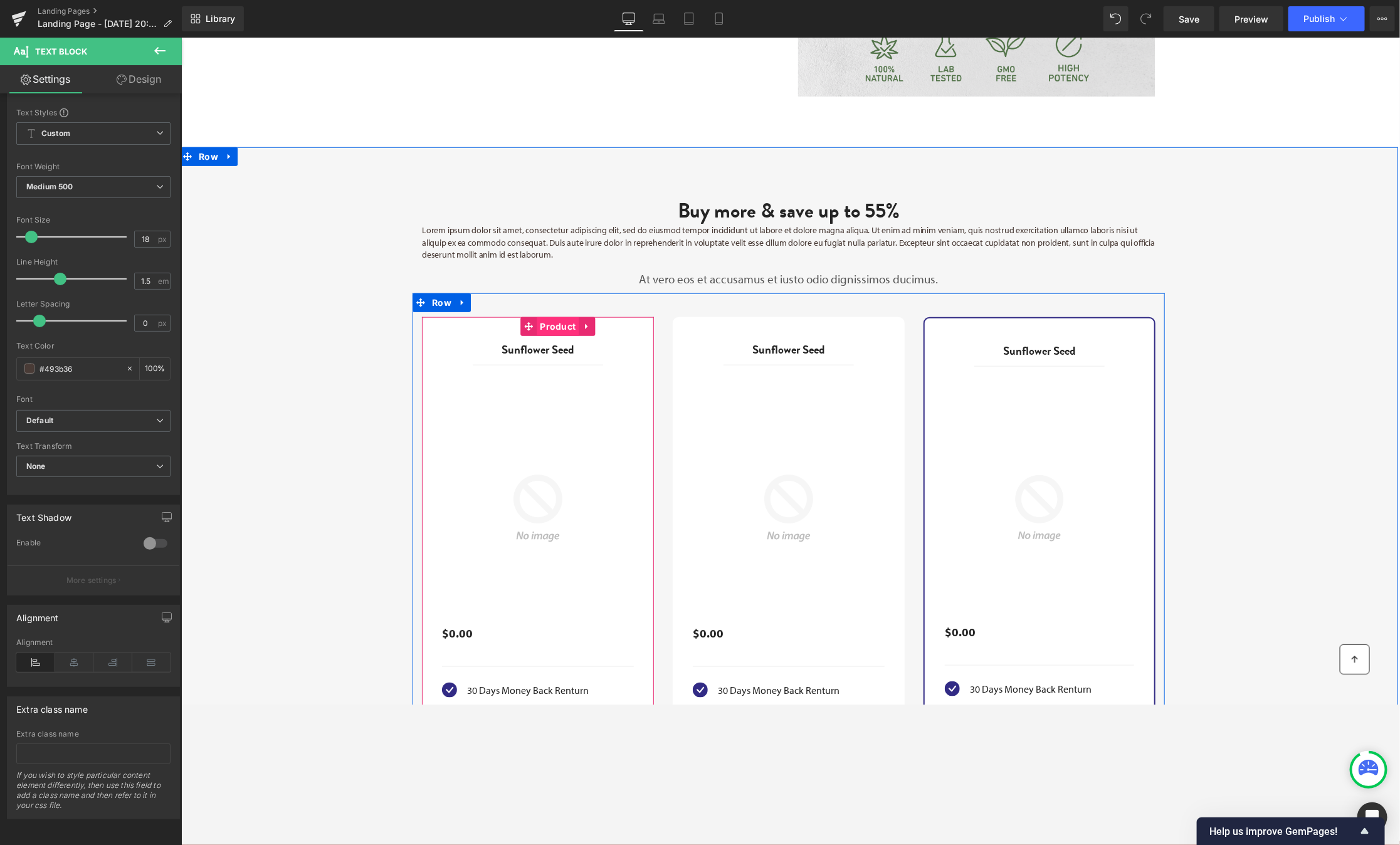
click at [550, 326] on span "Product" at bounding box center [557, 326] width 42 height 19
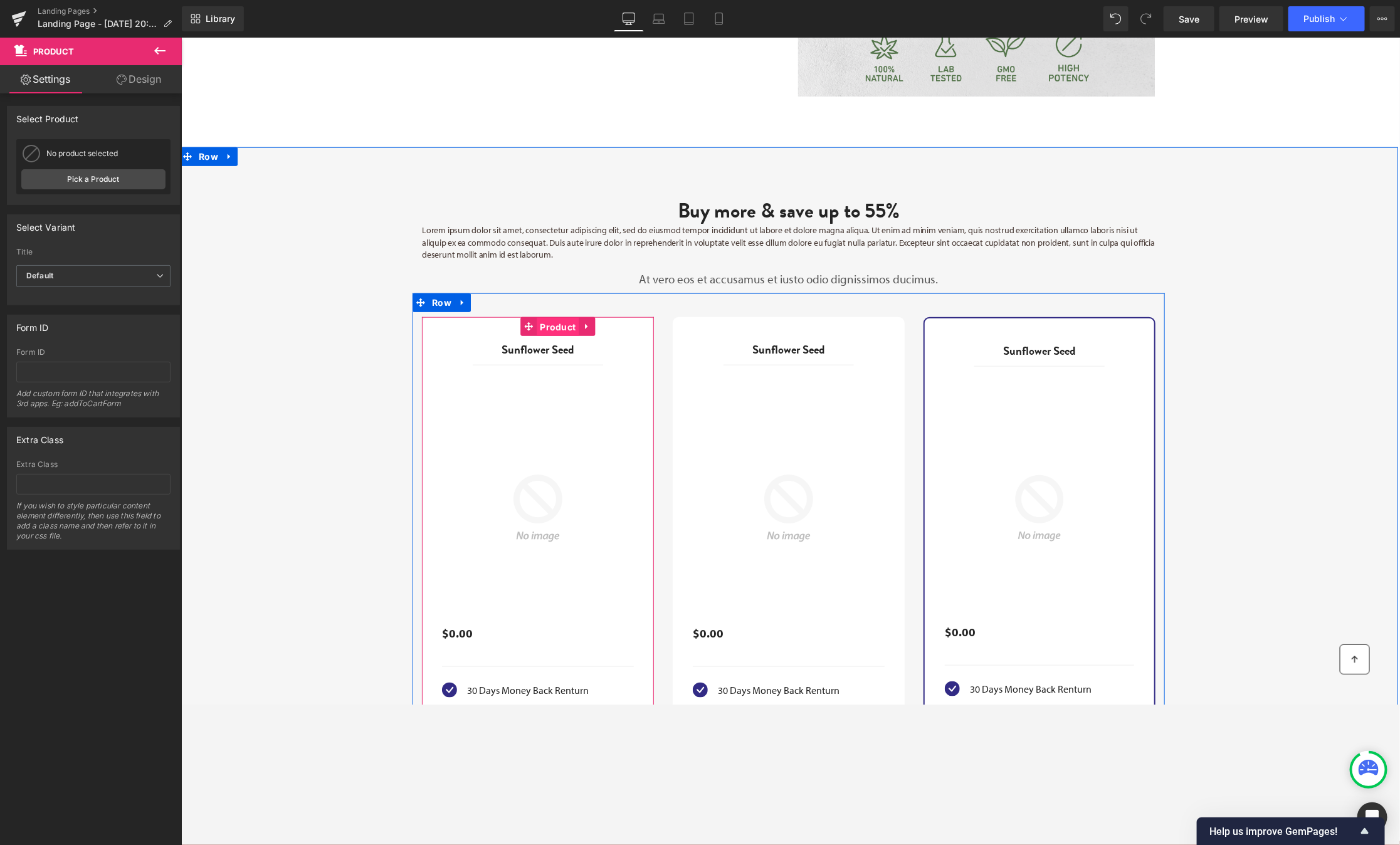
click at [563, 326] on span "Product" at bounding box center [557, 326] width 42 height 19
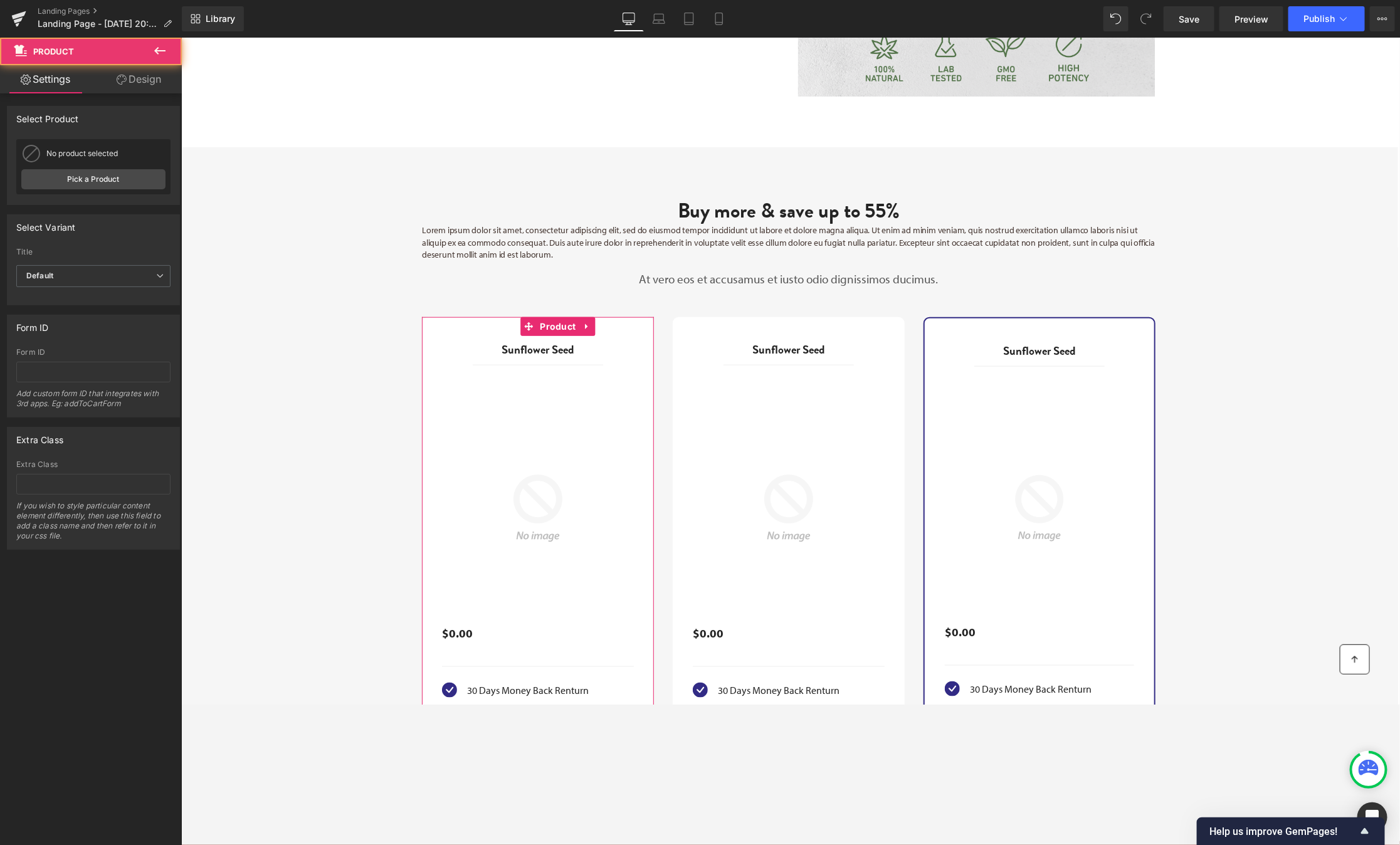
click at [69, 168] on div "No product selected Body Adaptation Pack (Get 1 pack) Pick a Product" at bounding box center [93, 166] width 154 height 55
click at [73, 175] on link "Pick a Product" at bounding box center [93, 180] width 144 height 20
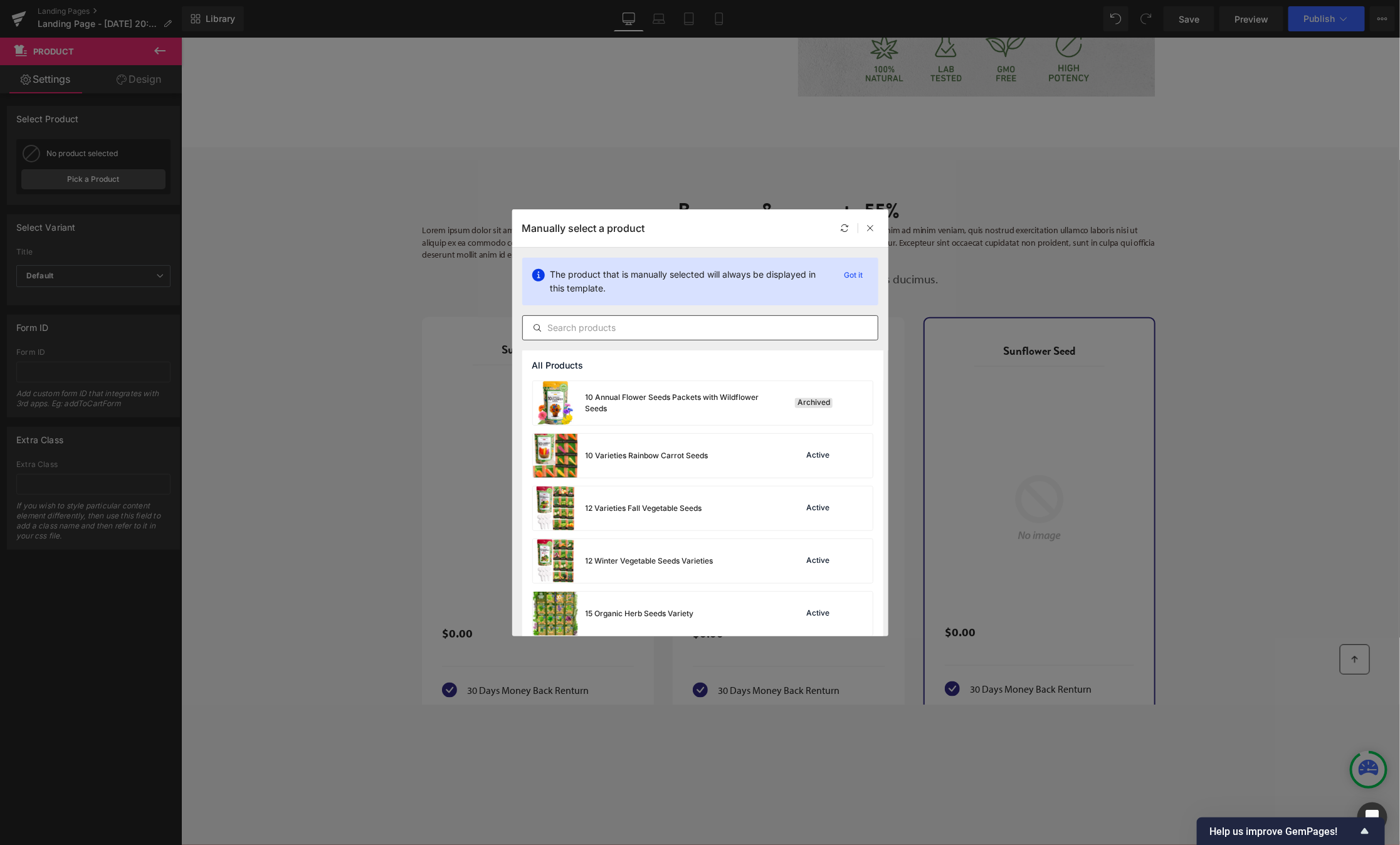
click at [722, 326] on input "text" at bounding box center [700, 328] width 355 height 15
click at [762, 509] on div "12 Varieties Fall Vegetable Seeds Active" at bounding box center [703, 509] width 340 height 44
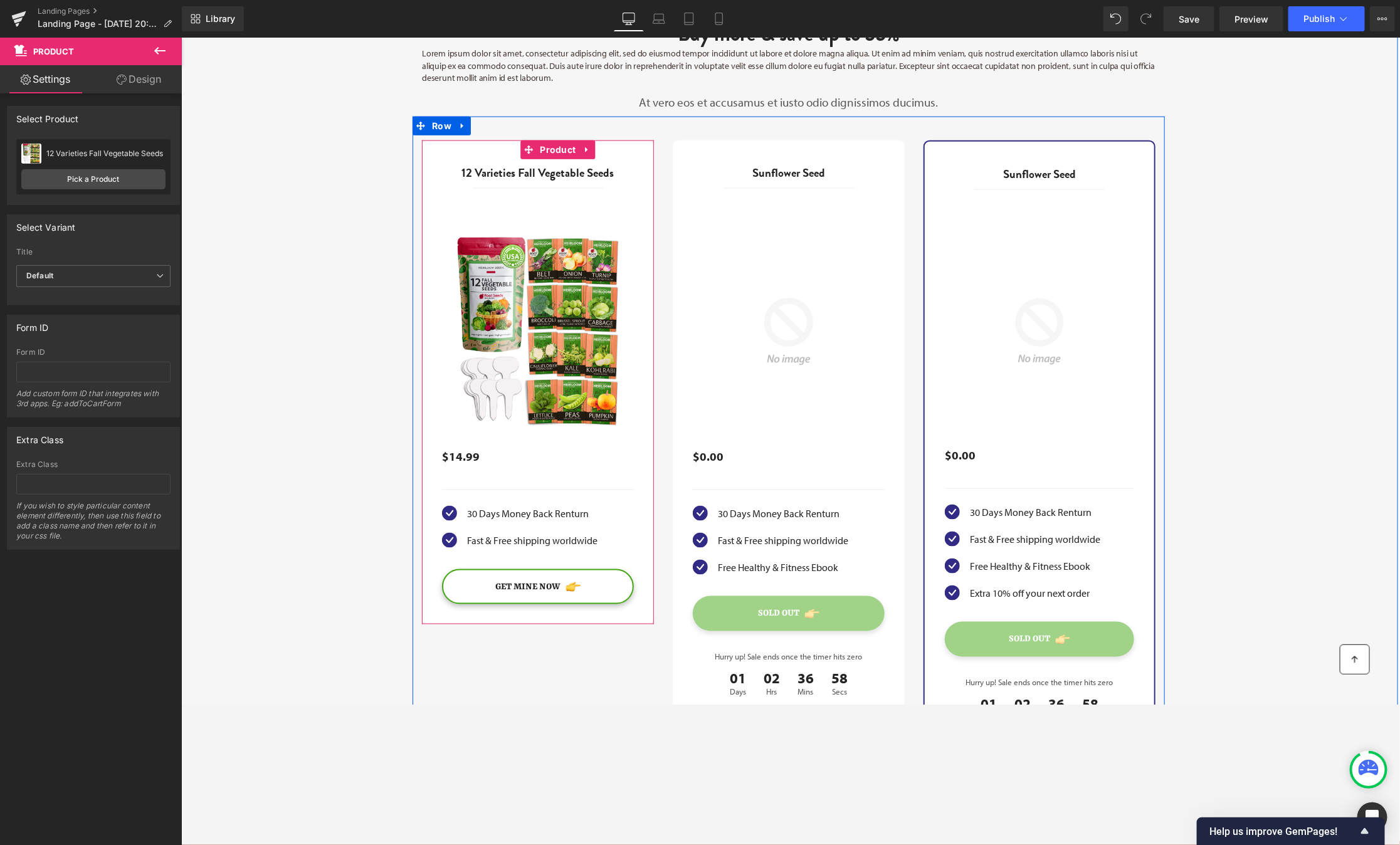
scroll to position [896, 0]
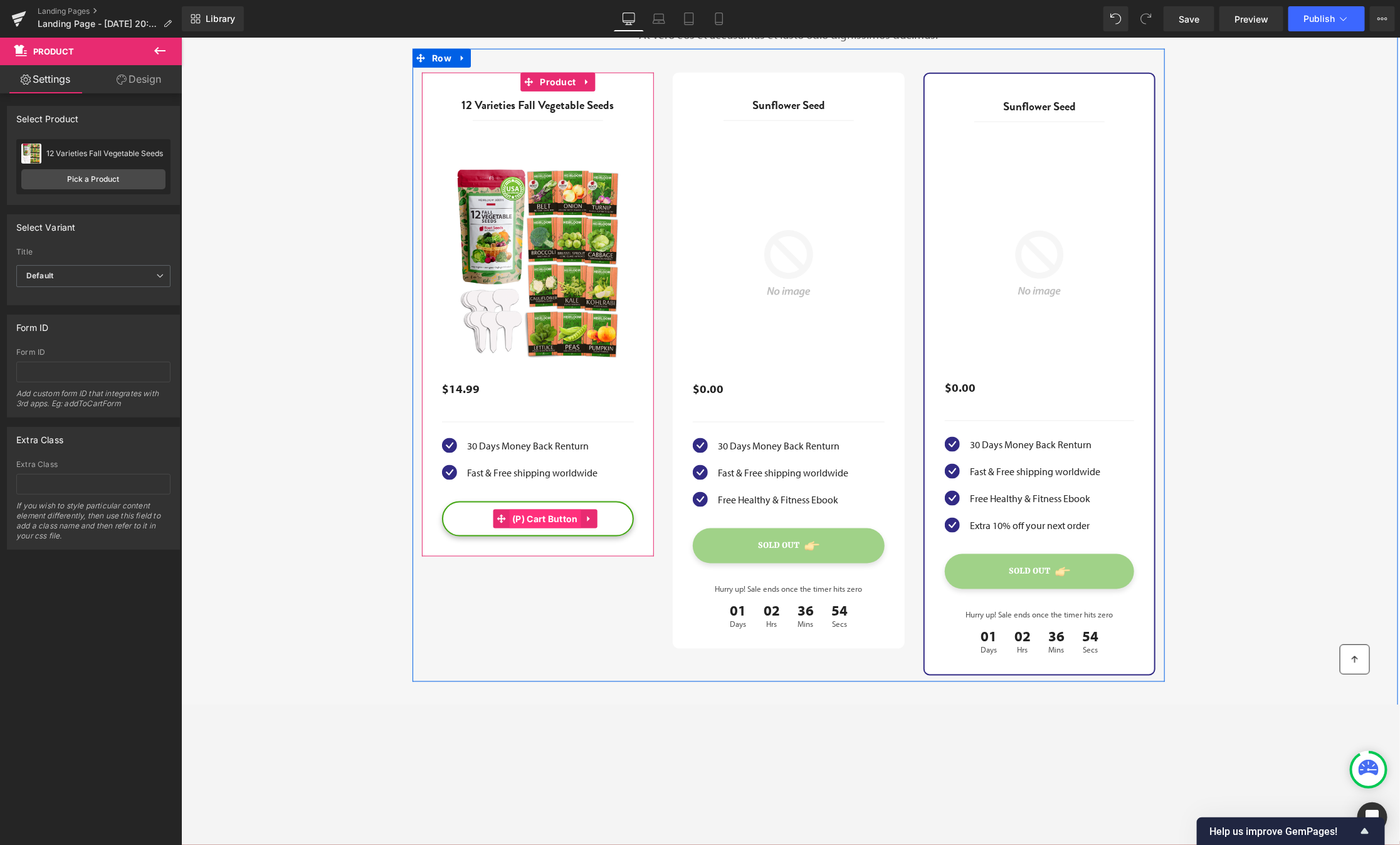
click at [536, 514] on span "(P) Cart Button" at bounding box center [544, 519] width 72 height 19
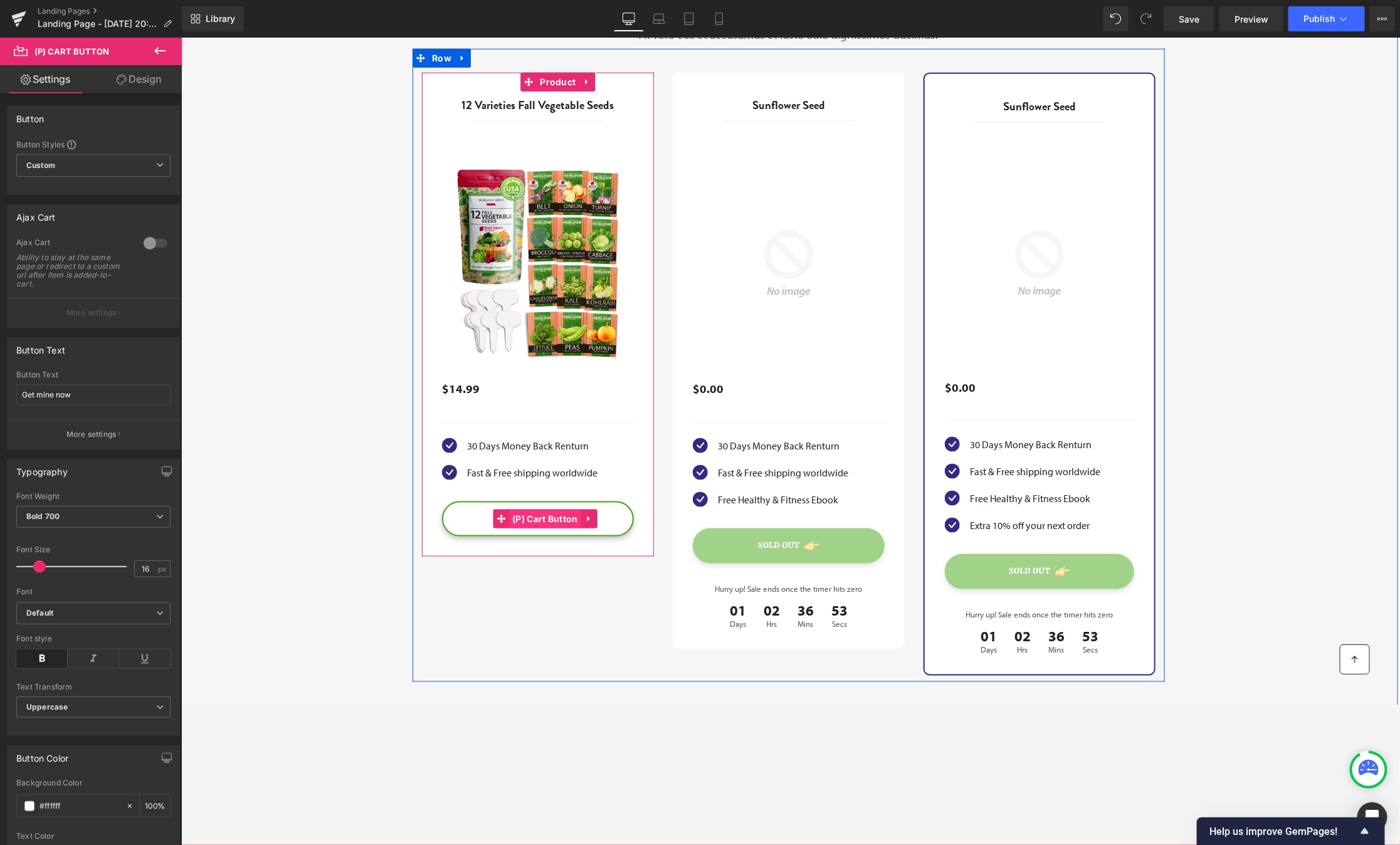
click at [536, 514] on span "(P) Cart Button" at bounding box center [544, 519] width 72 height 19
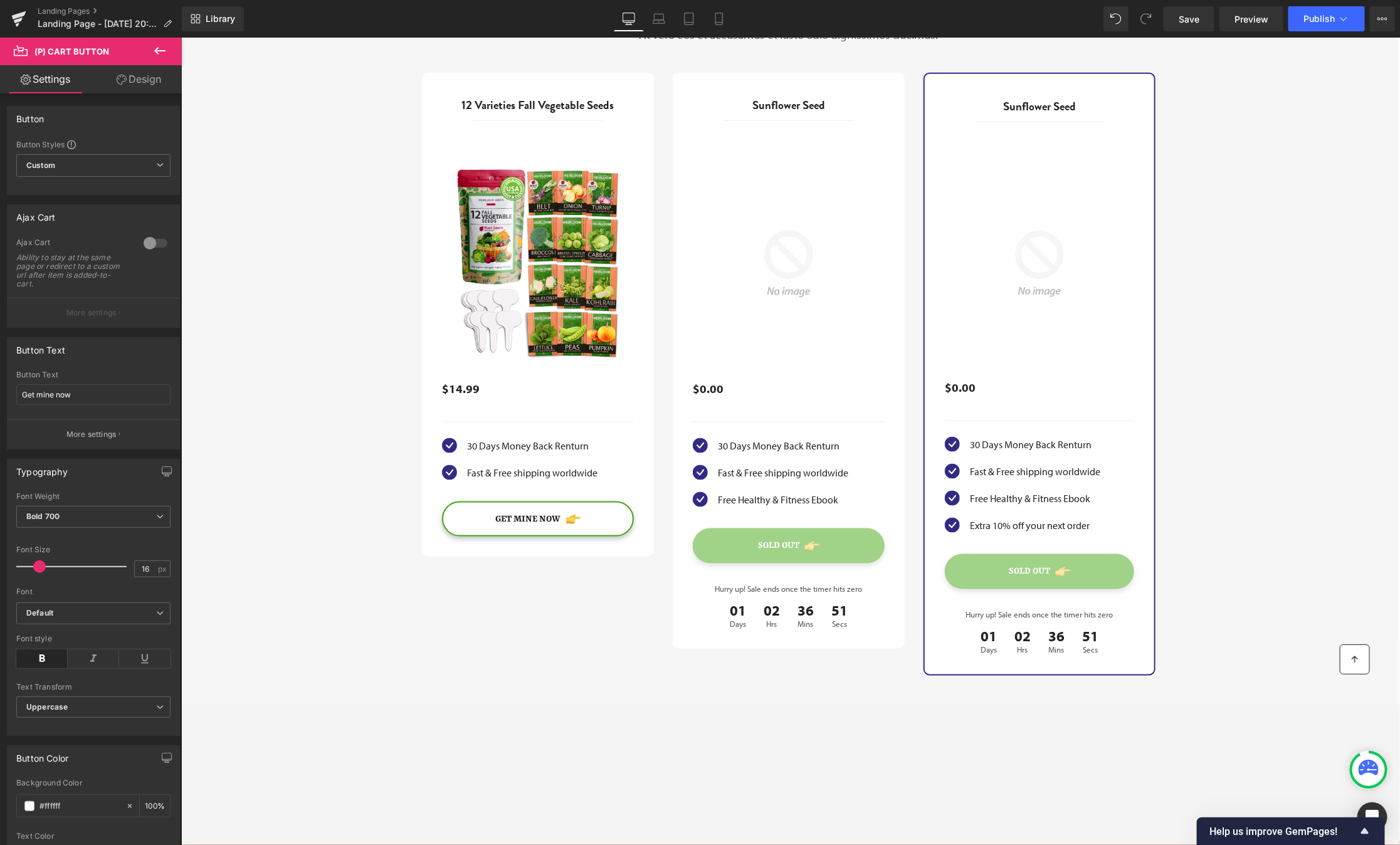
click at [155, 78] on link "Design" at bounding box center [139, 78] width 91 height 28
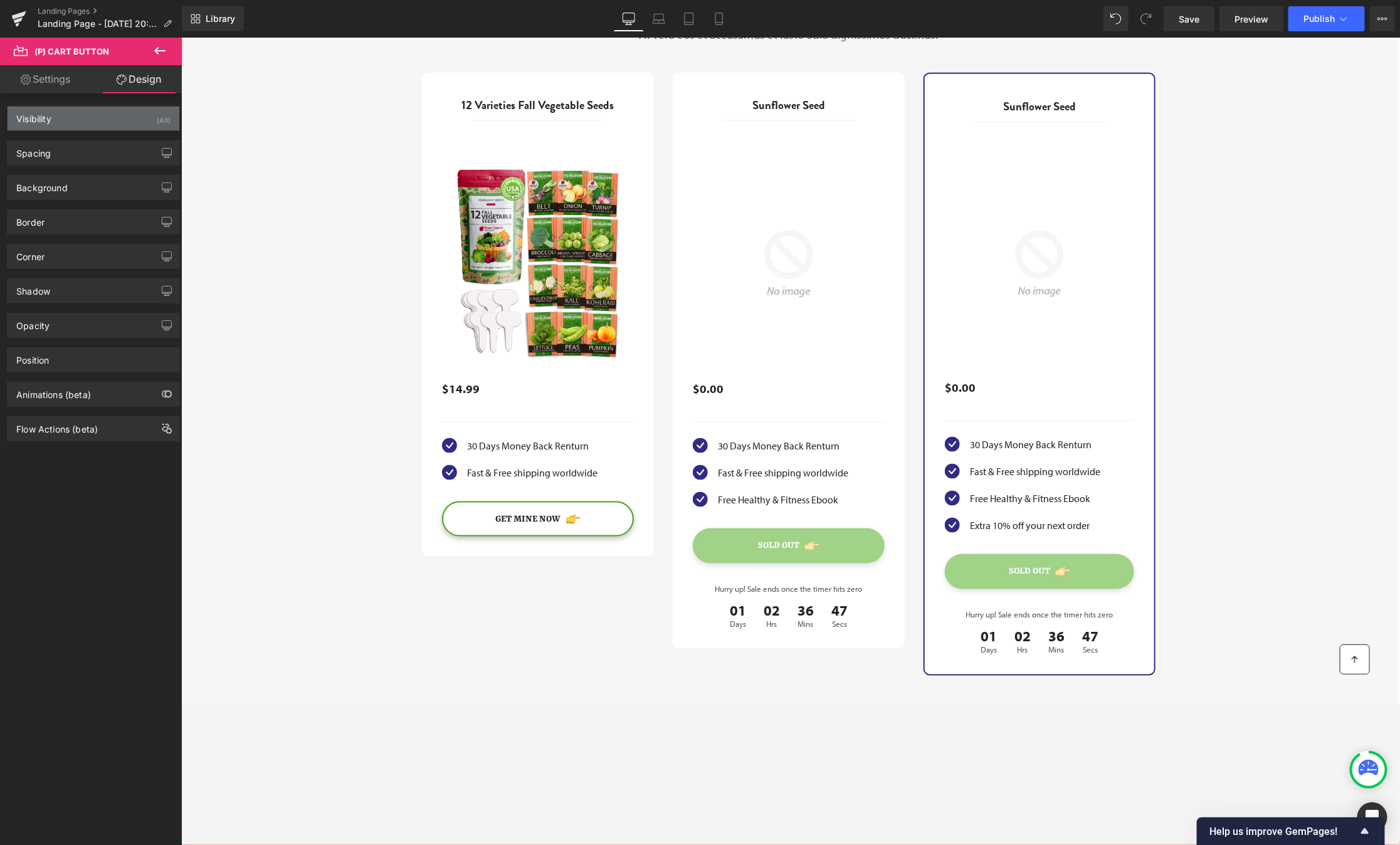
click at [70, 112] on div "Visibility (All)" at bounding box center [94, 118] width 172 height 24
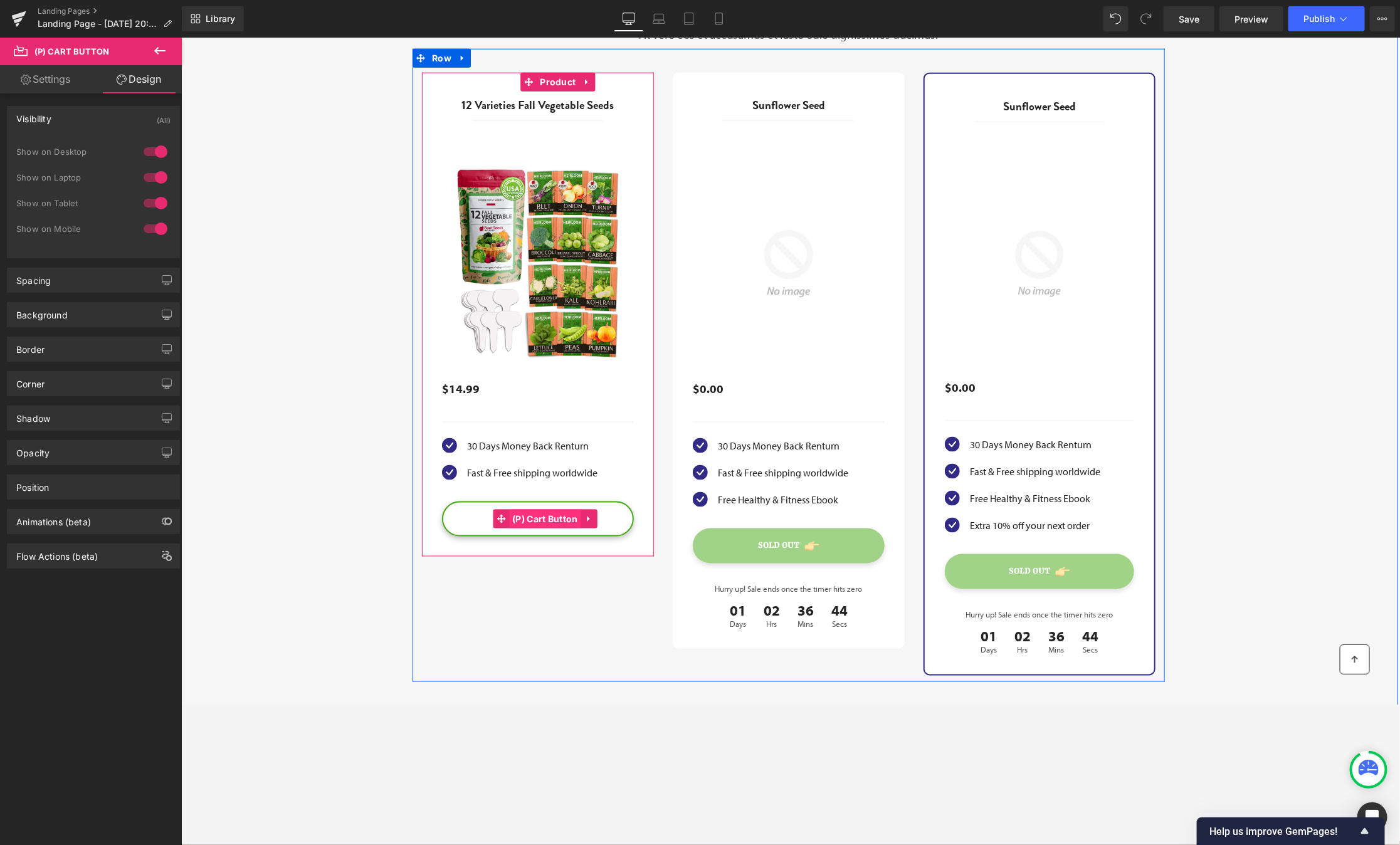
click at [541, 516] on span "(P) Cart Button" at bounding box center [544, 519] width 72 height 19
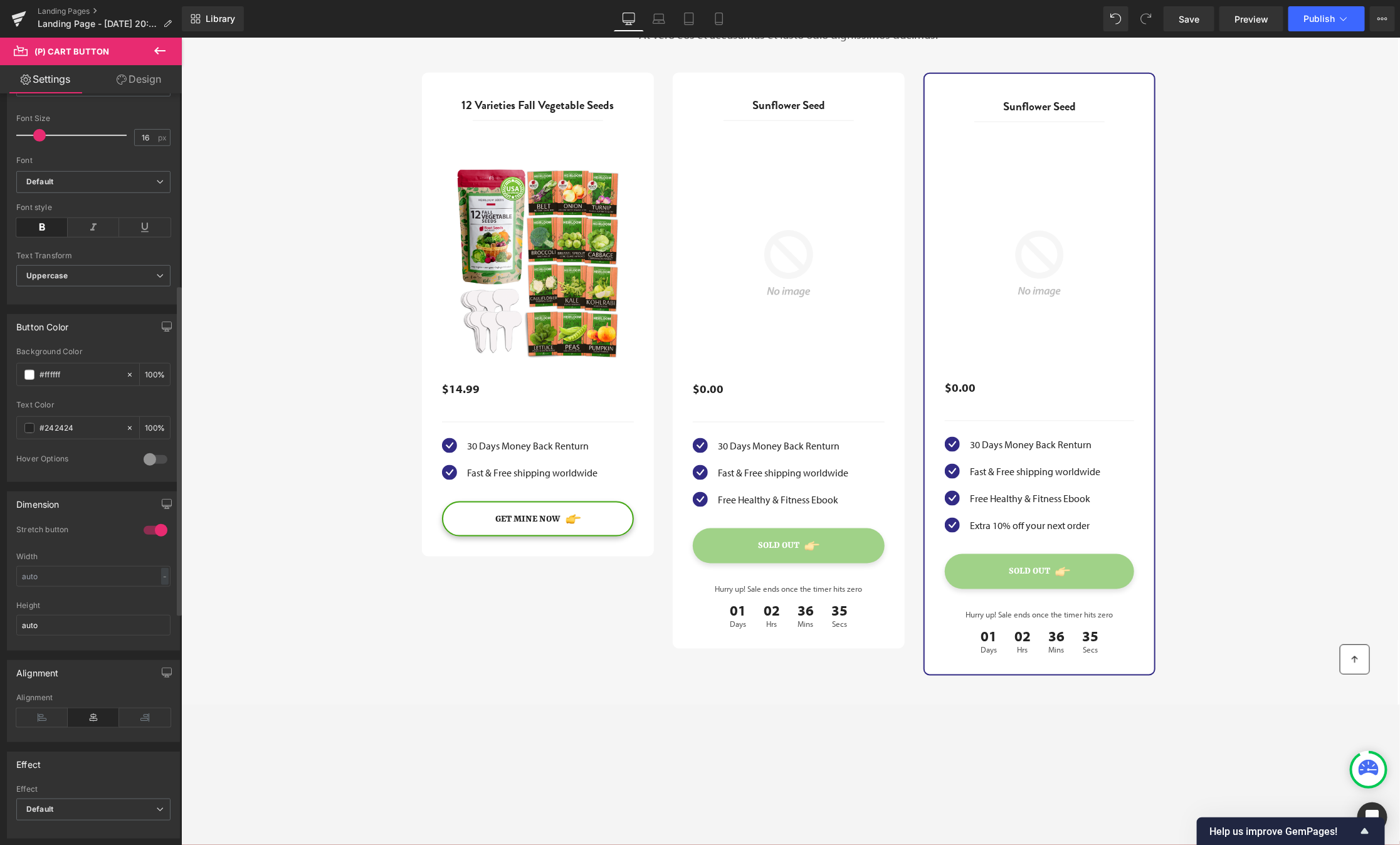
scroll to position [429, 0]
click at [145, 463] on div at bounding box center [156, 462] width 30 height 20
click at [76, 508] on input "text" at bounding box center [79, 511] width 80 height 13
click at [28, 509] on span at bounding box center [30, 512] width 10 height 10
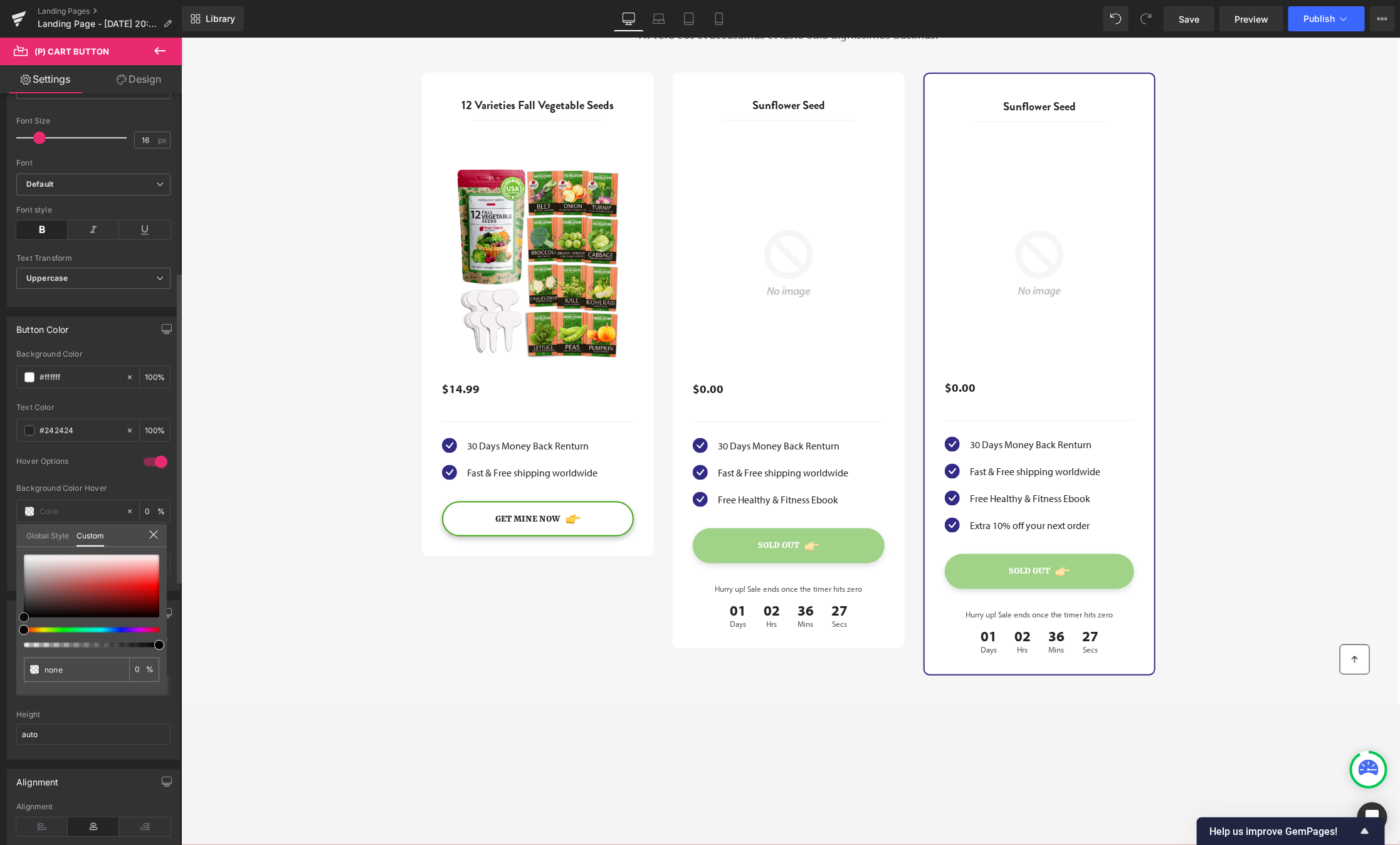
click at [95, 586] on div at bounding box center [91, 586] width 136 height 62
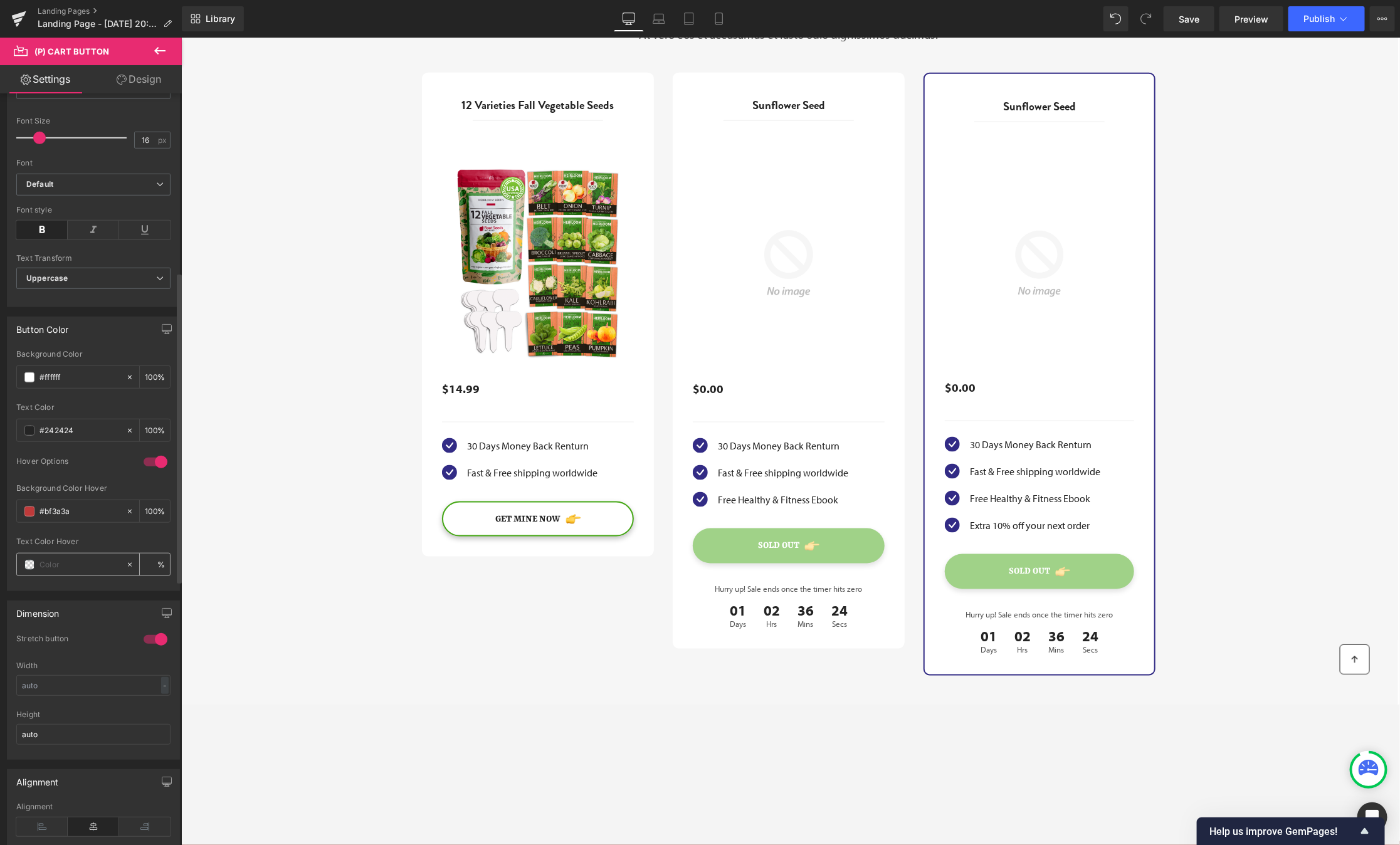
click at [41, 558] on input "text" at bounding box center [79, 565] width 80 height 13
click at [60, 558] on input "text" at bounding box center [79, 565] width 80 height 13
click at [25, 560] on span at bounding box center [30, 565] width 10 height 10
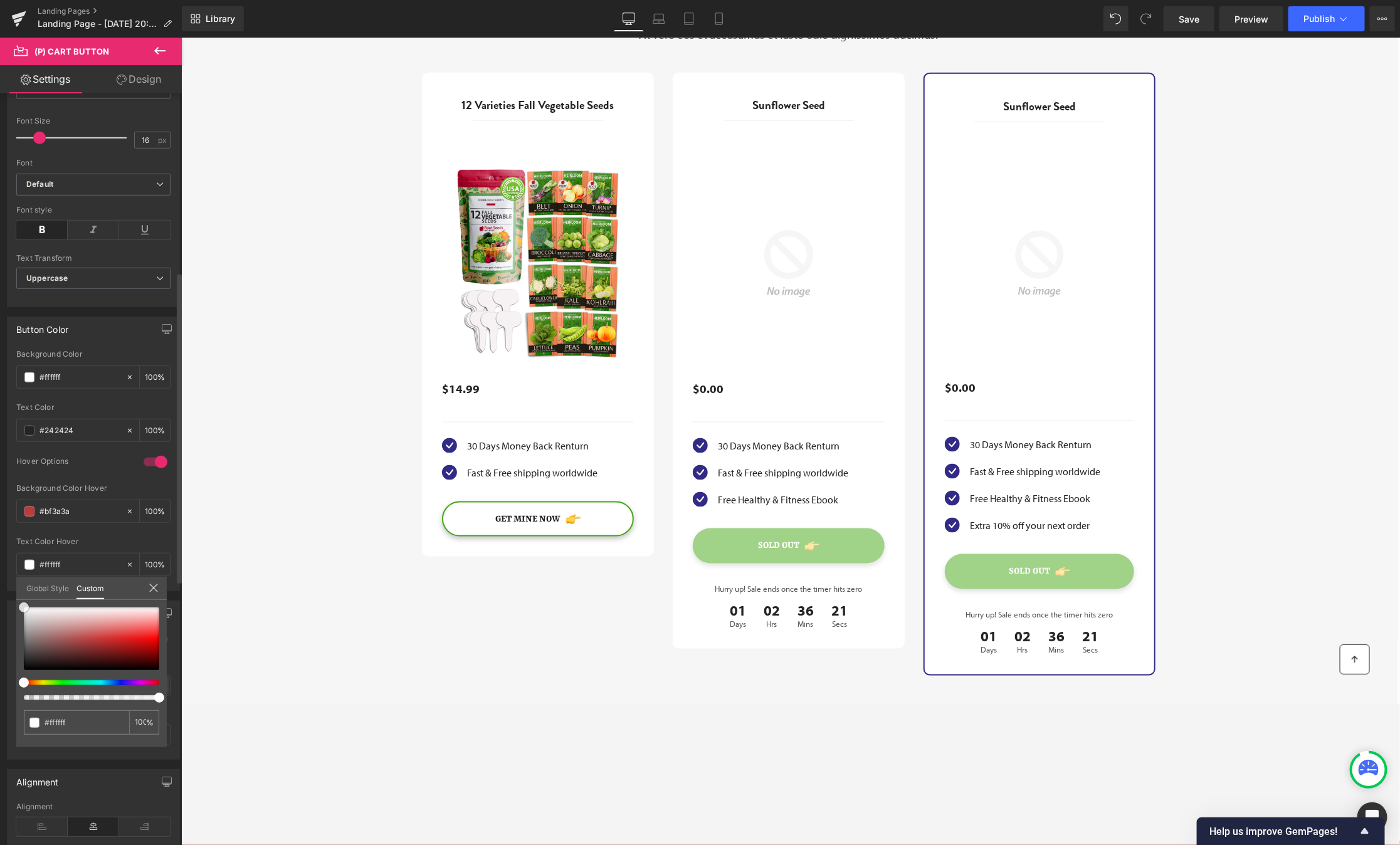
click at [24, 607] on div at bounding box center [91, 638] width 136 height 62
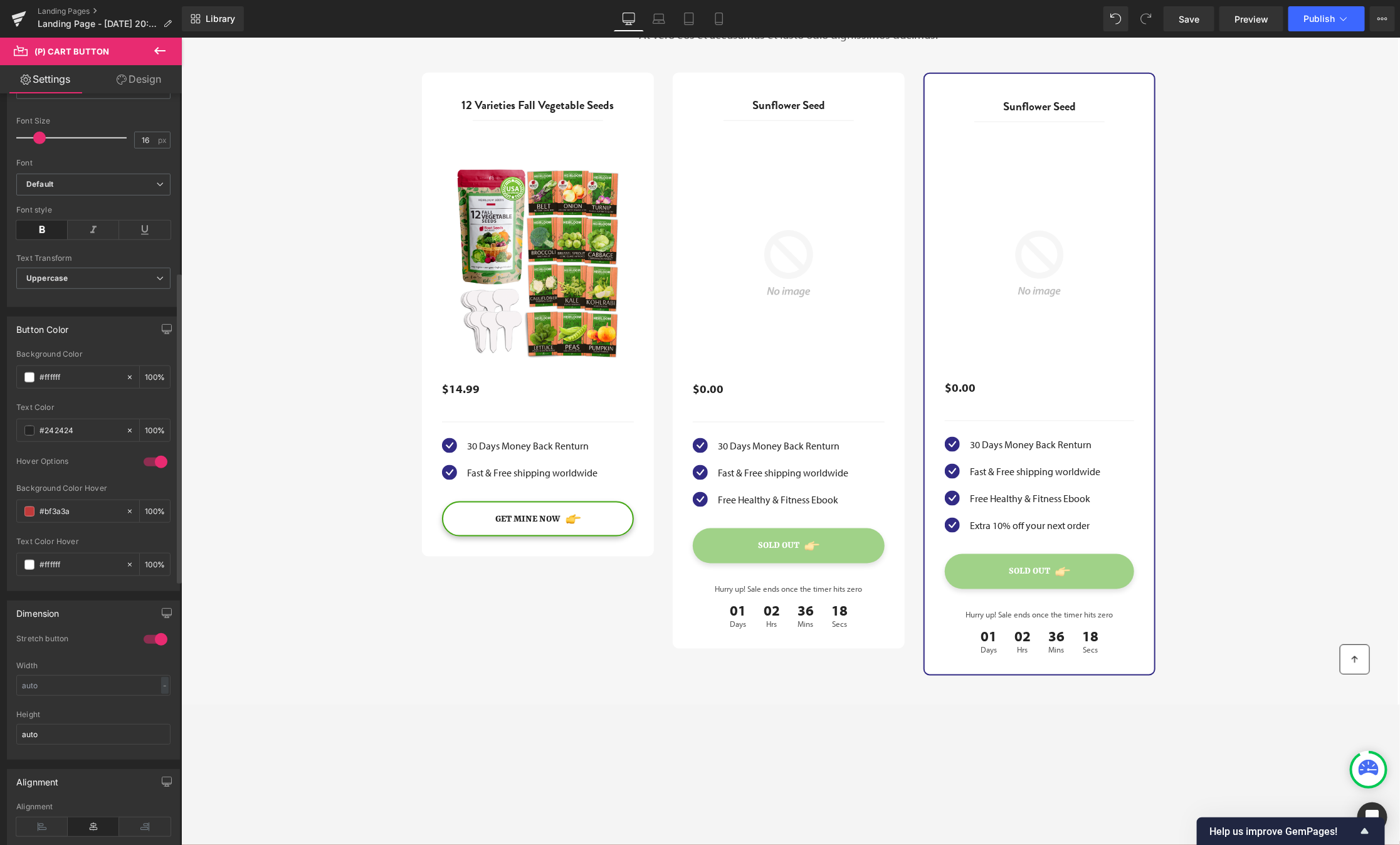
click at [451, 558] on body "60-DAY FREE RETURNS GUARANTEED! Home Shop Best Sellers Gardening Kits Leafy Gre…" at bounding box center [789, 849] width 1219 height 3415
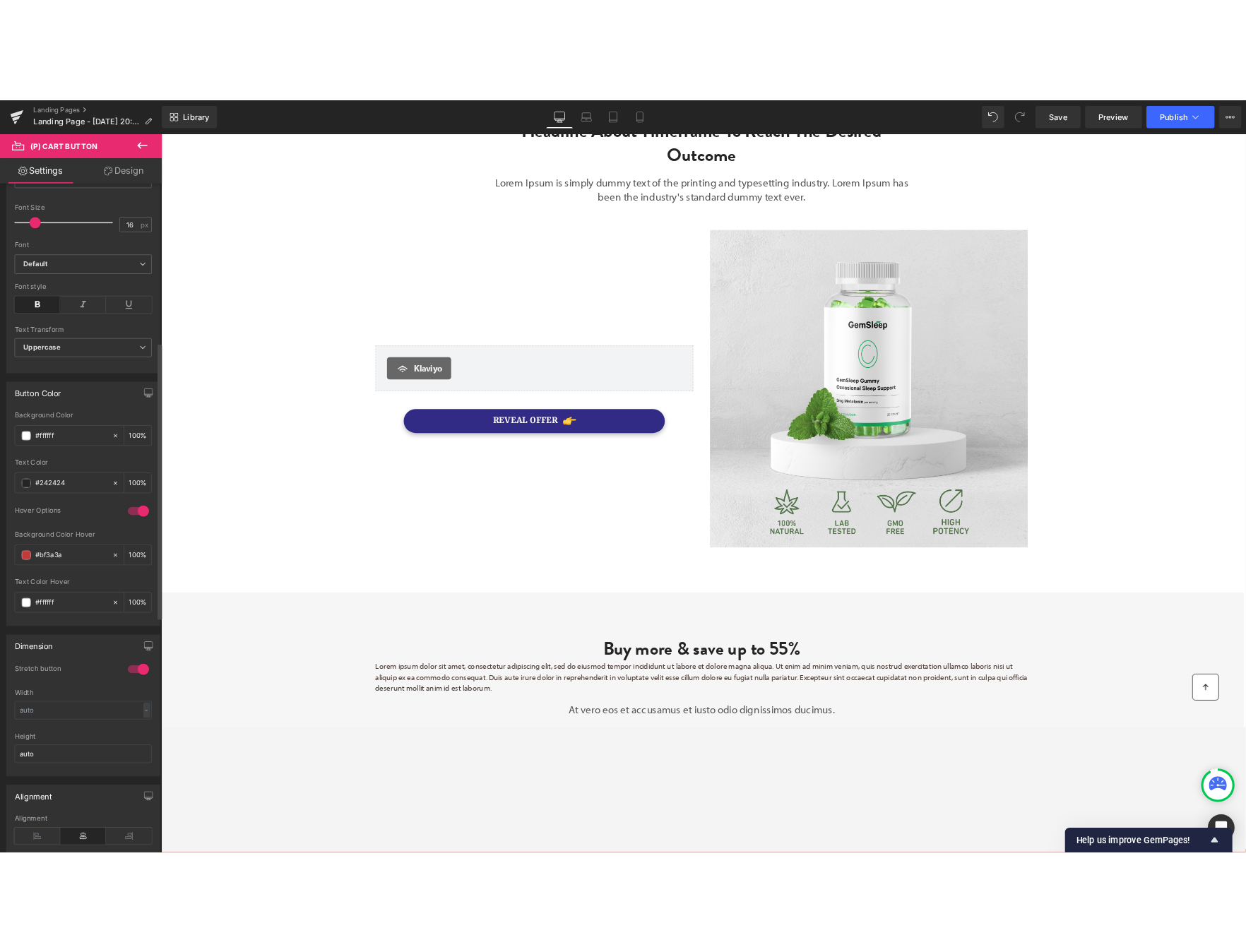
scroll to position [276, 0]
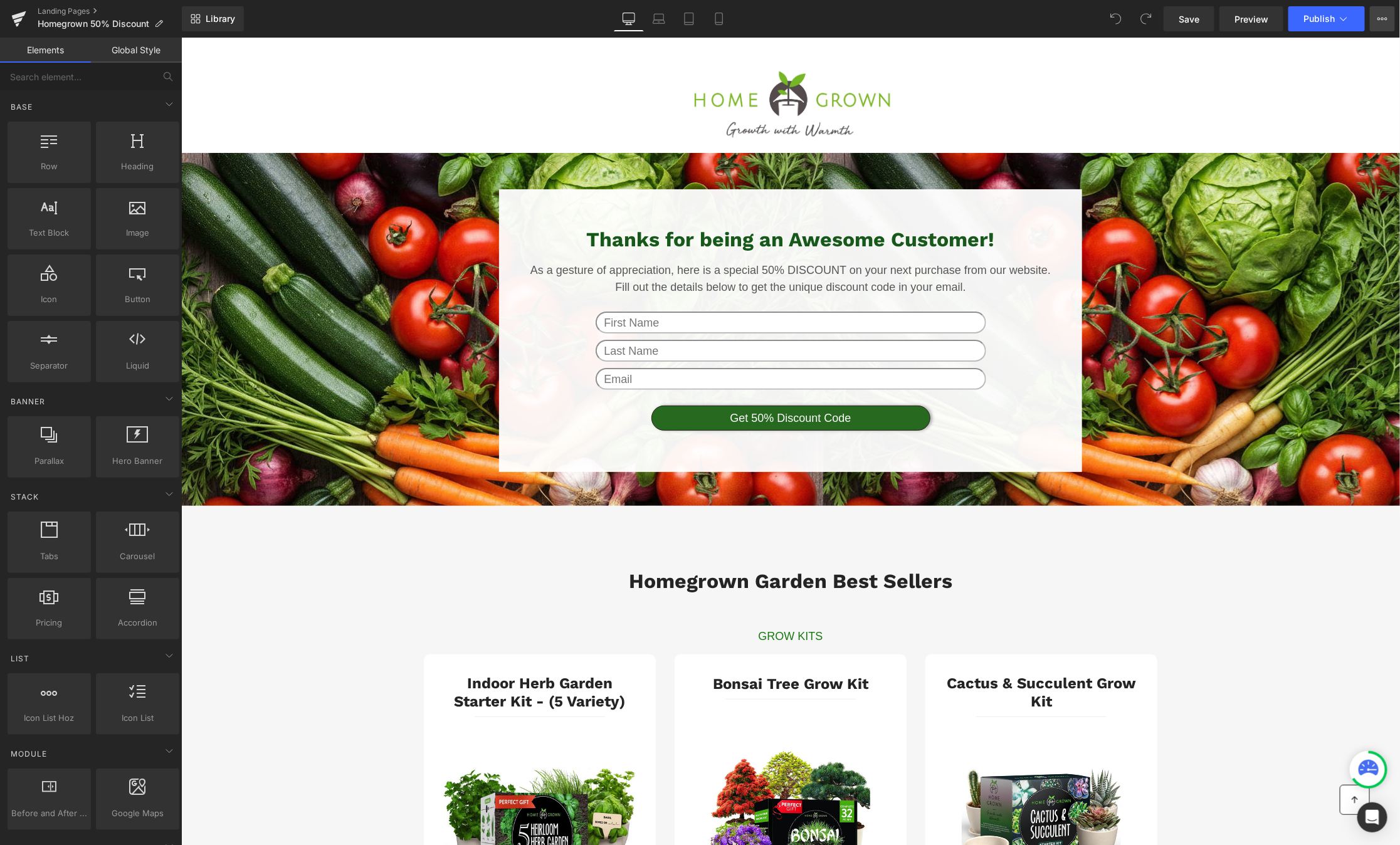
click at [1387, 18] on icon at bounding box center [1387, 19] width 3 height 3
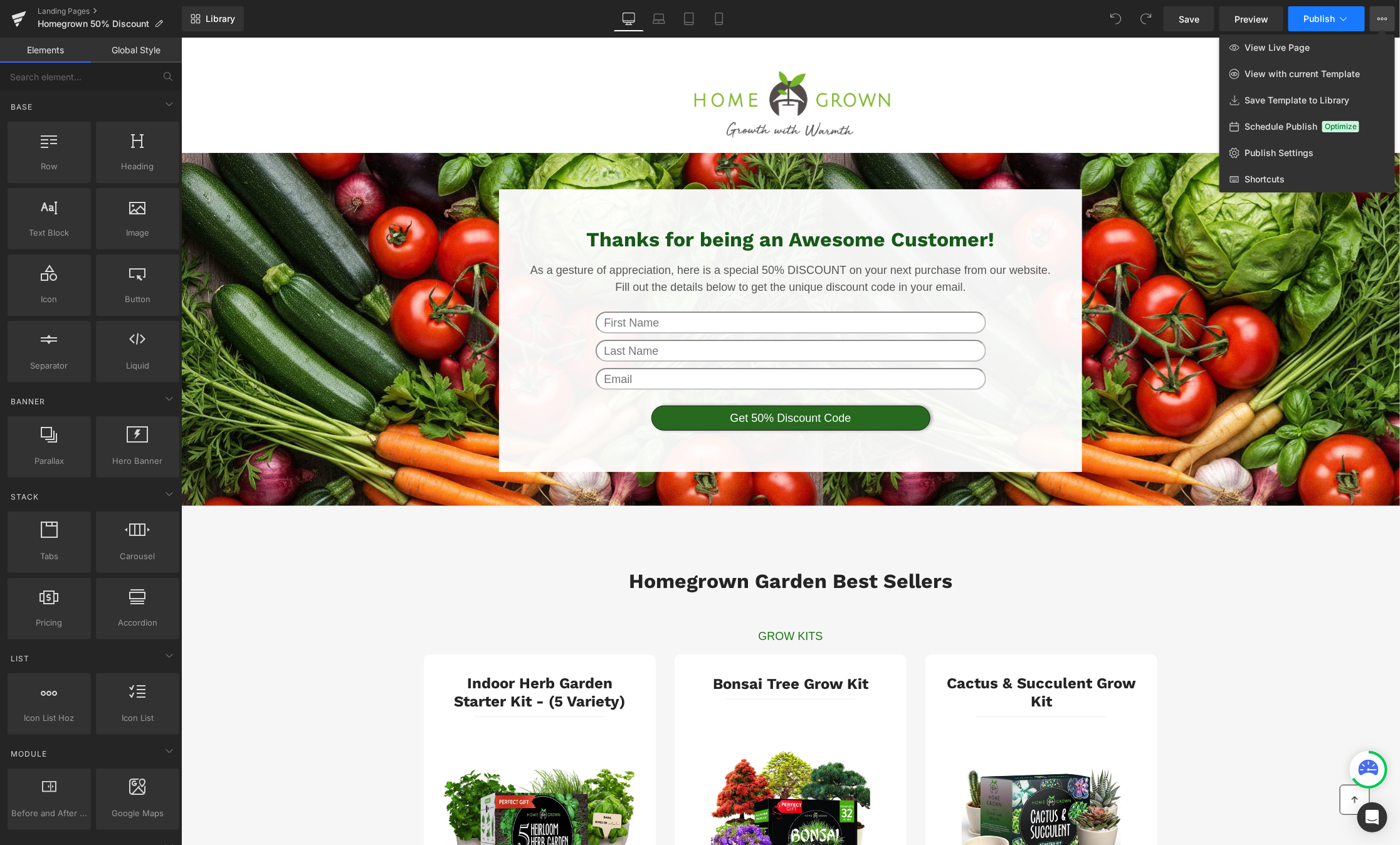
click at [1346, 15] on icon at bounding box center [1343, 19] width 13 height 13
click at [1198, 649] on div at bounding box center [790, 442] width 1219 height 808
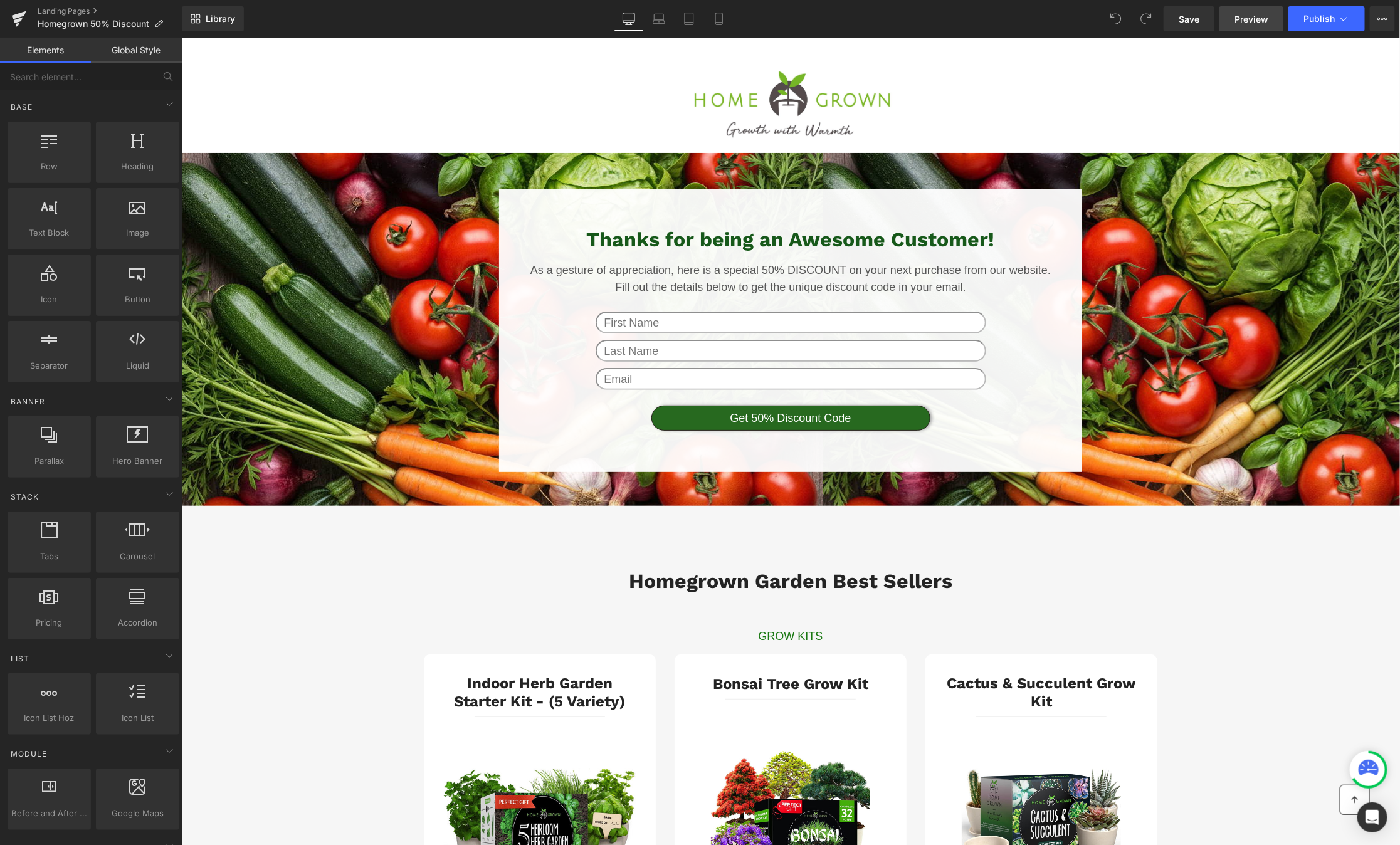
click at [1263, 13] on span "Preview" at bounding box center [1252, 19] width 34 height 13
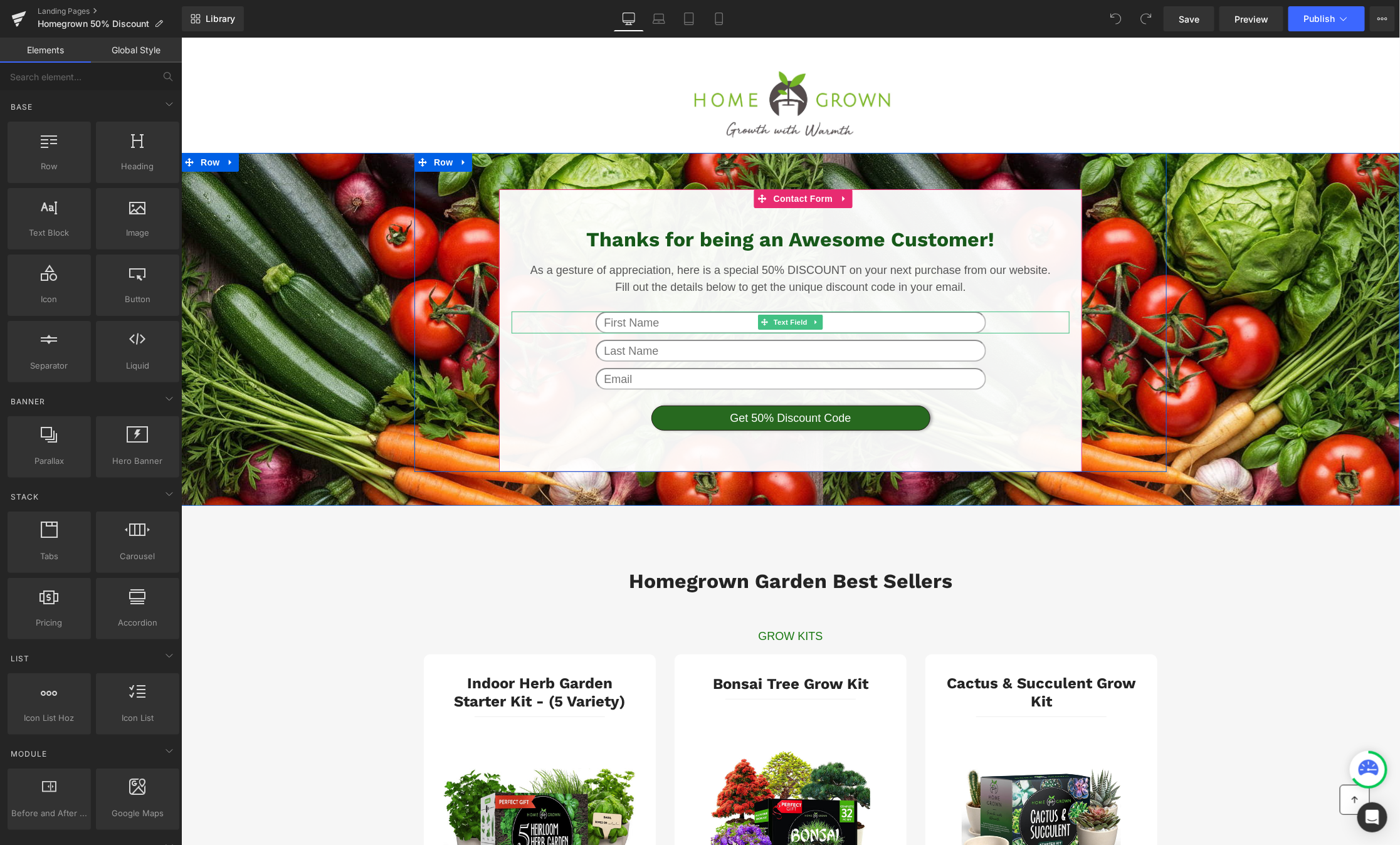
click at [934, 320] on input "text" at bounding box center [790, 322] width 390 height 22
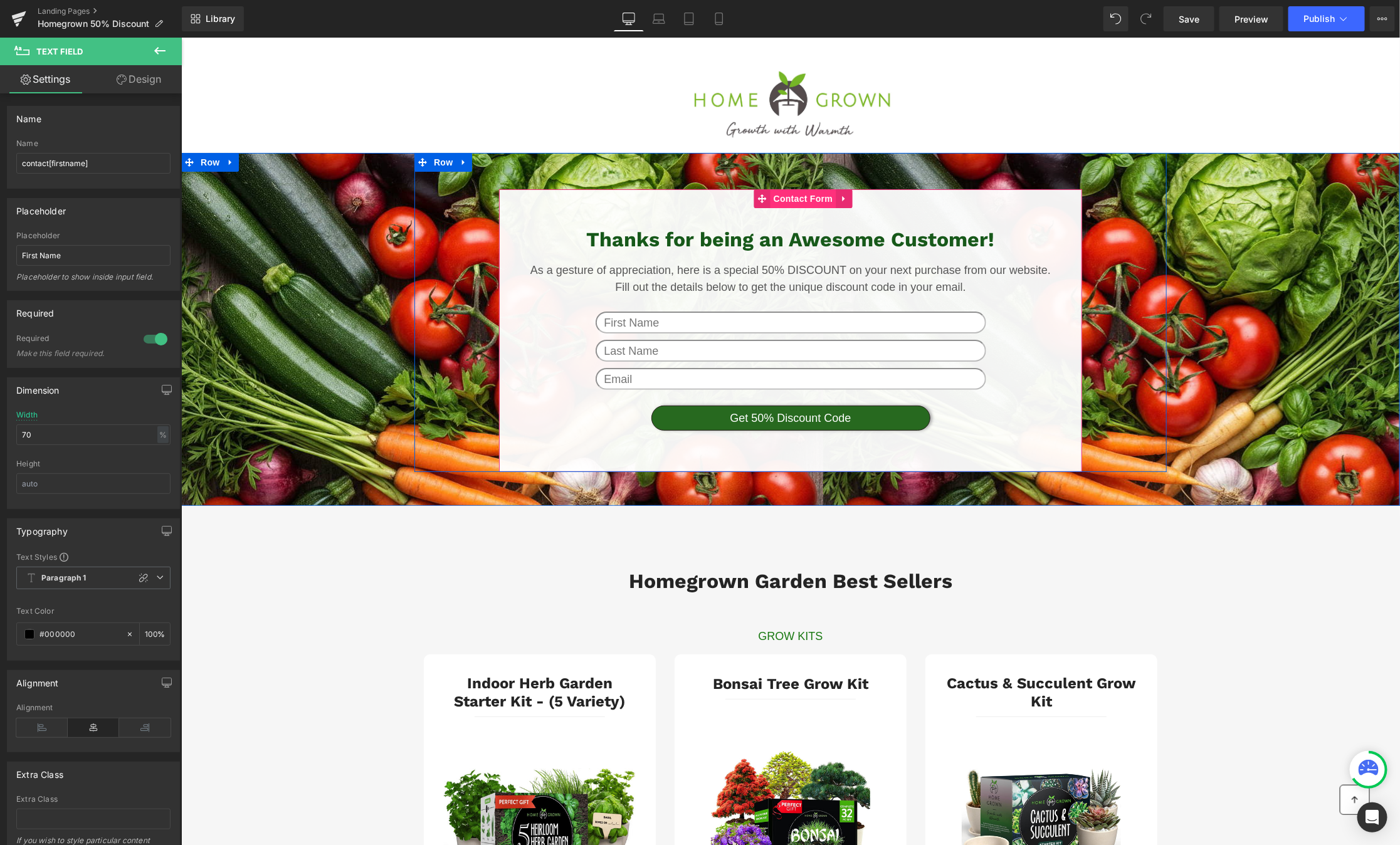
click at [805, 200] on span "Contact Form" at bounding box center [803, 198] width 66 height 19
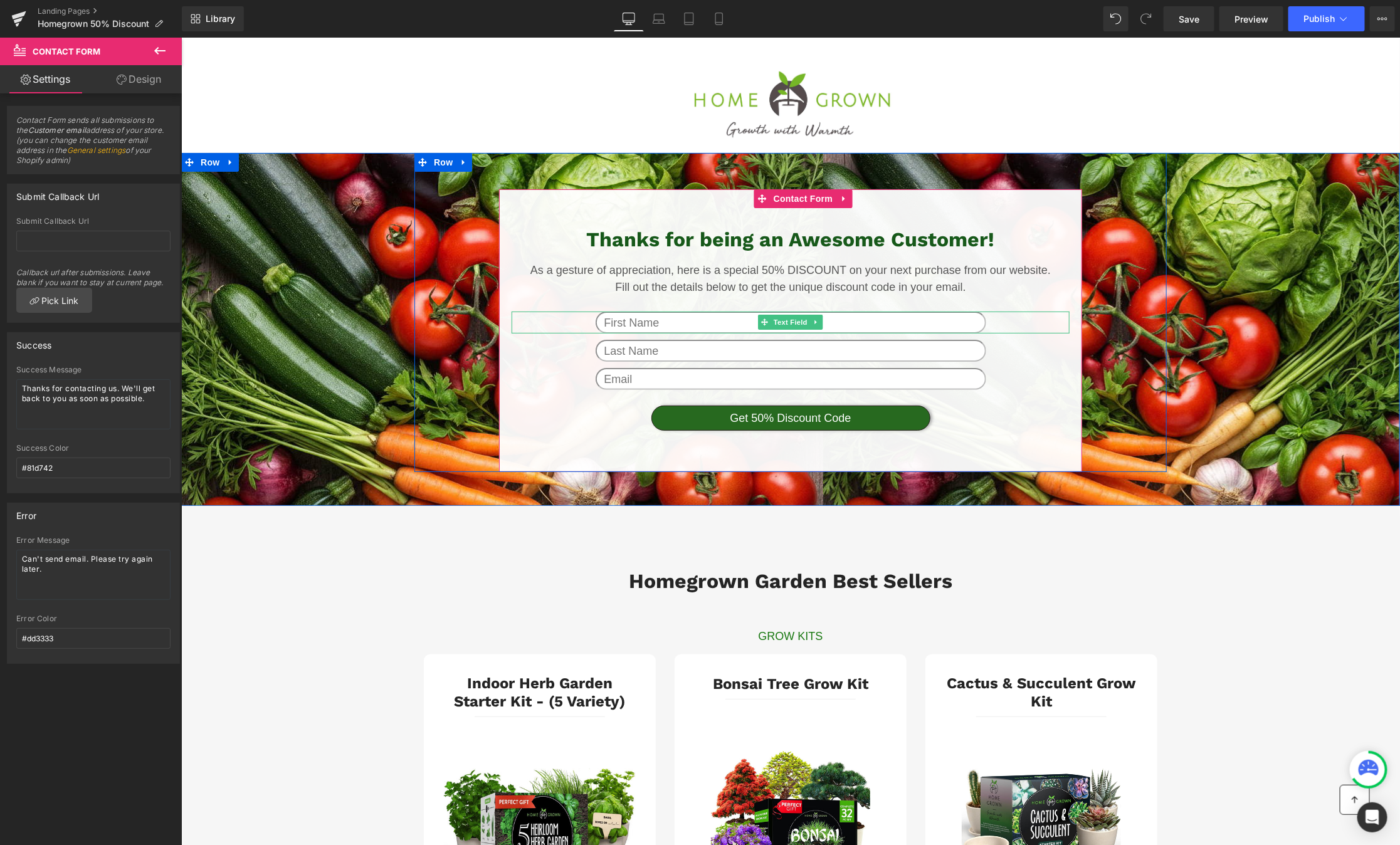
click at [710, 328] on input "text" at bounding box center [790, 322] width 390 height 22
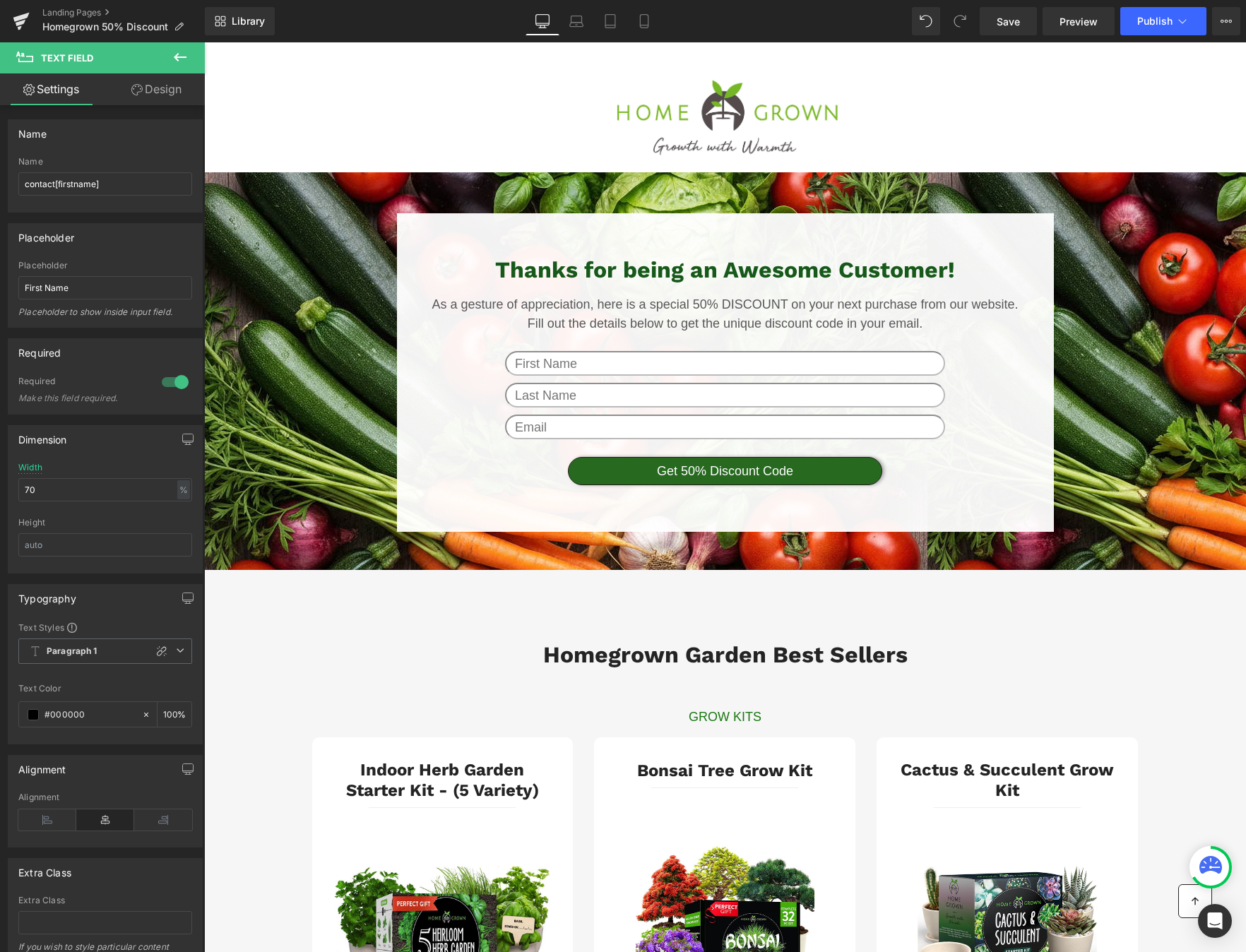
click at [182, 59] on icon at bounding box center [181, 57] width 17 height 17
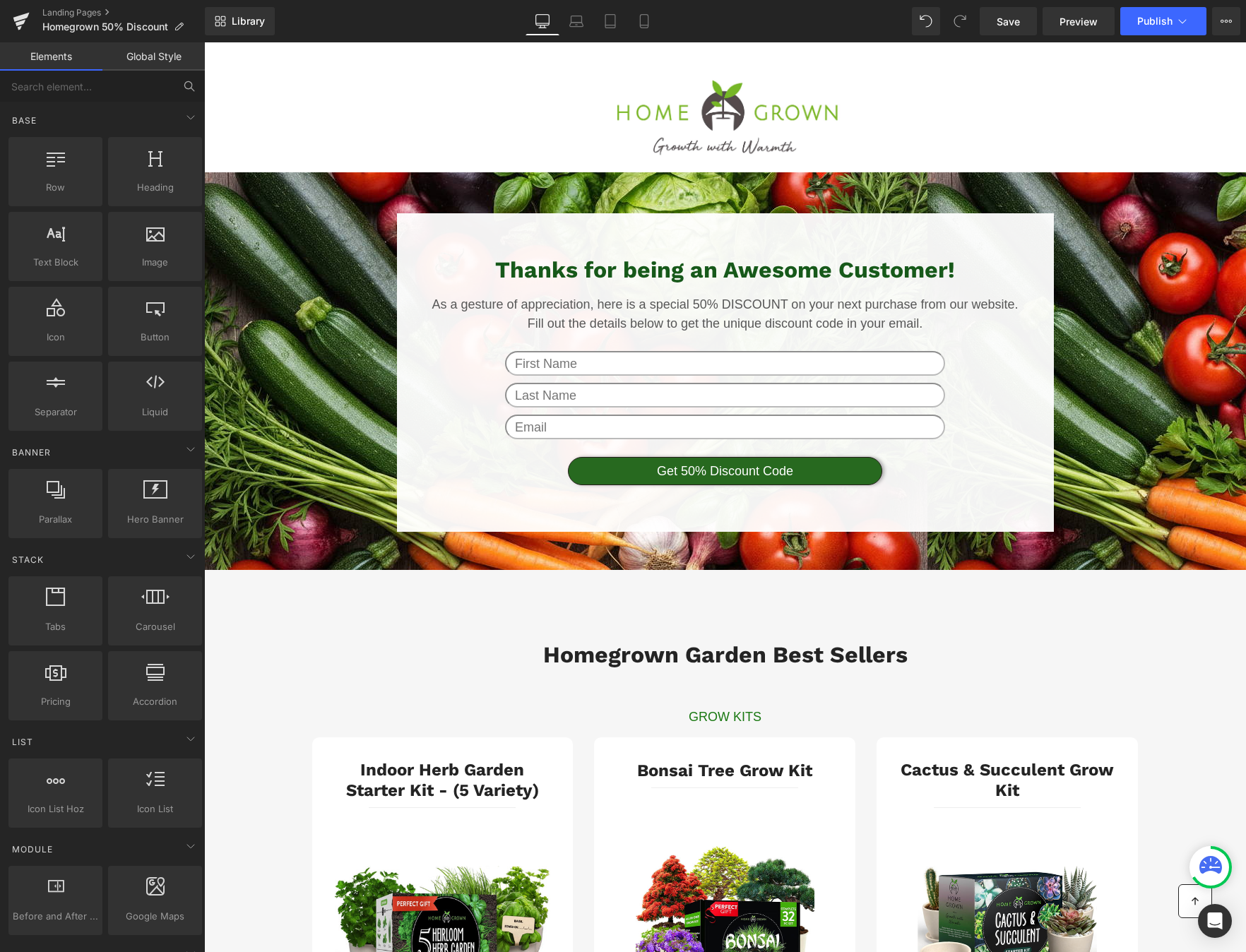
click at [191, 81] on icon at bounding box center [189, 86] width 12 height 12
click at [143, 70] on input "text" at bounding box center [86, 86] width 174 height 31
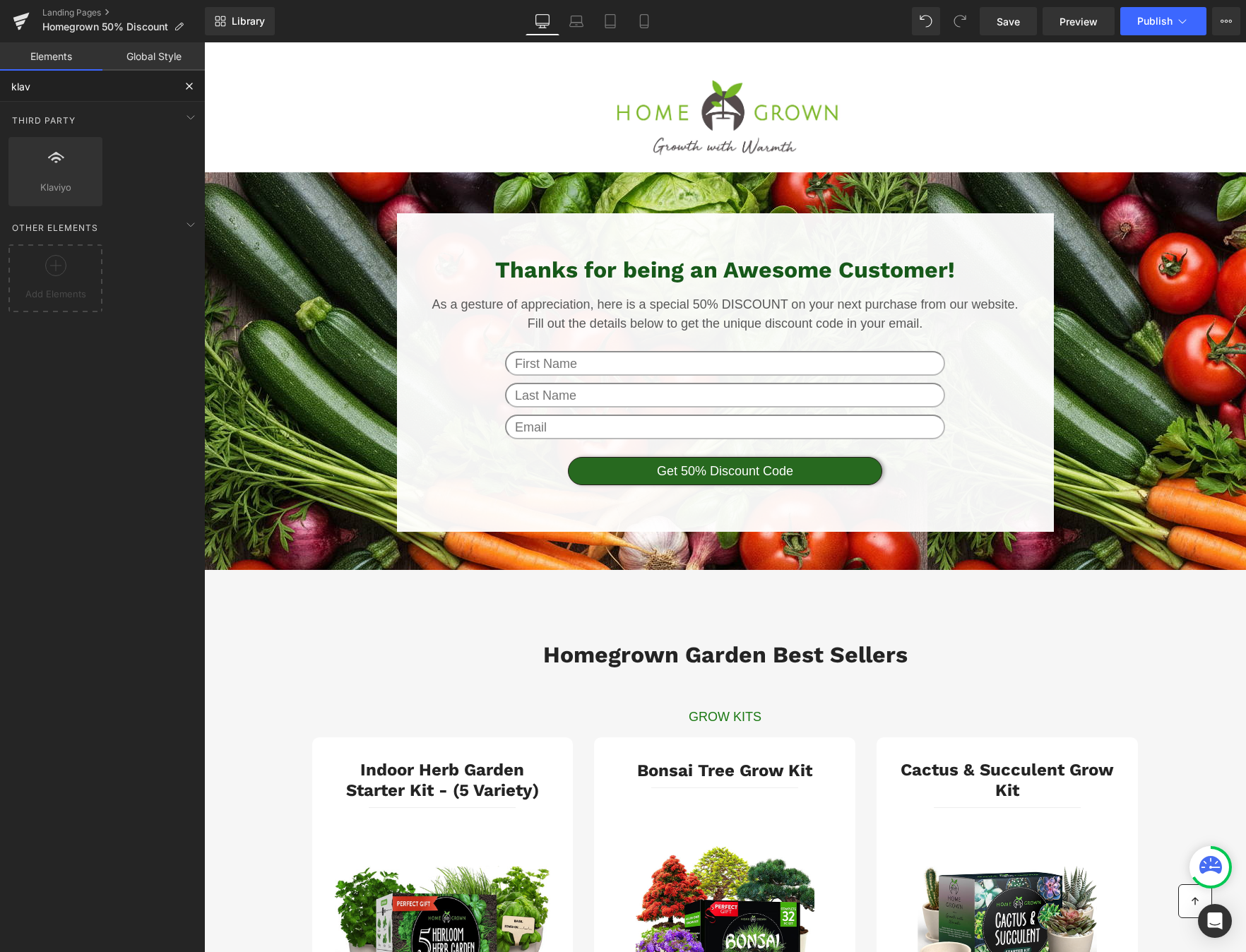
type input "klavi"
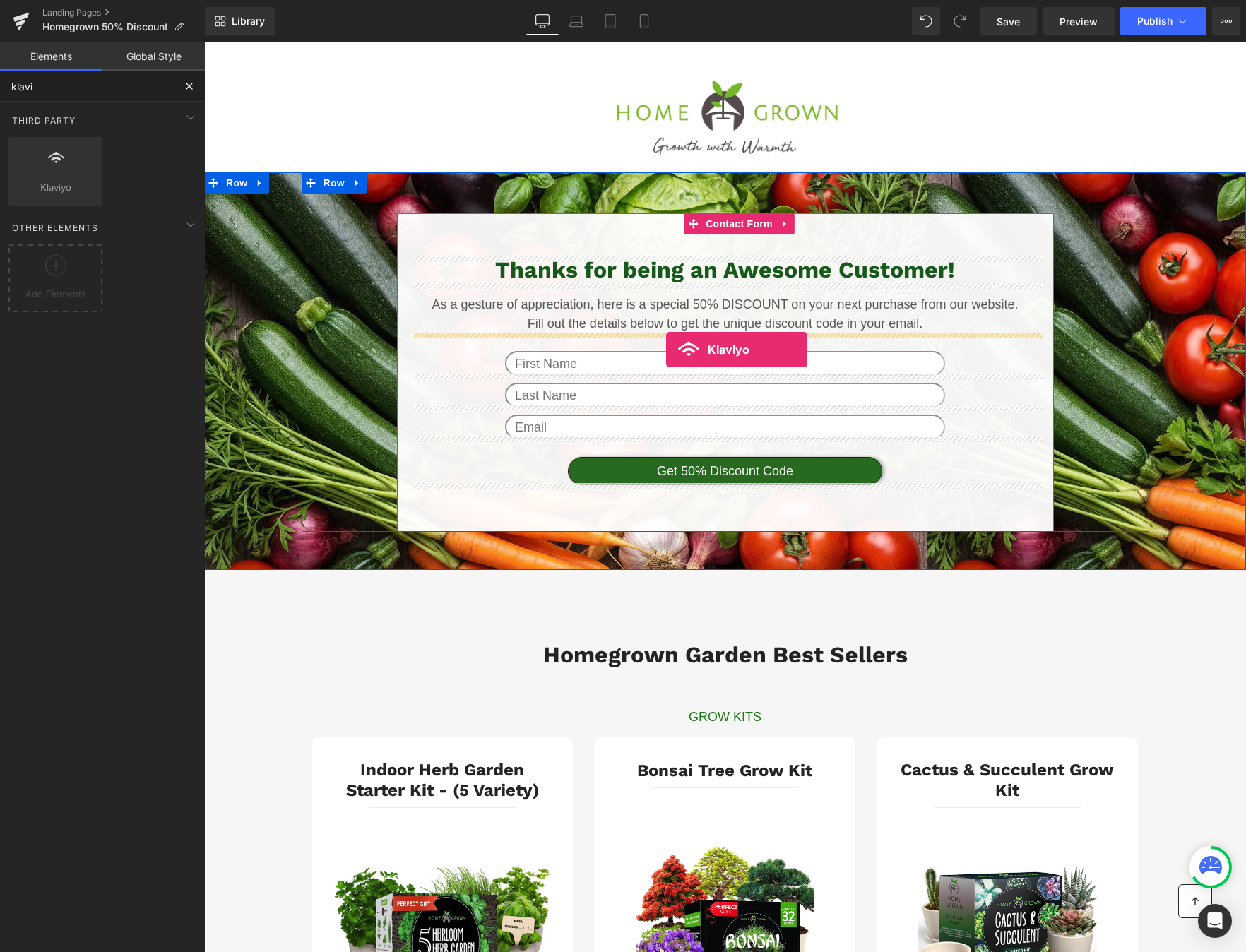
drag, startPoint x: 271, startPoint y: 206, endPoint x: 666, endPoint y: 350, distance: 420.4
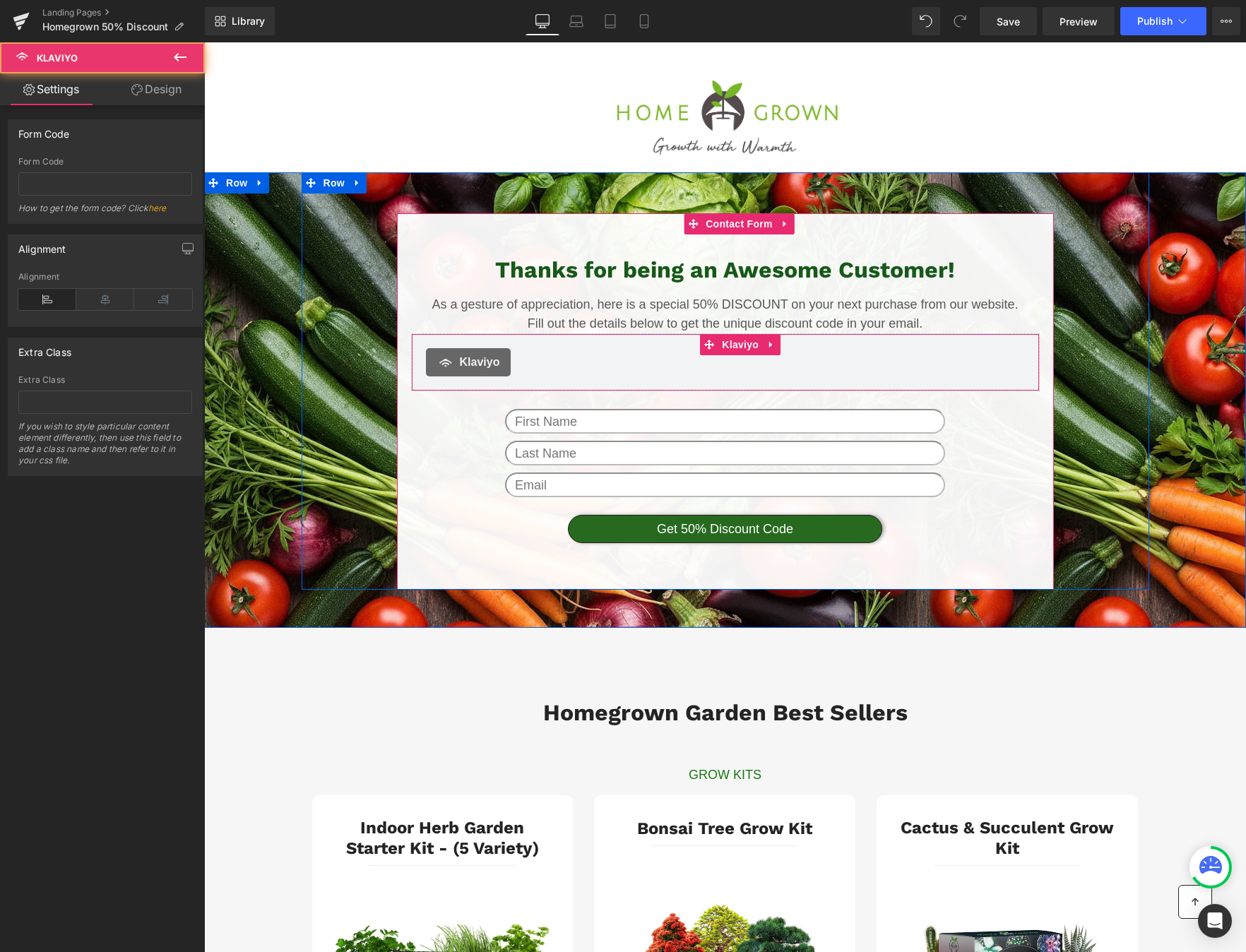
click at [478, 358] on span "Klaviyo" at bounding box center [480, 362] width 40 height 17
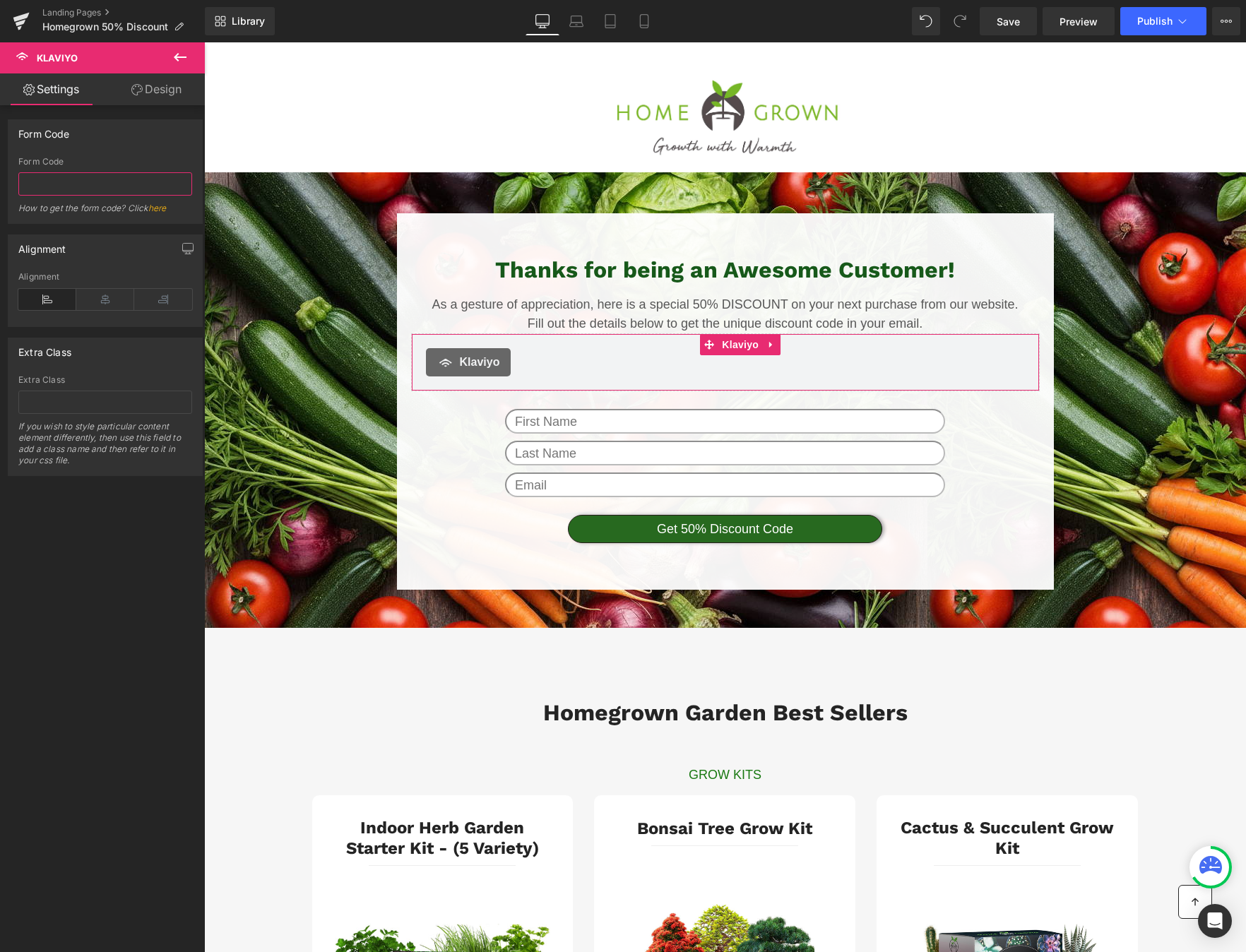
click at [78, 178] on input "text" at bounding box center [105, 183] width 174 height 24
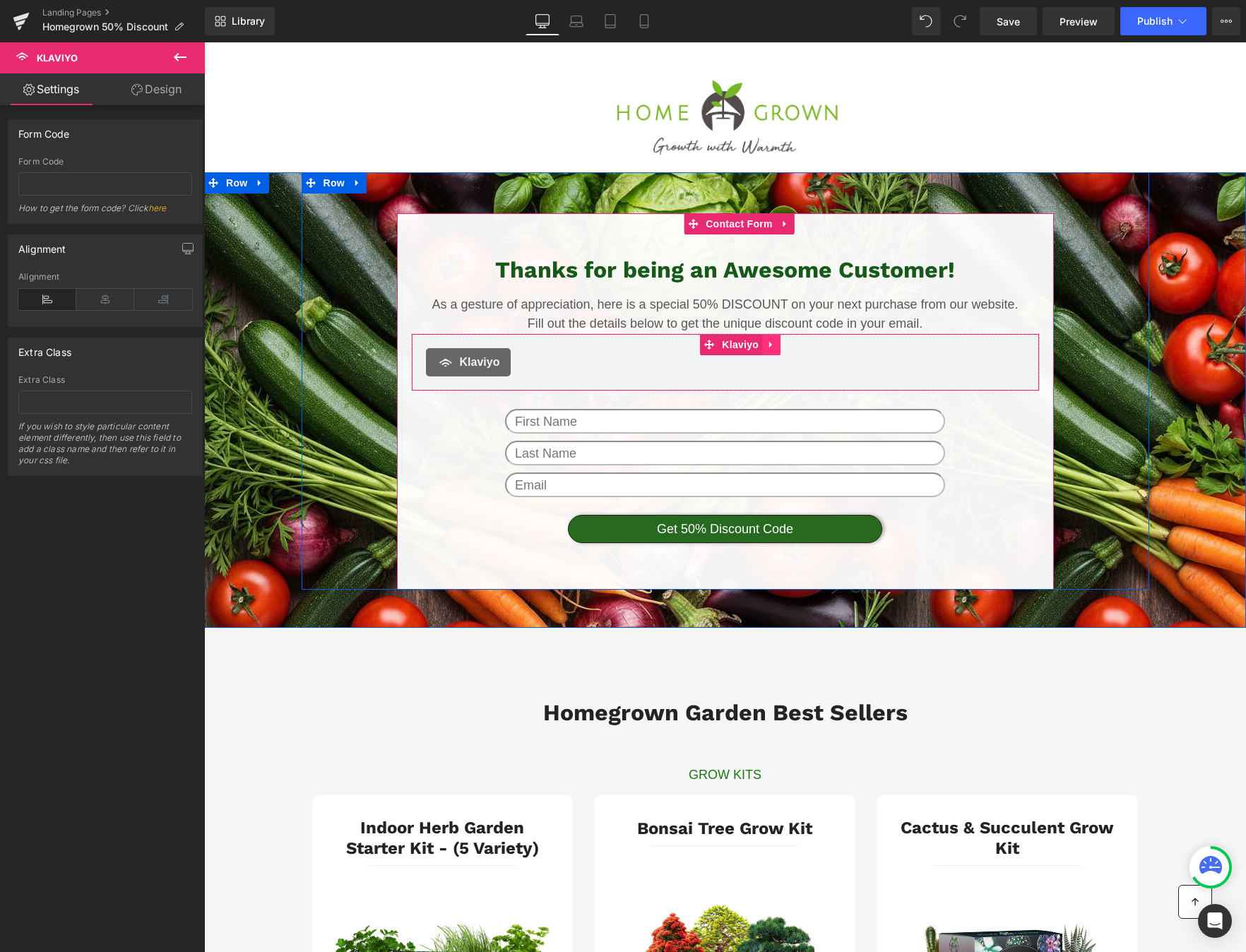
click at [776, 341] on icon at bounding box center [772, 344] width 10 height 10
click at [786, 345] on icon at bounding box center [780, 344] width 14 height 14
